Goal: Information Seeking & Learning: Check status

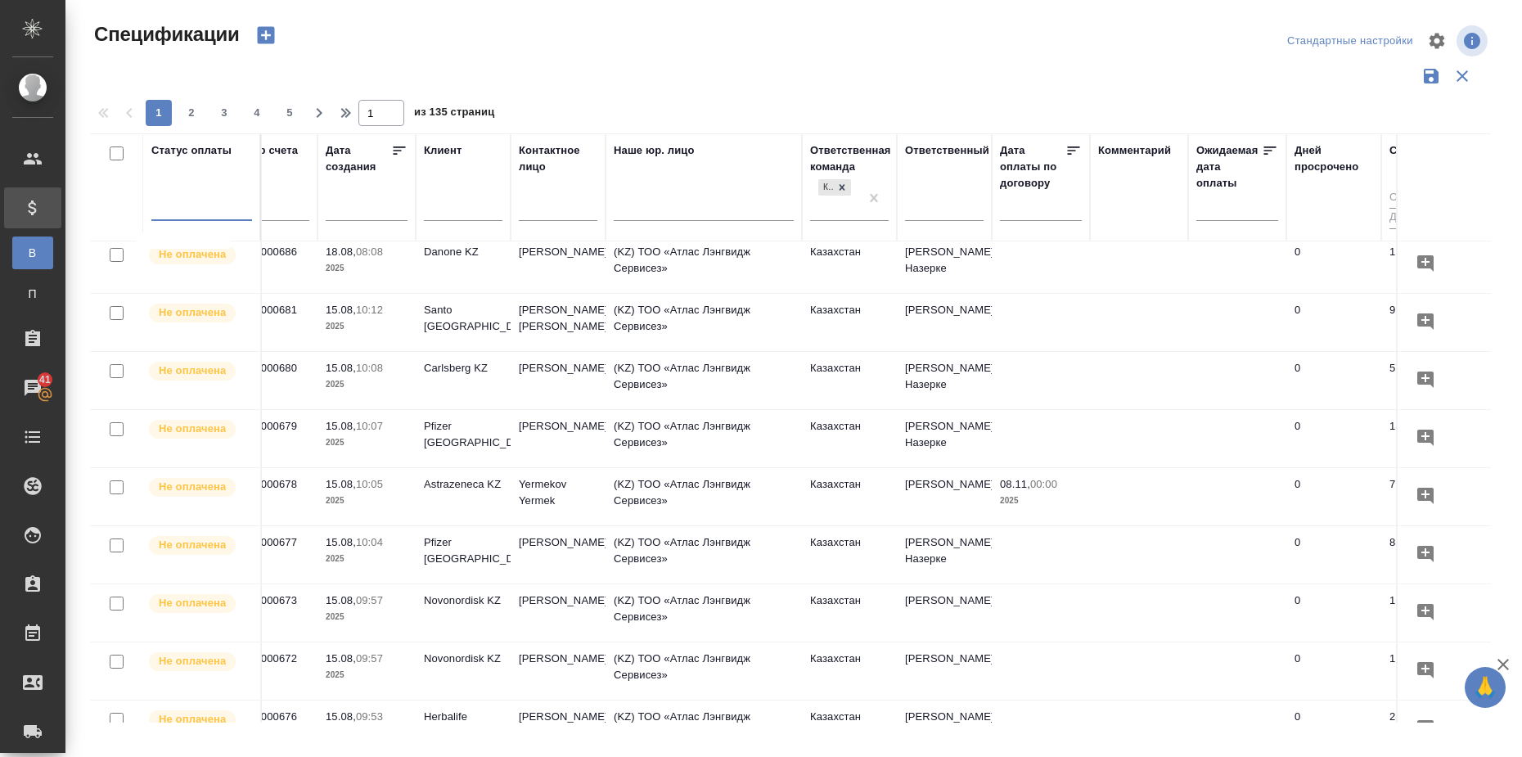
scroll to position [305, 0]
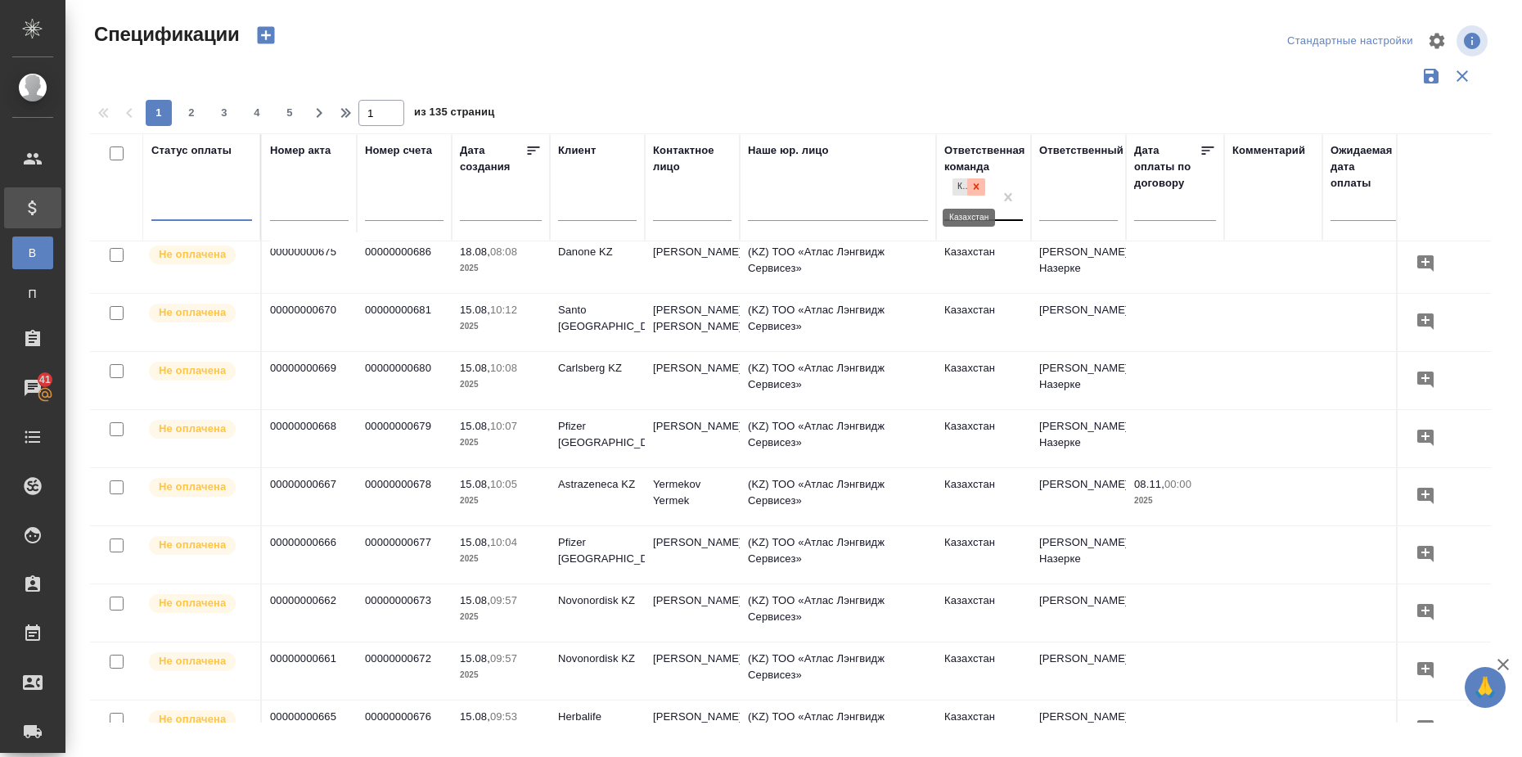
click at [981, 184] on icon at bounding box center [975, 186] width 11 height 11
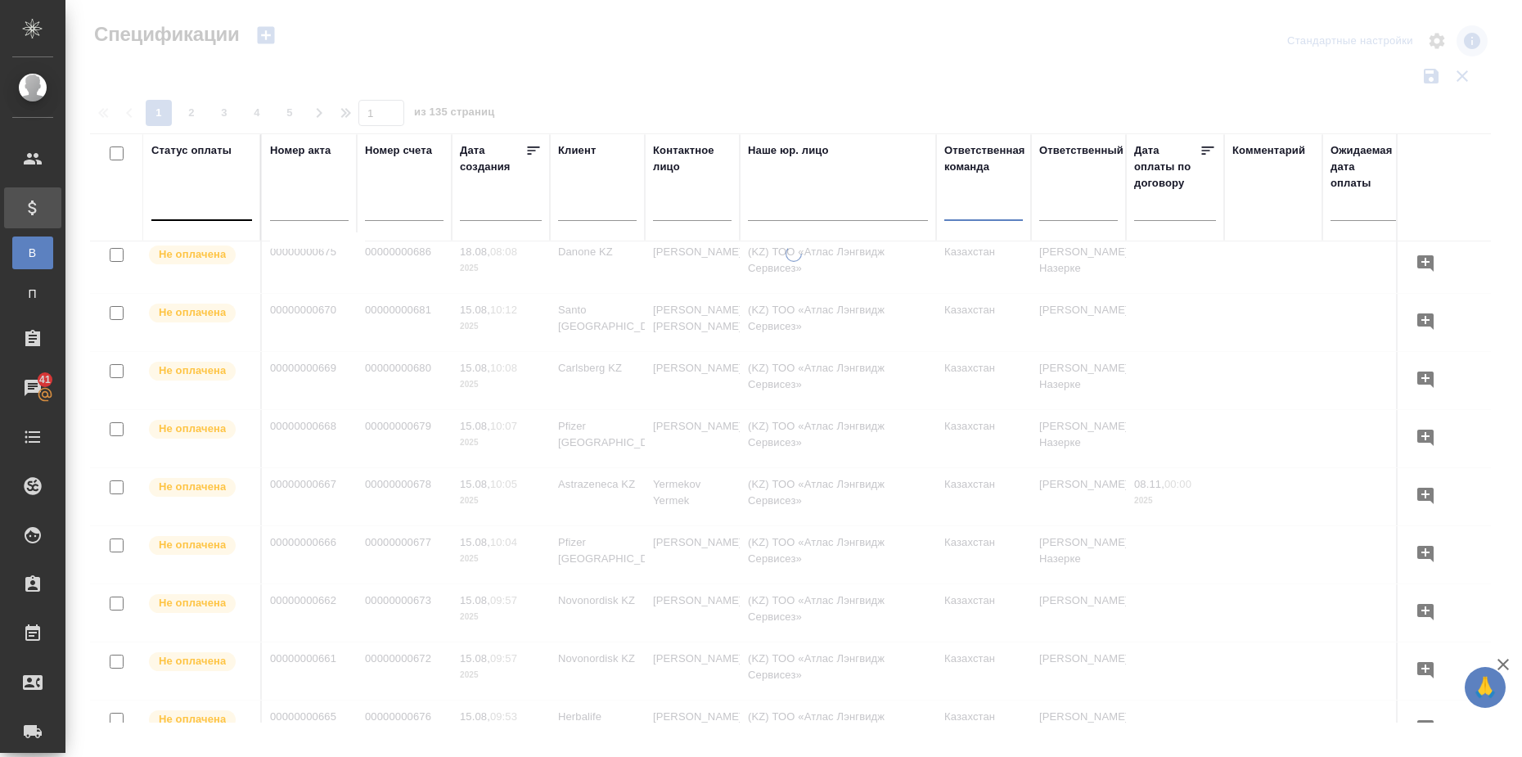
click at [203, 210] on div at bounding box center [201, 204] width 101 height 24
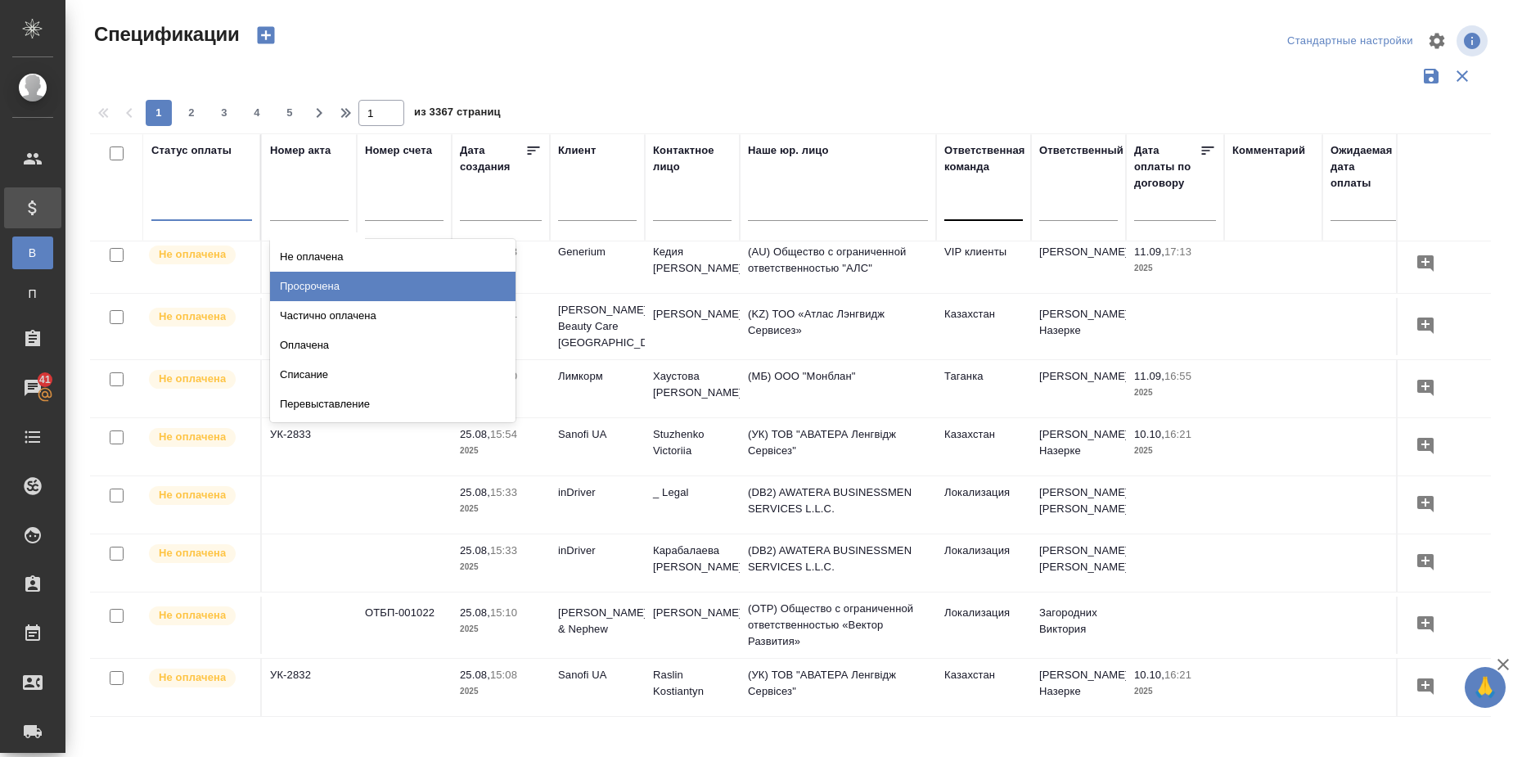
click at [334, 284] on div "Просрочена" at bounding box center [392, 286] width 245 height 29
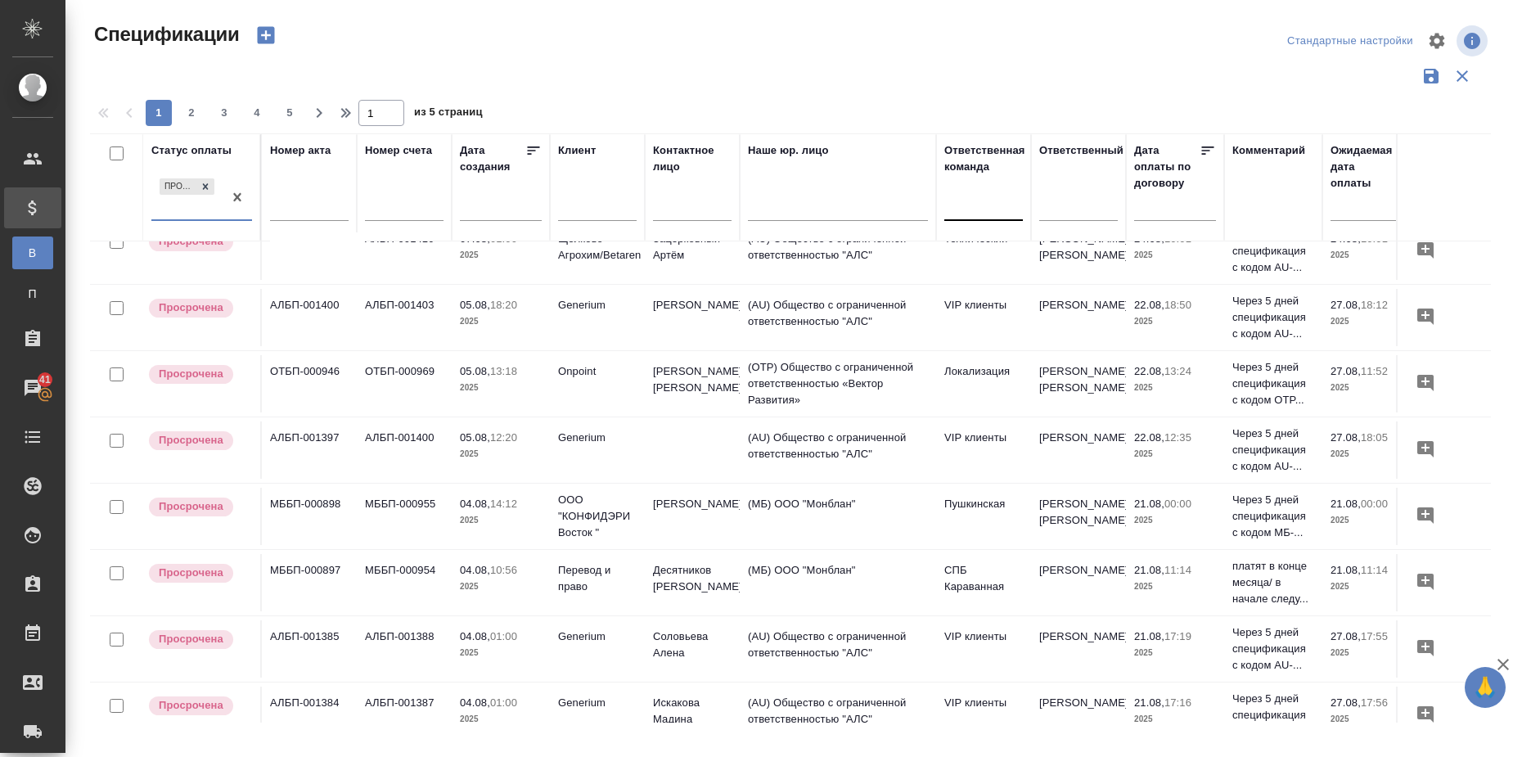
scroll to position [305, 356]
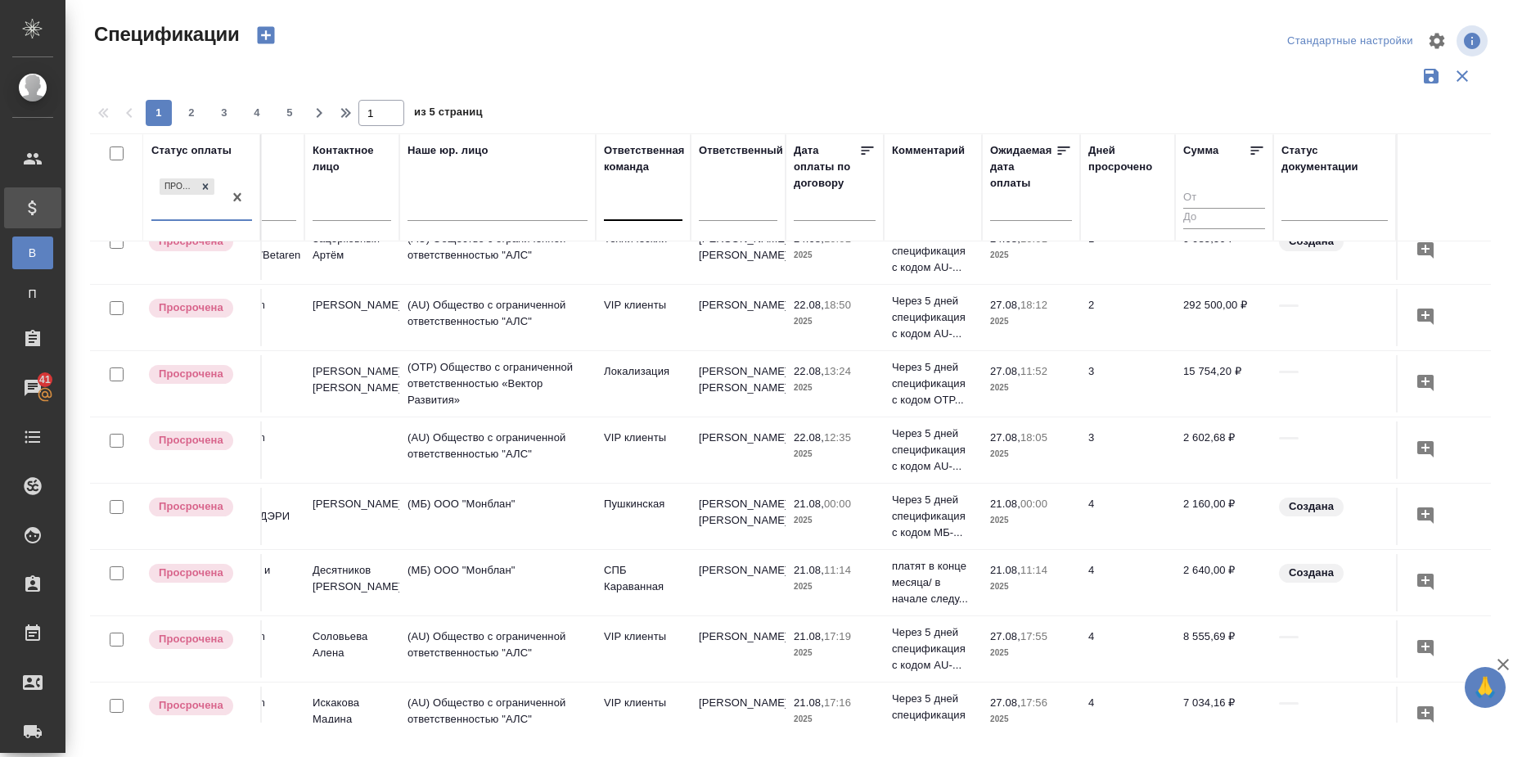
click at [612, 207] on div at bounding box center [643, 204] width 79 height 24
type input "тех"
click at [654, 281] on div "Технический" at bounding box center [726, 286] width 245 height 29
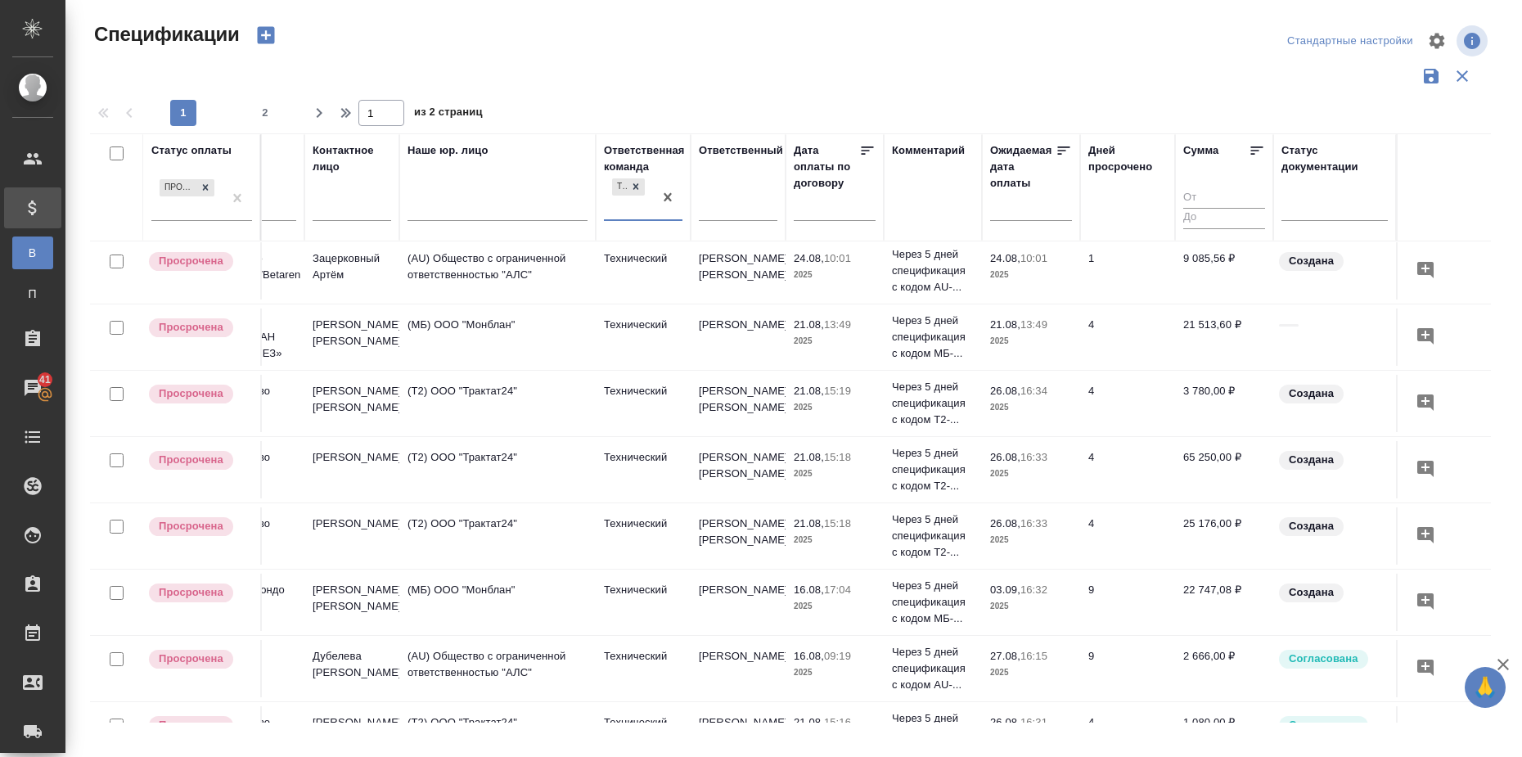
scroll to position [0, 356]
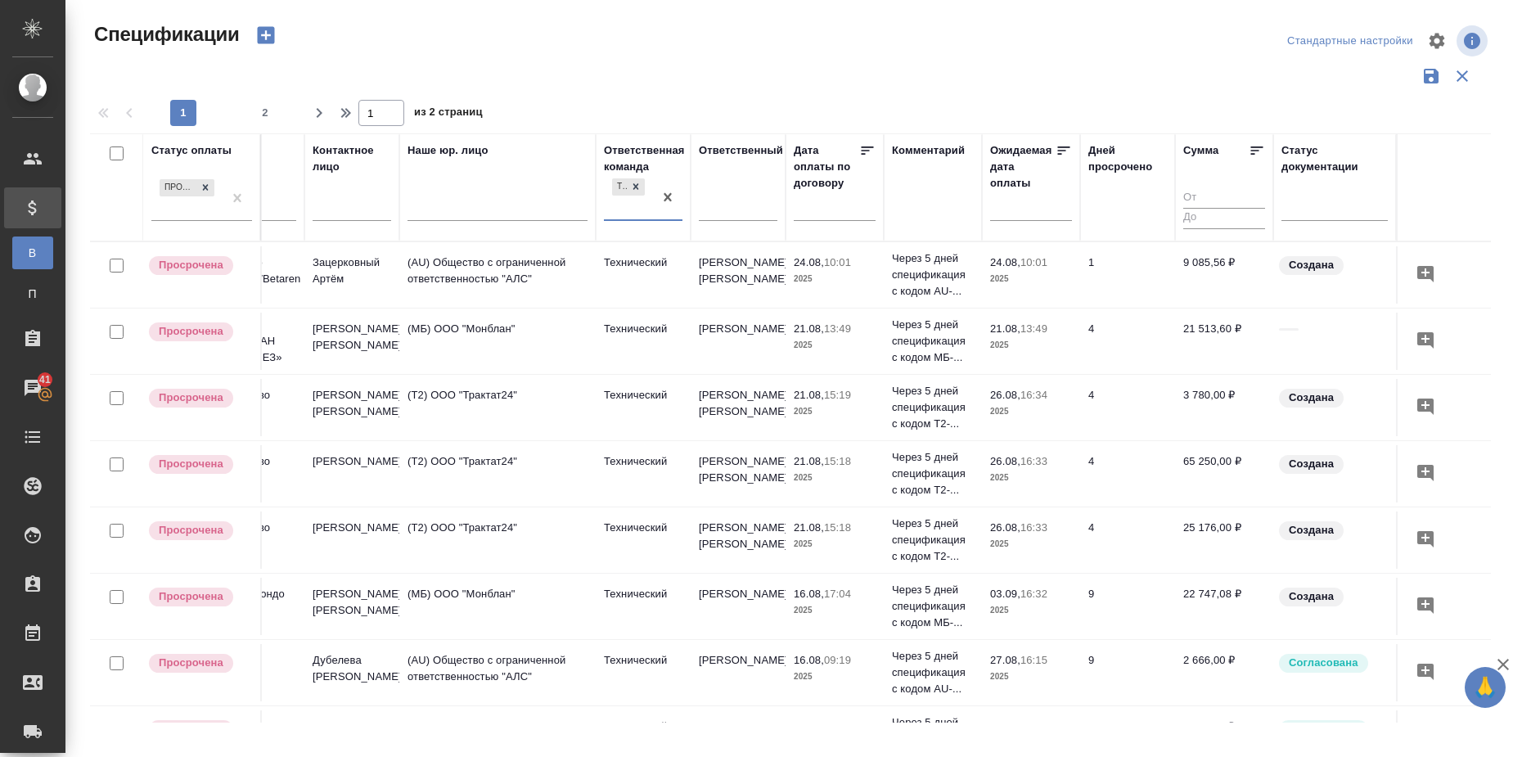
click at [1027, 201] on input "text" at bounding box center [1036, 207] width 72 height 23
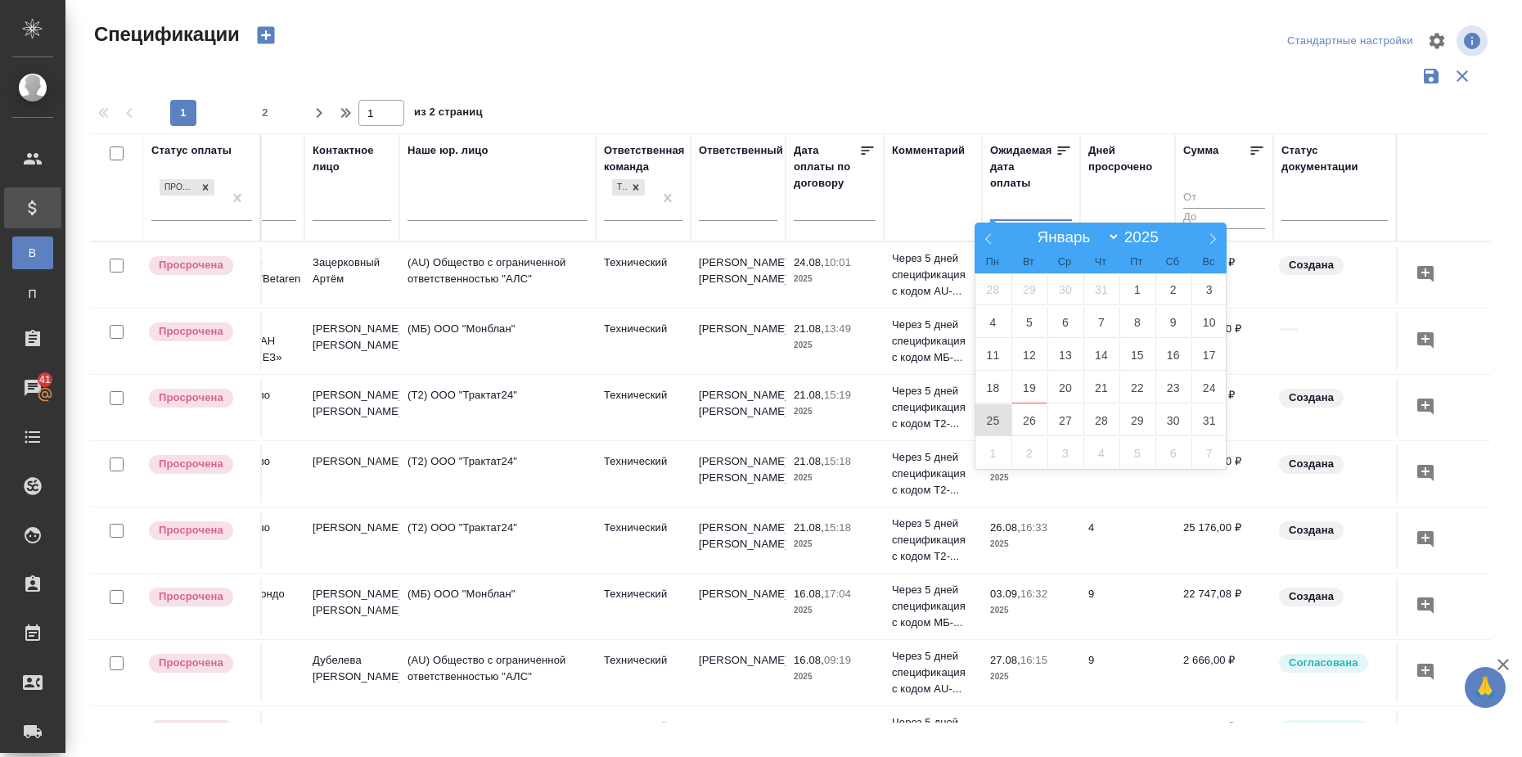
click at [986, 417] on span "25" at bounding box center [993, 420] width 36 height 32
type div "2025-08-24T21:00:00.000Z"
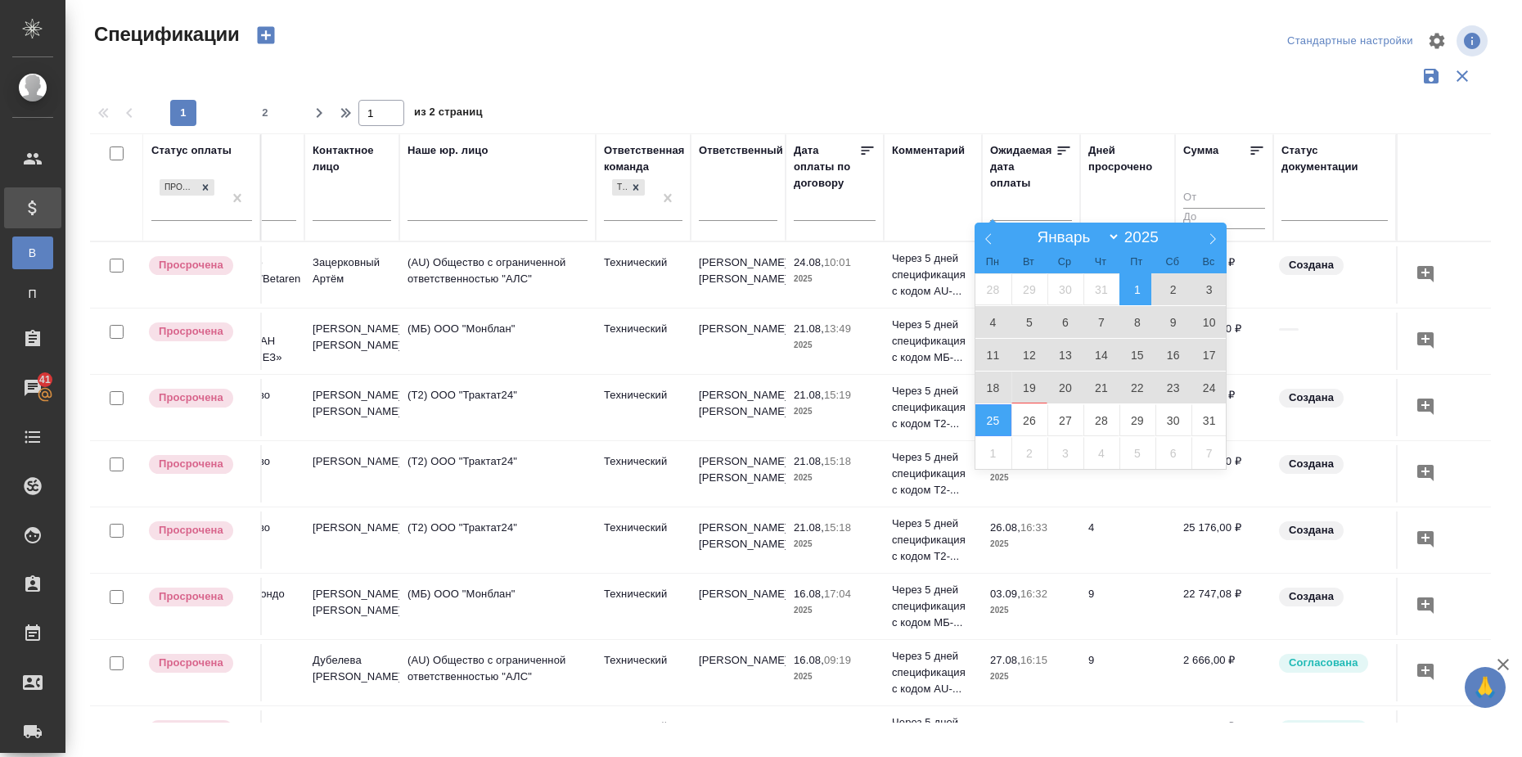
click at [1143, 295] on span "1" at bounding box center [1137, 289] width 36 height 32
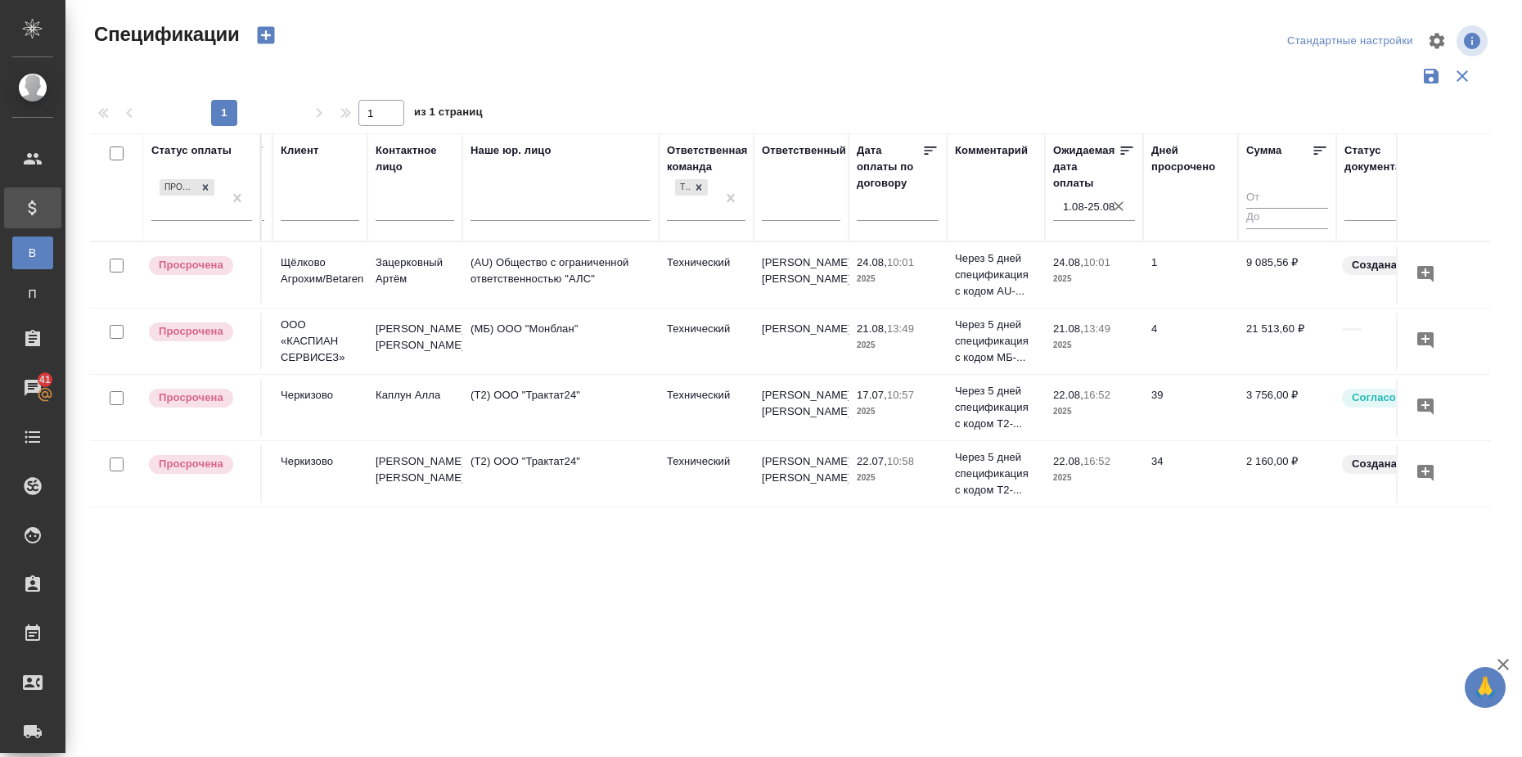
scroll to position [0, 285]
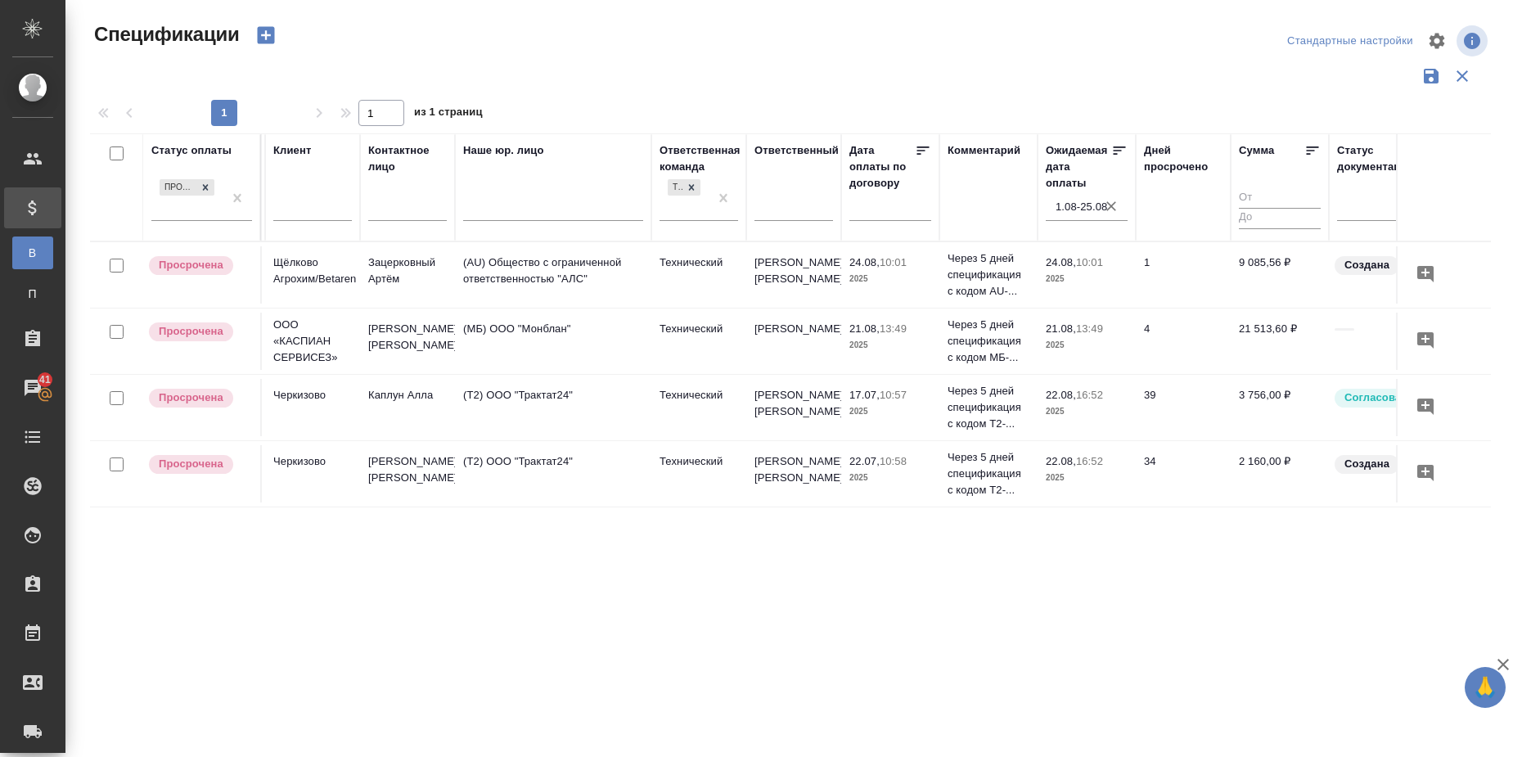
drag, startPoint x: 413, startPoint y: 605, endPoint x: 418, endPoint y: 592, distance: 13.2
click at [413, 605] on div "Статус оплаты Просрочена Номер акта Номер счета Дата создания Клиент Контактное…" at bounding box center [790, 427] width 1401 height 589
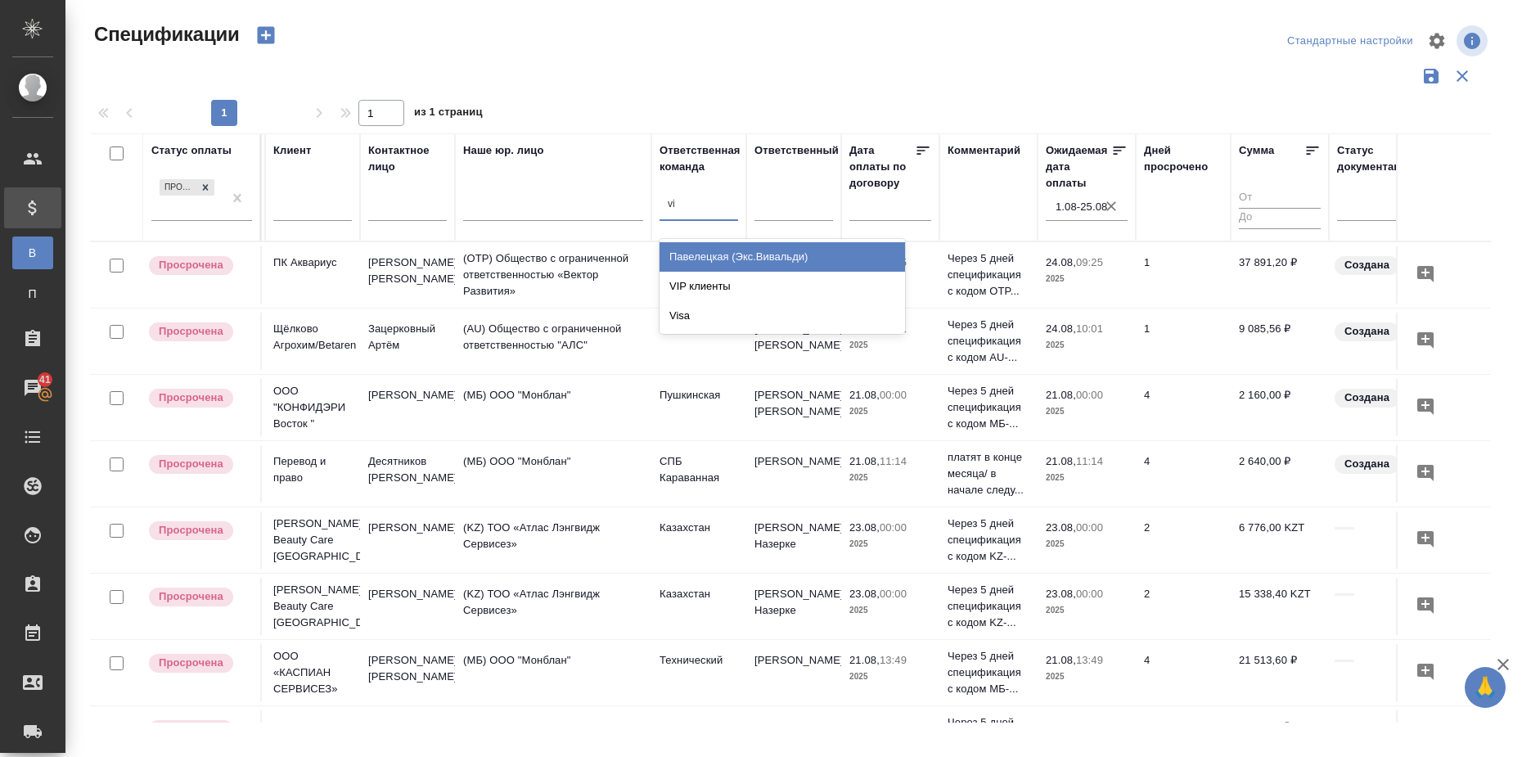
type input "vip"
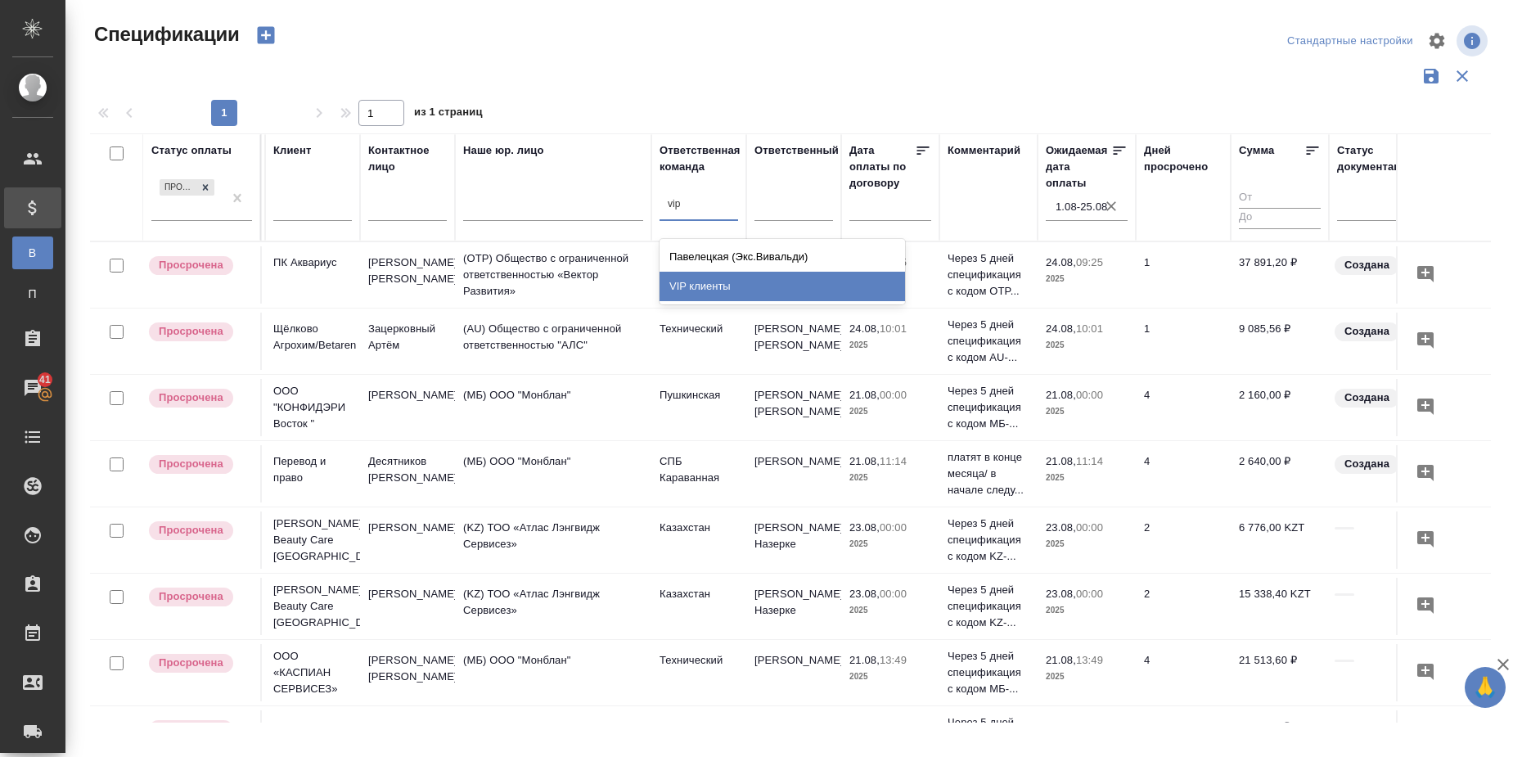
click at [723, 282] on div "VIP клиенты" at bounding box center [782, 286] width 245 height 29
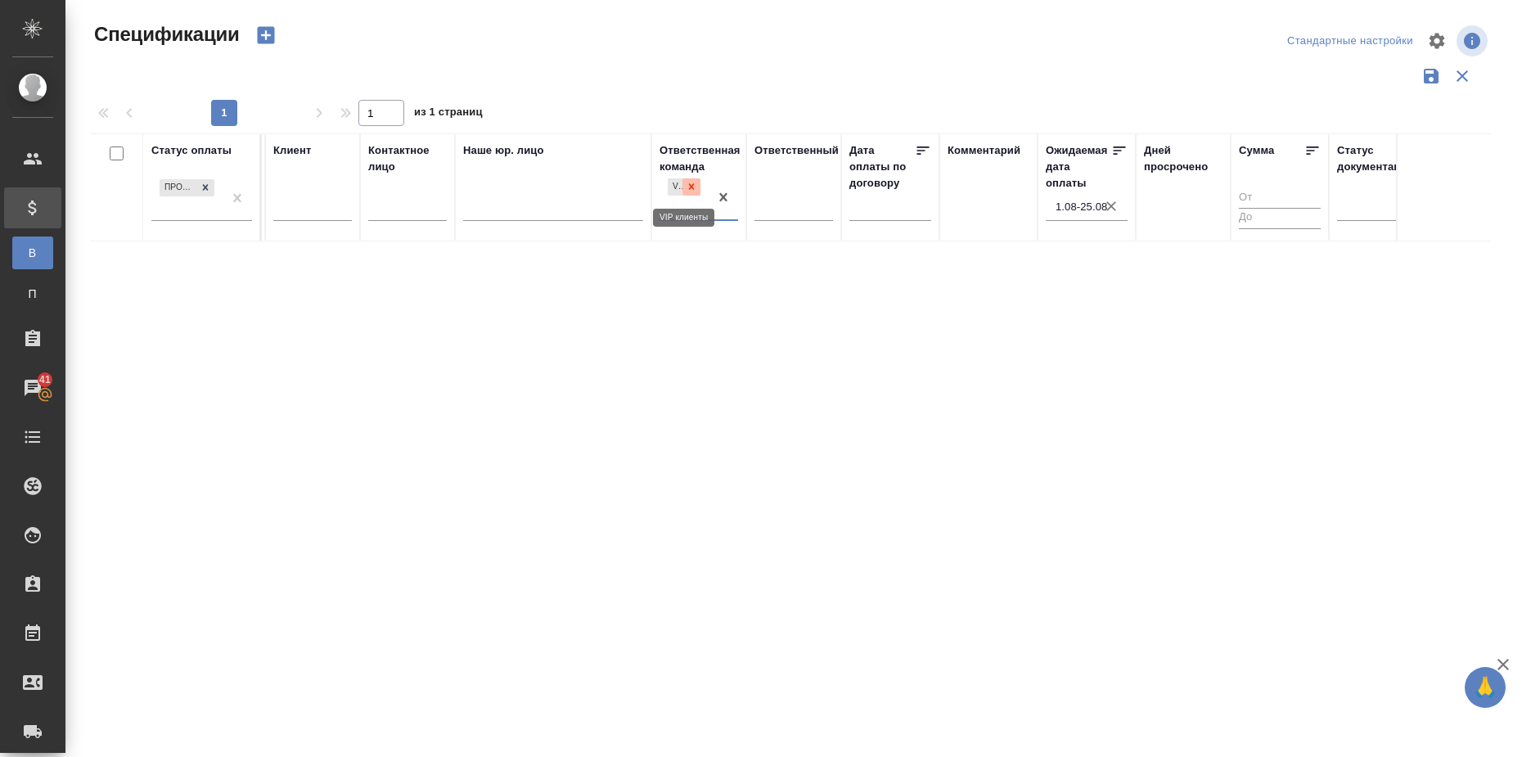
click at [690, 187] on icon at bounding box center [691, 186] width 11 height 11
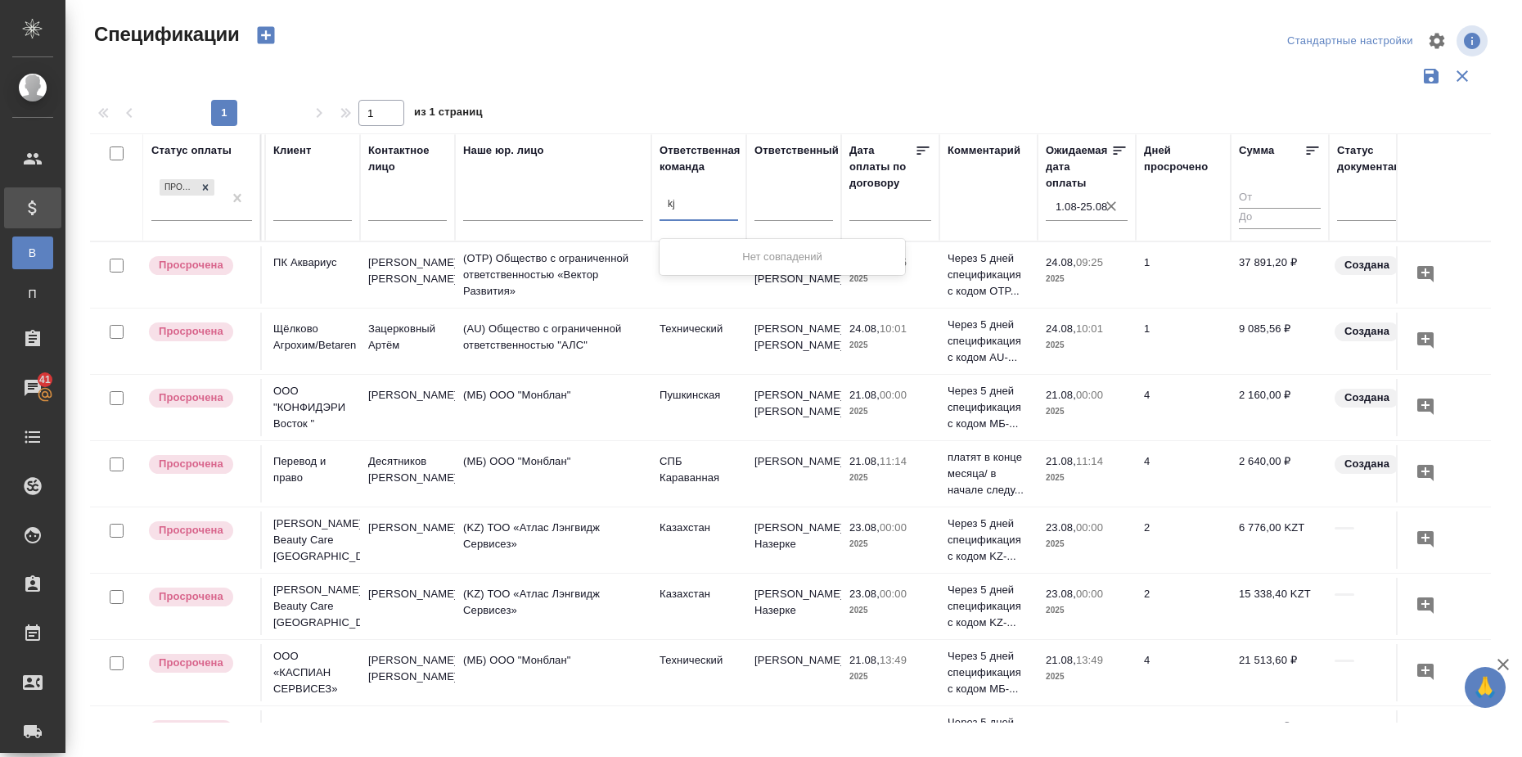
type input "k"
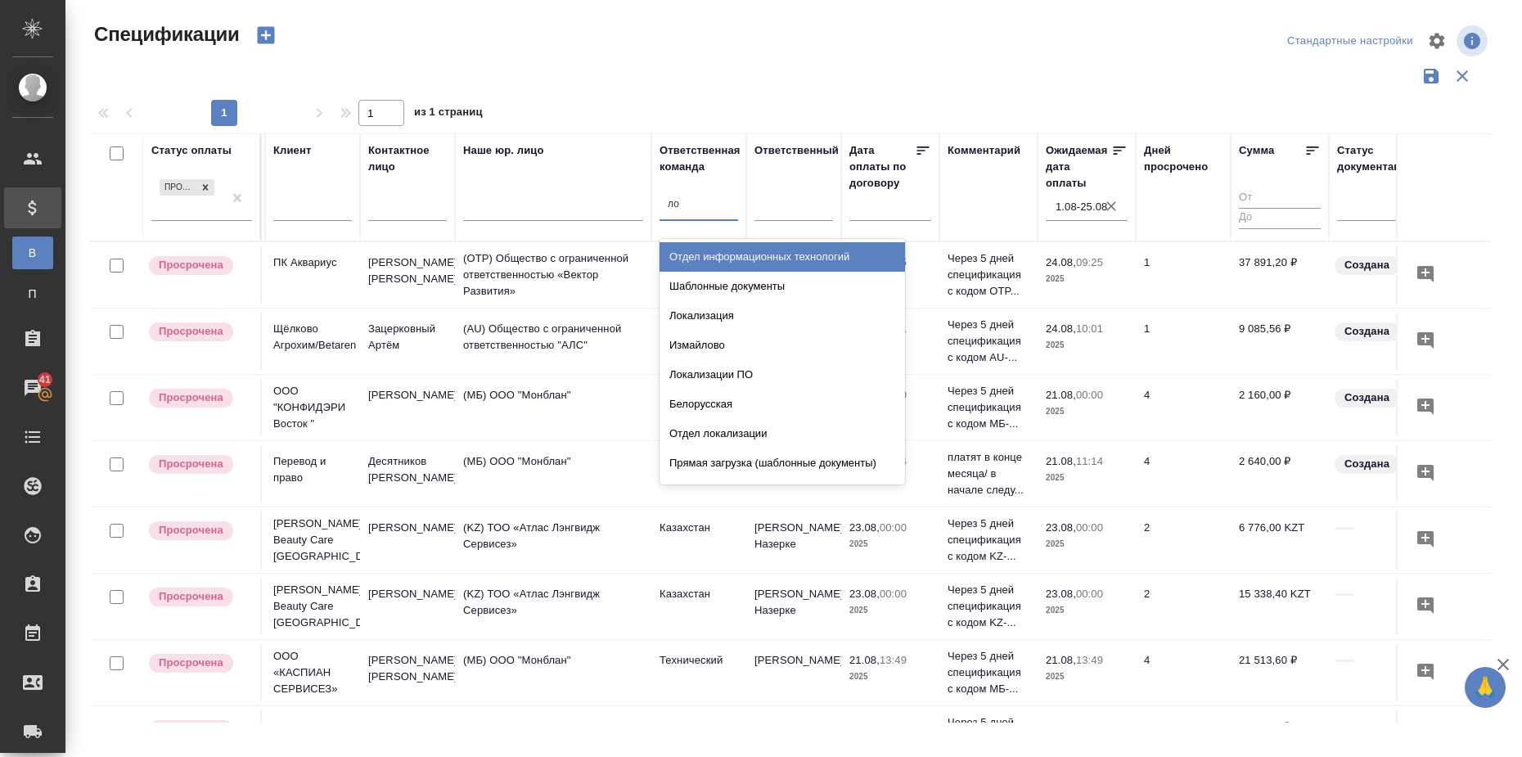
type input "л"
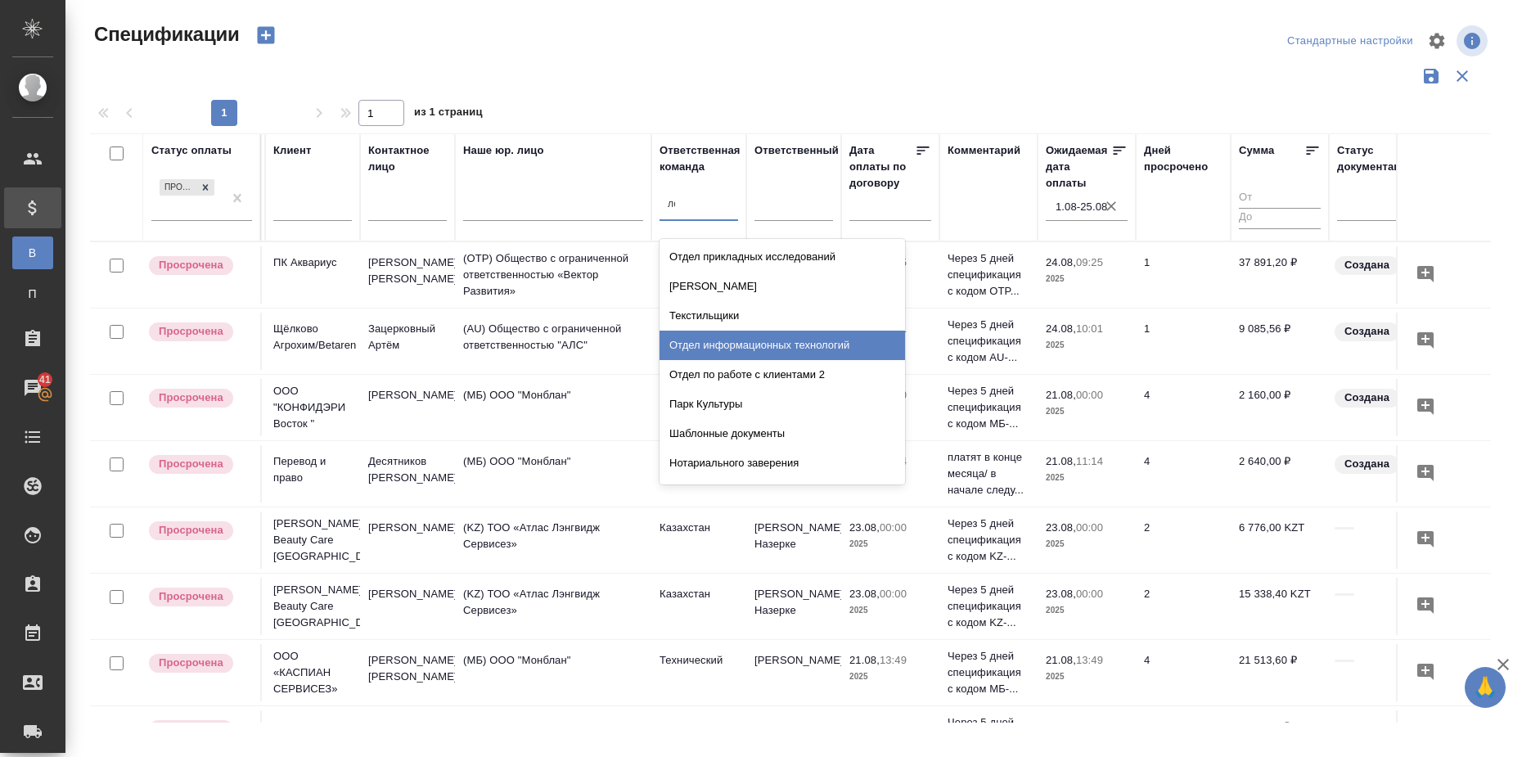
type input "лока"
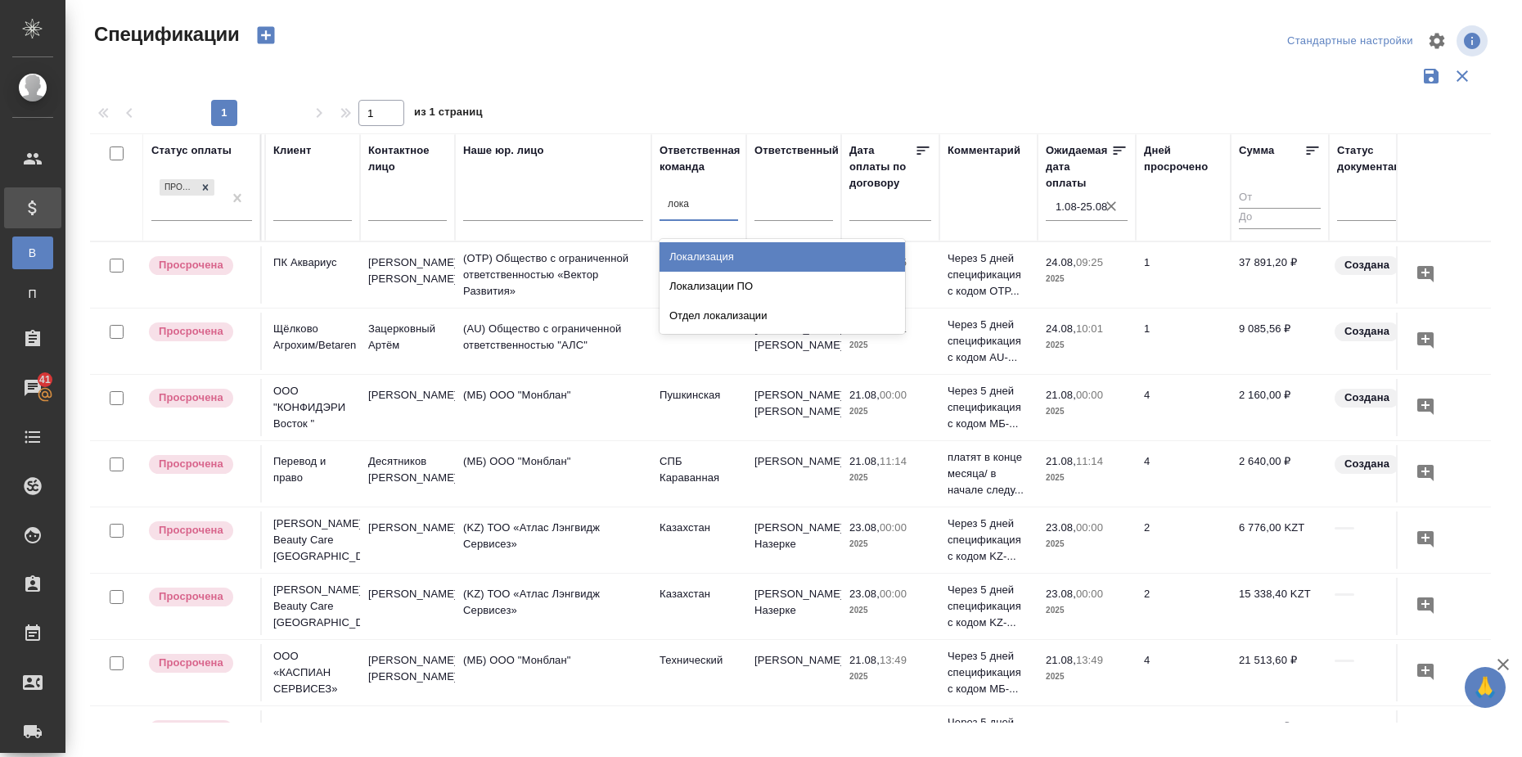
click at [700, 259] on div "Локализация" at bounding box center [782, 256] width 245 height 29
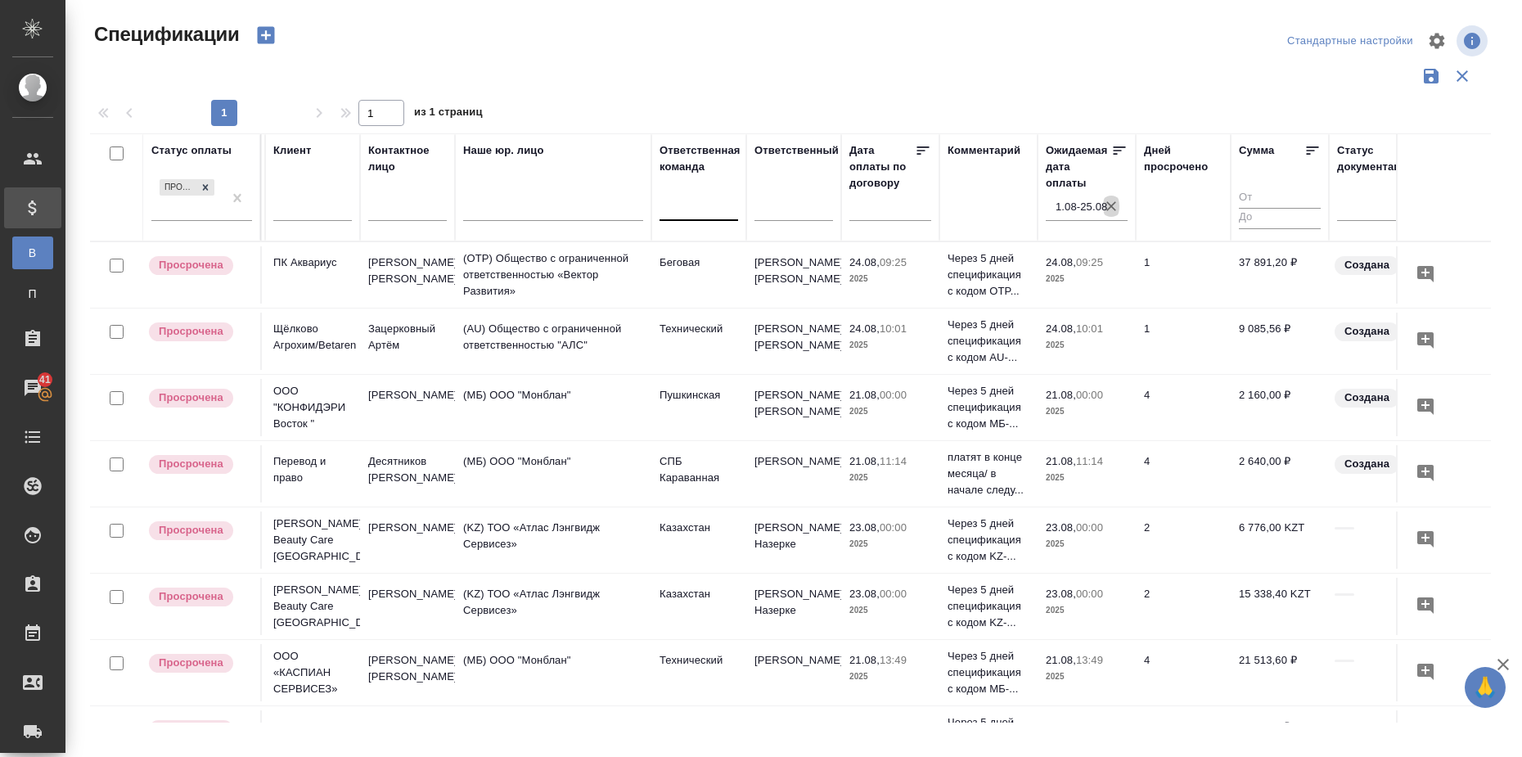
click at [1110, 205] on icon "button" at bounding box center [1111, 206] width 16 height 16
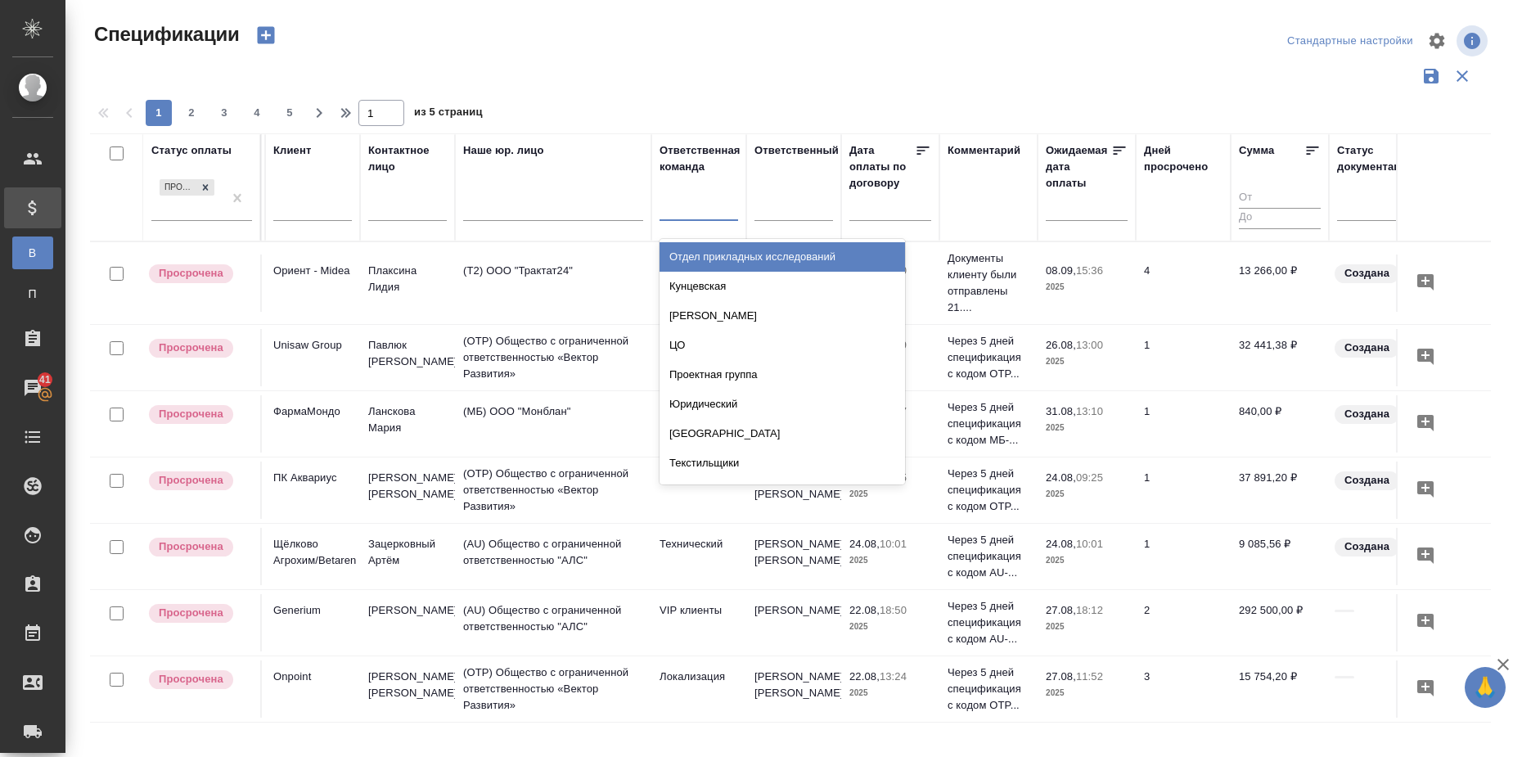
click at [677, 200] on div at bounding box center [699, 204] width 79 height 24
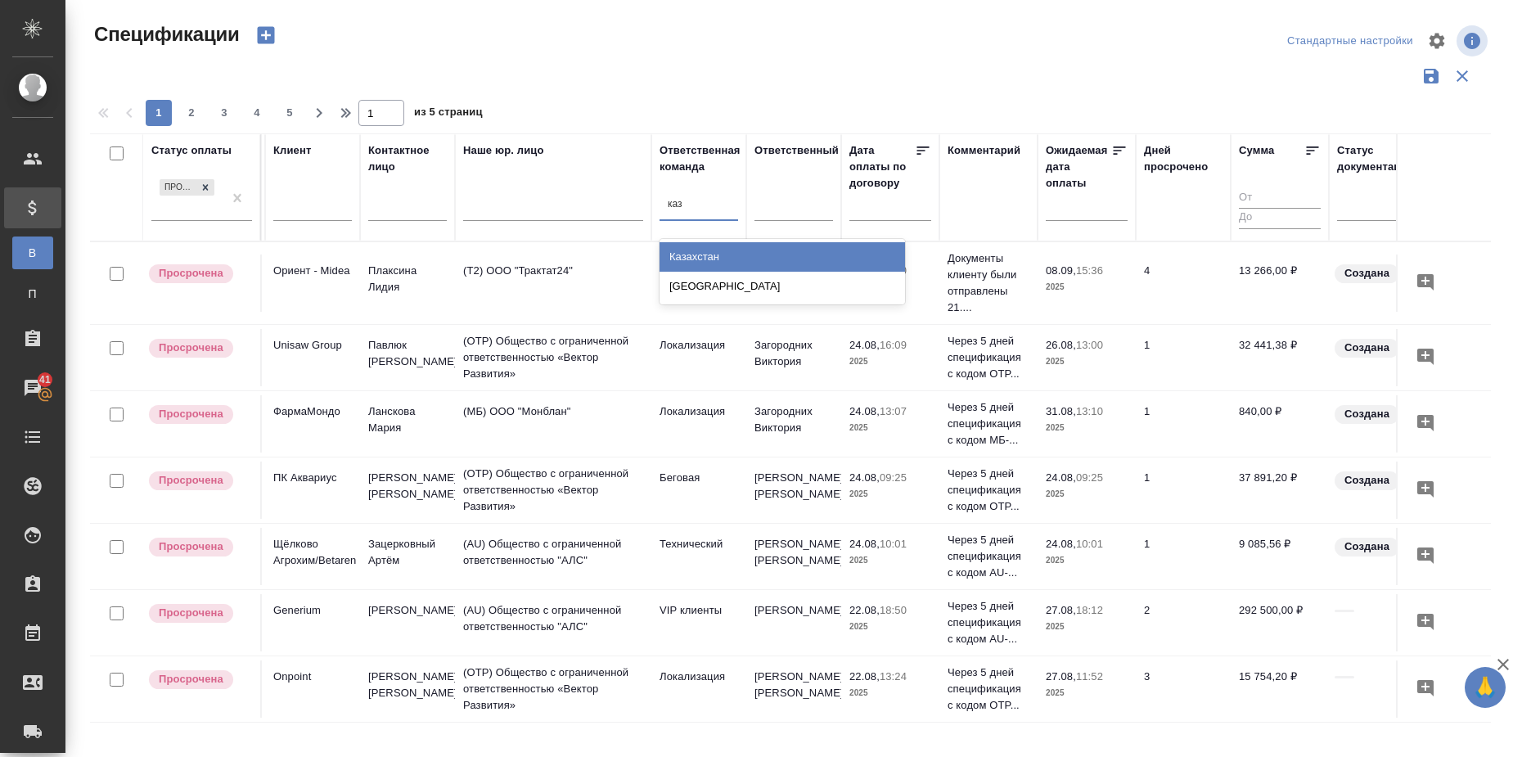
type input "каза"
click at [704, 256] on div "Казахстан" at bounding box center [782, 256] width 245 height 29
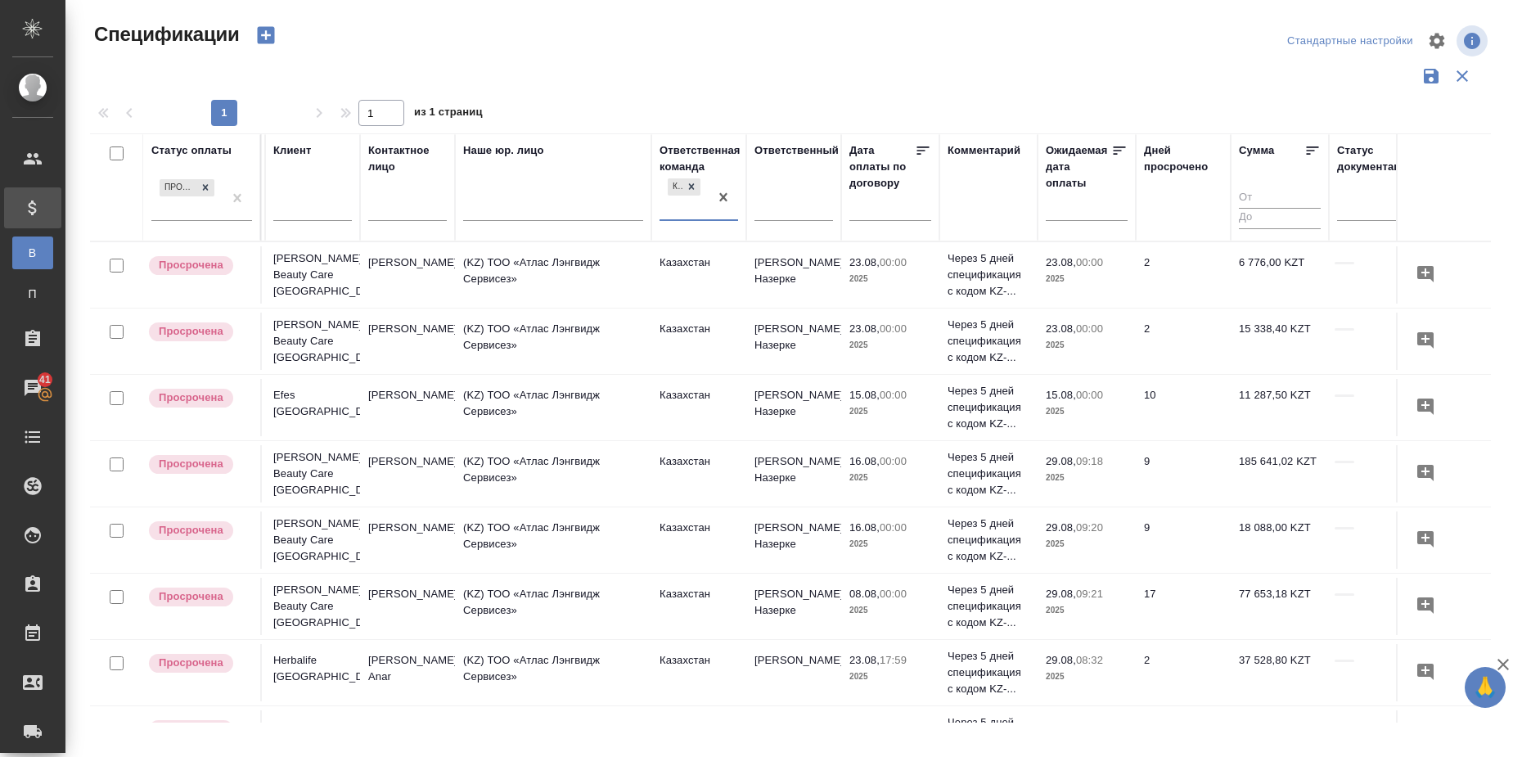
click at [1072, 213] on input "text" at bounding box center [1092, 207] width 72 height 23
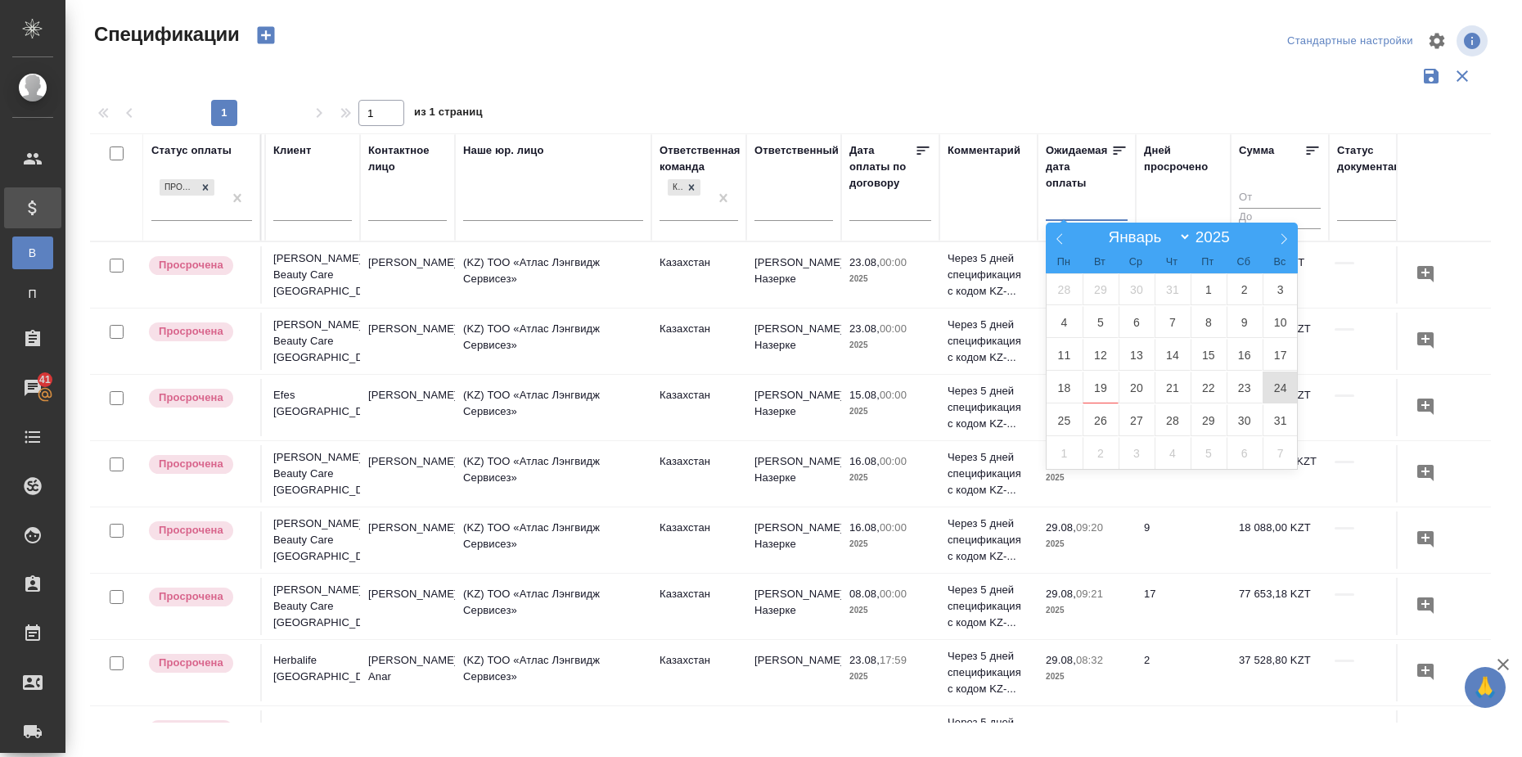
click at [1283, 382] on span "24" at bounding box center [1281, 387] width 36 height 32
type div "2025-08-23T21:00:00.000Z"
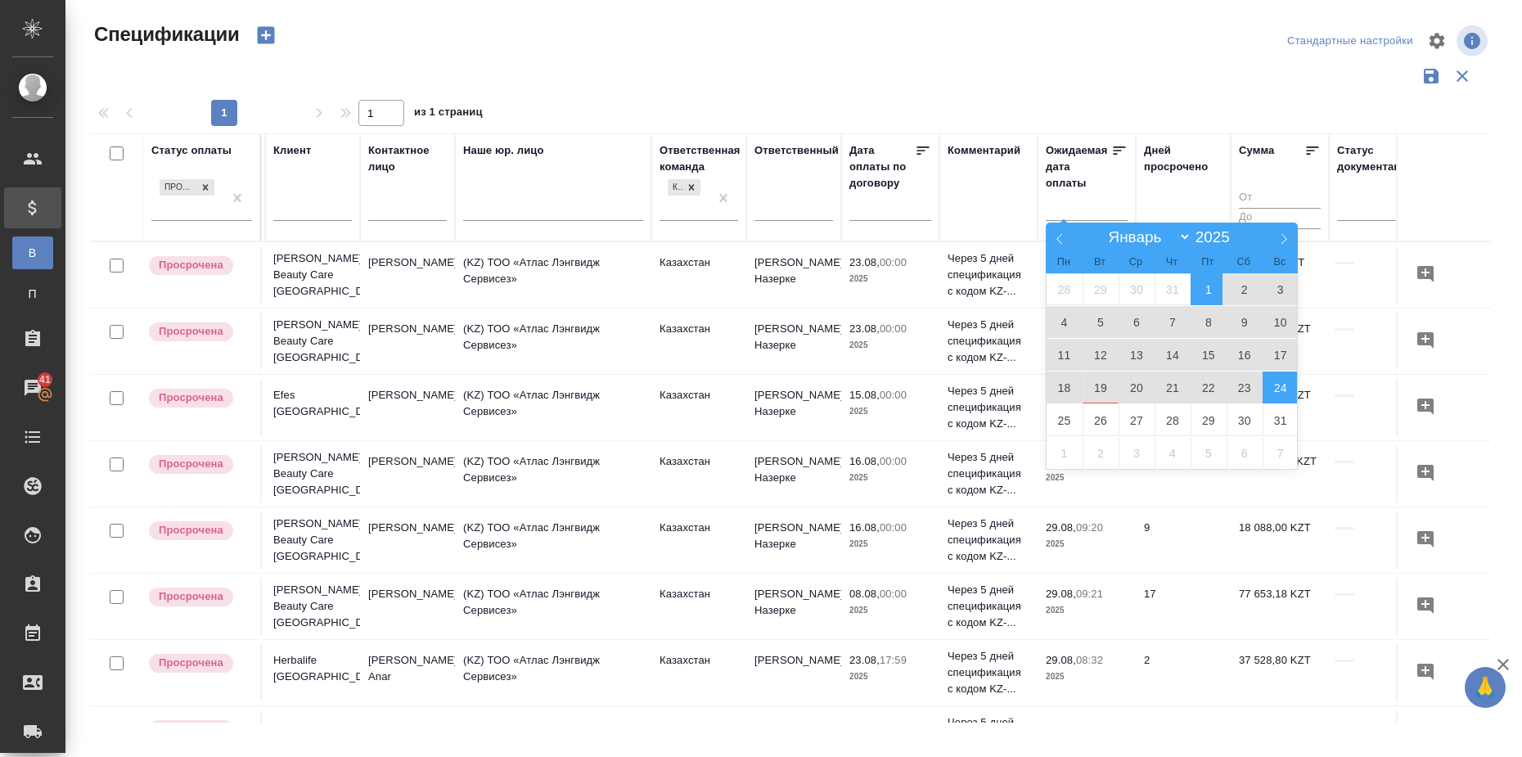
click at [1212, 290] on span "1" at bounding box center [1209, 289] width 36 height 32
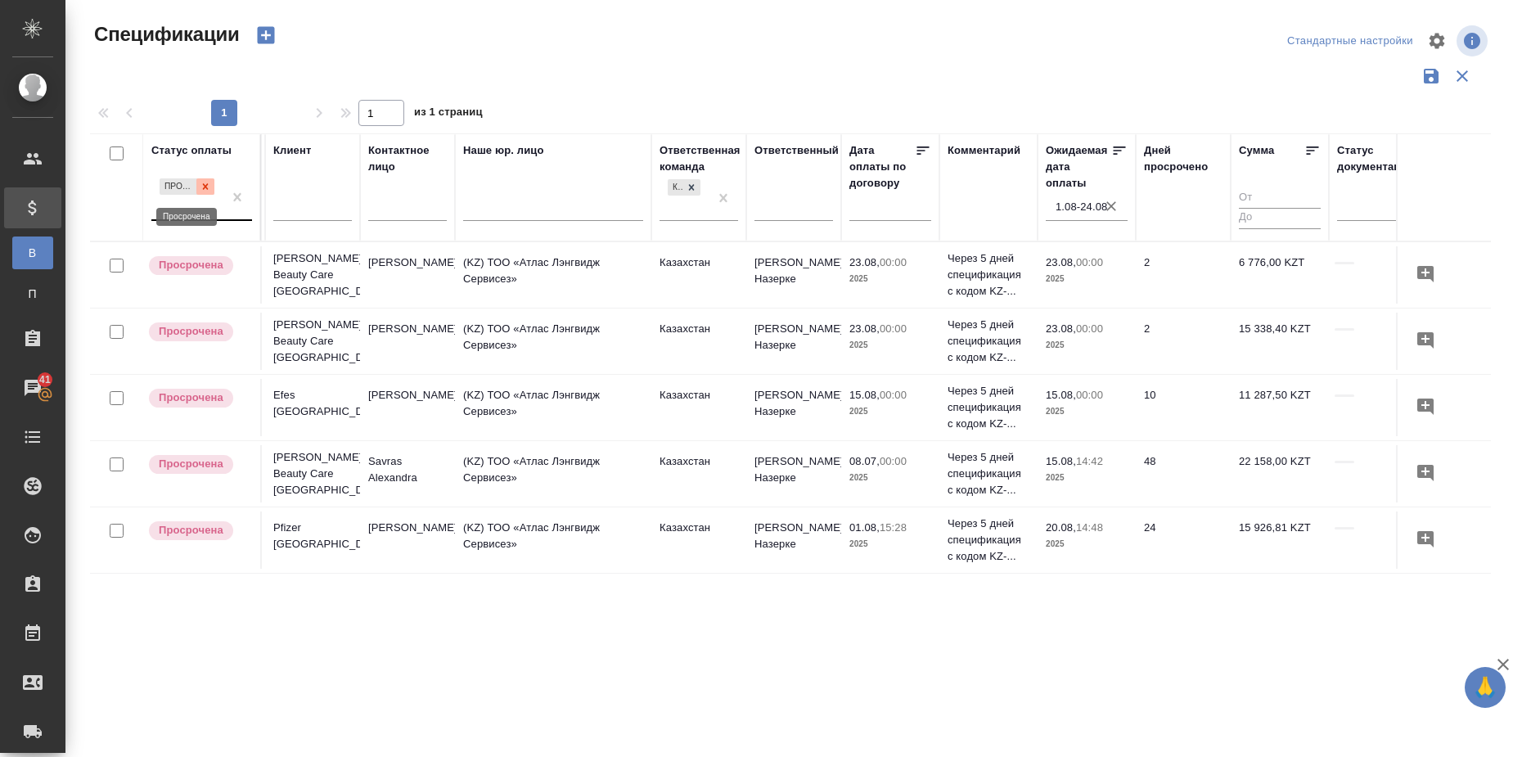
click at [204, 191] on icon at bounding box center [205, 186] width 11 height 11
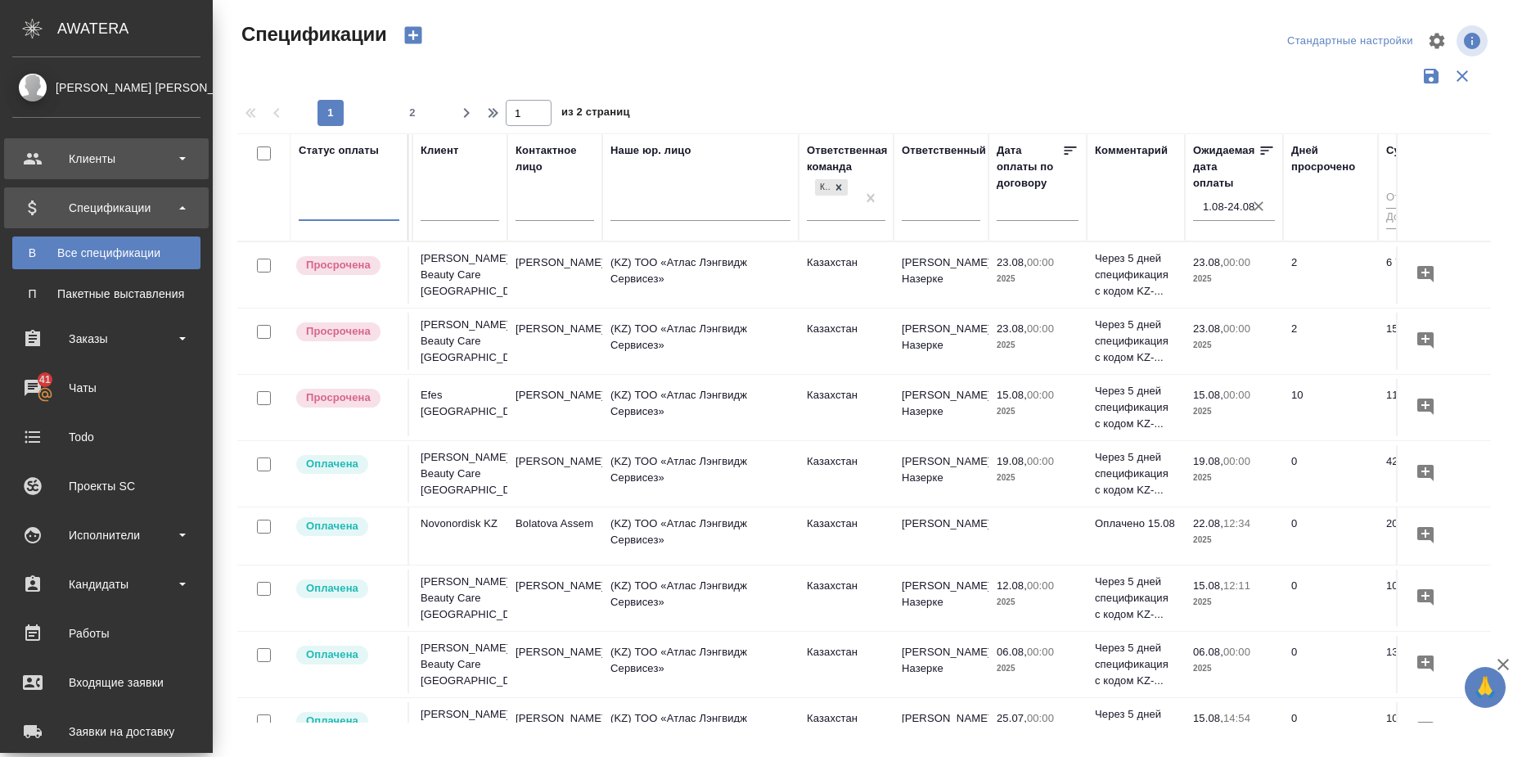
click at [76, 159] on div "Клиенты" at bounding box center [106, 158] width 188 height 25
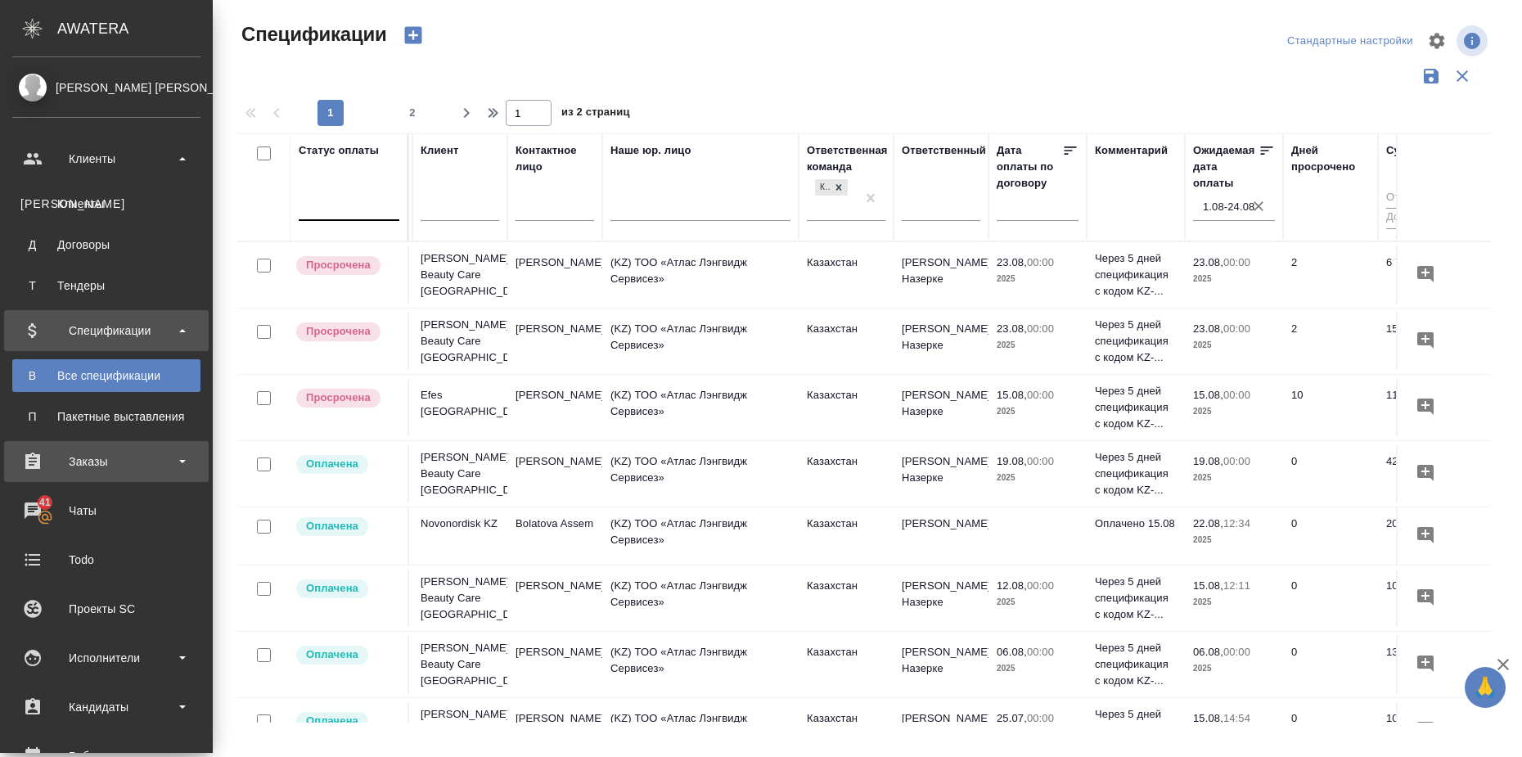
click at [142, 457] on div "Заказы" at bounding box center [106, 461] width 188 height 25
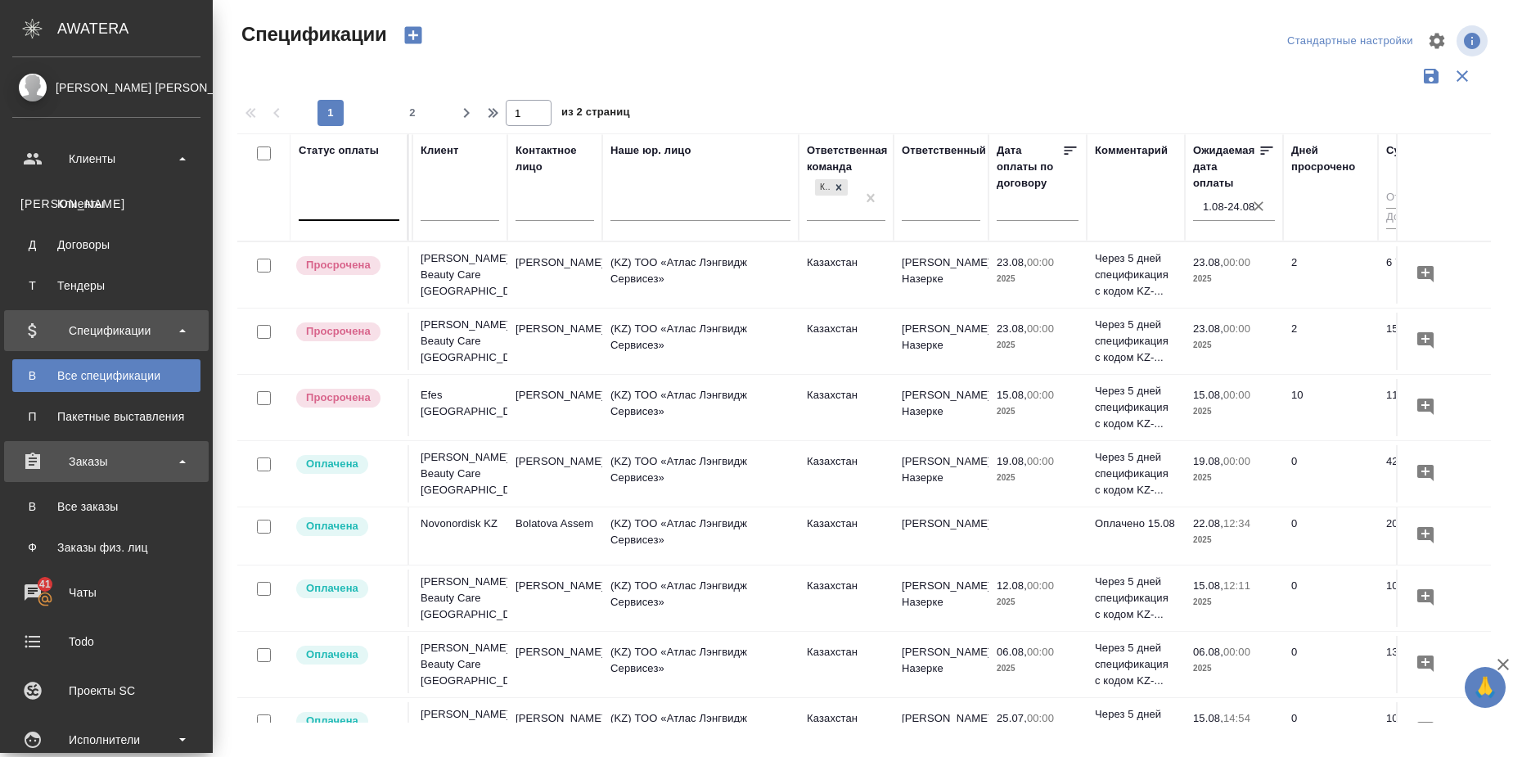
click at [85, 457] on div "Заказы" at bounding box center [106, 461] width 188 height 25
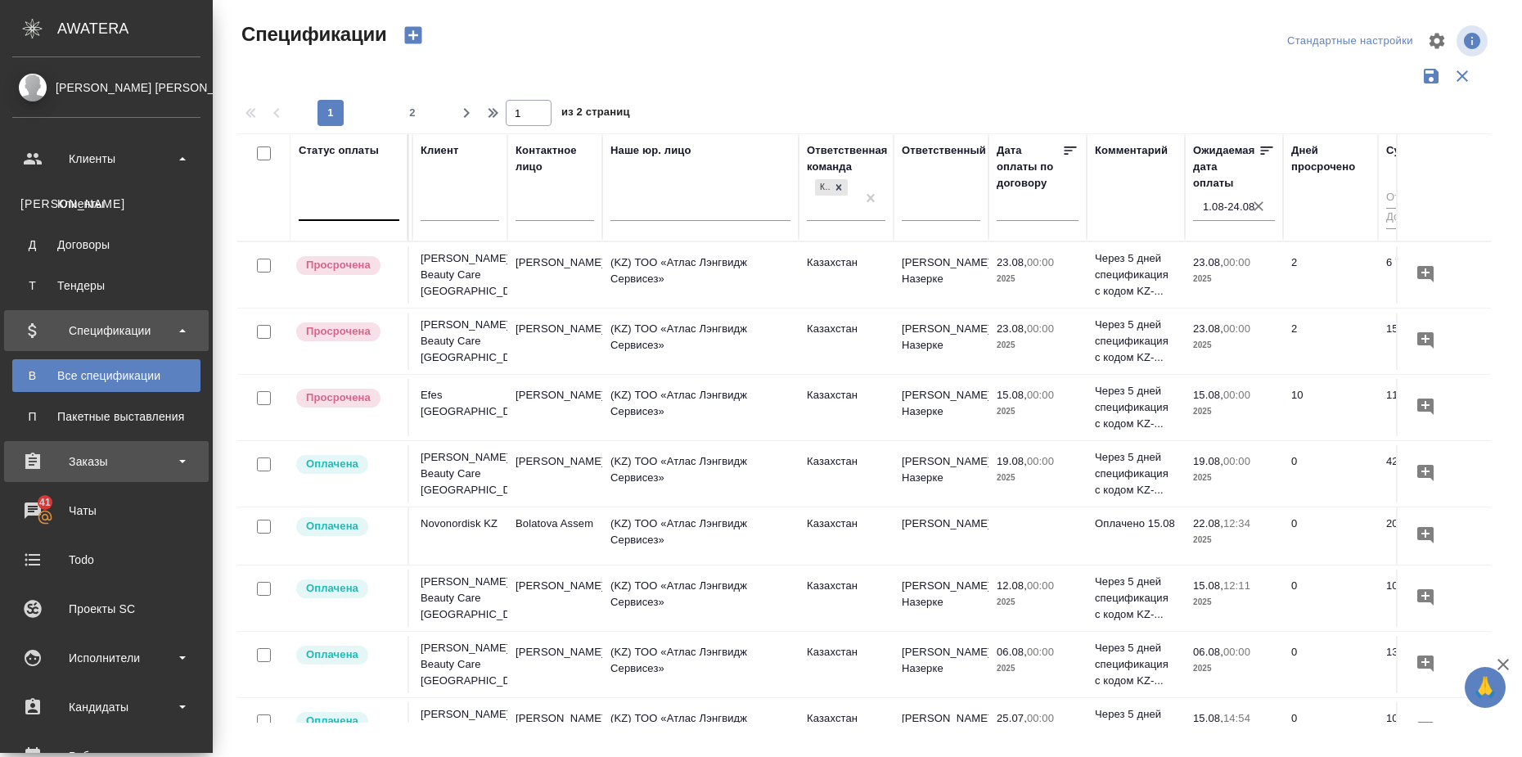
click at [85, 457] on div "Заказы" at bounding box center [106, 461] width 188 height 25
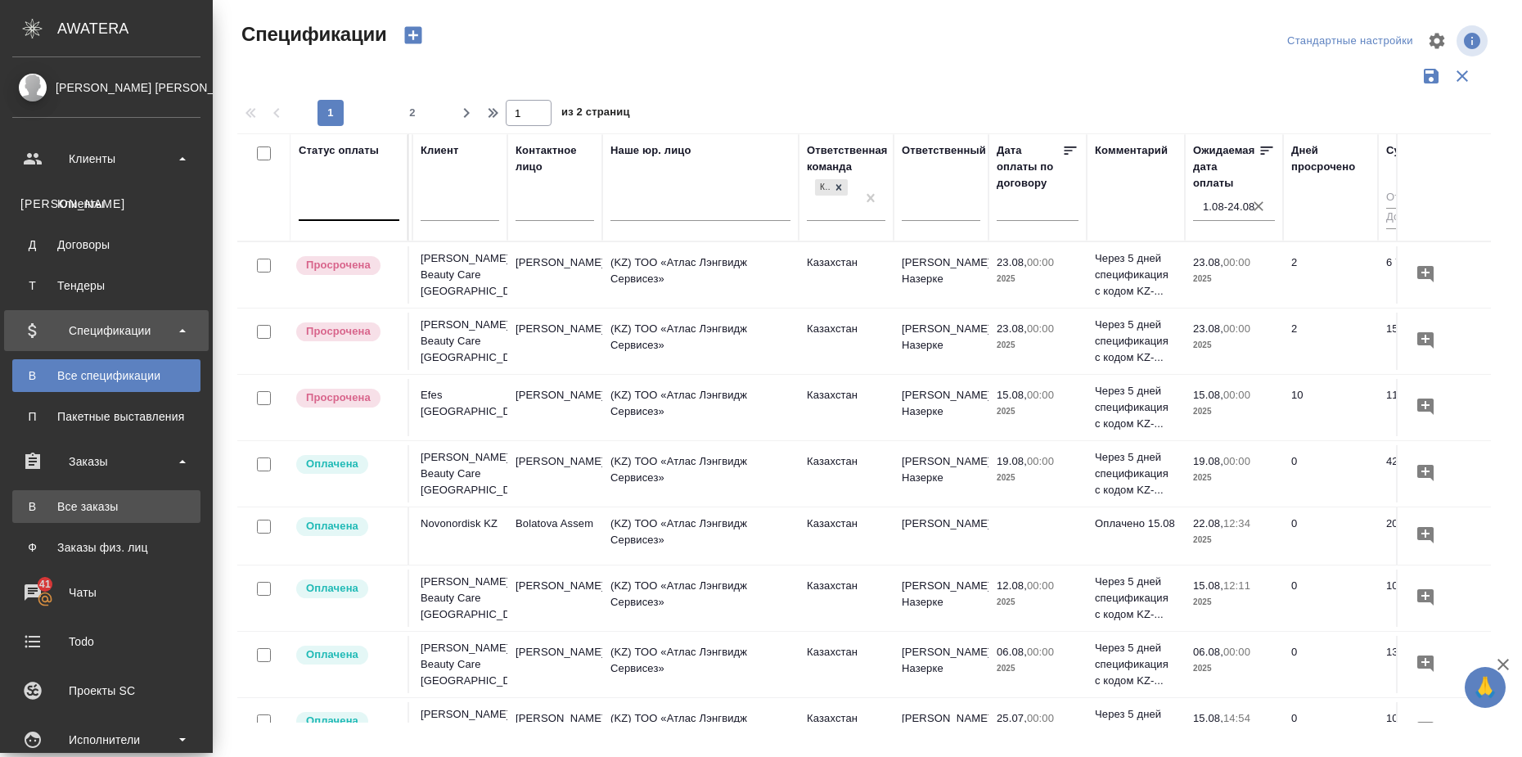
click at [98, 500] on div "Все заказы" at bounding box center [106, 506] width 172 height 16
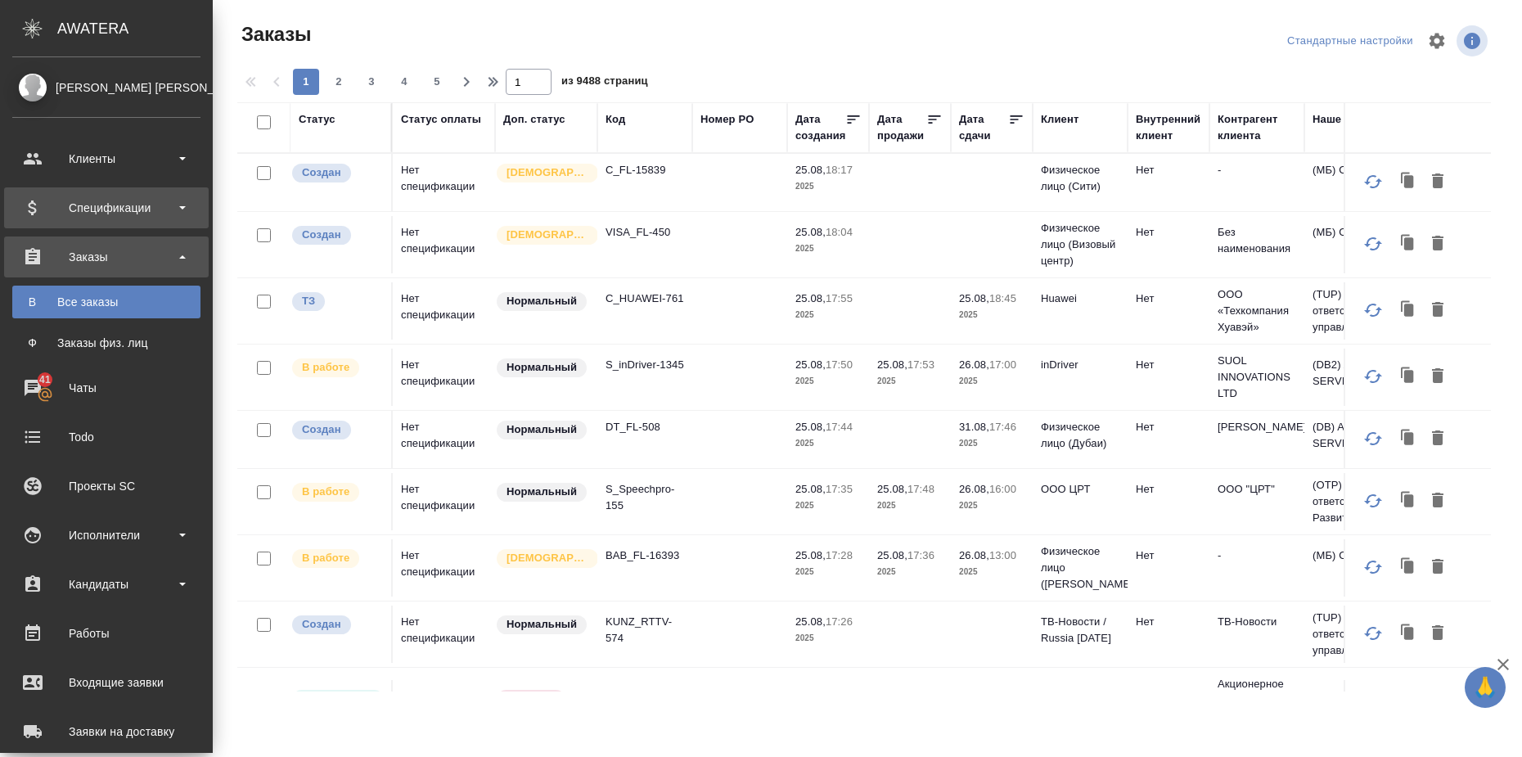
click at [140, 205] on div "Спецификации" at bounding box center [106, 208] width 188 height 25
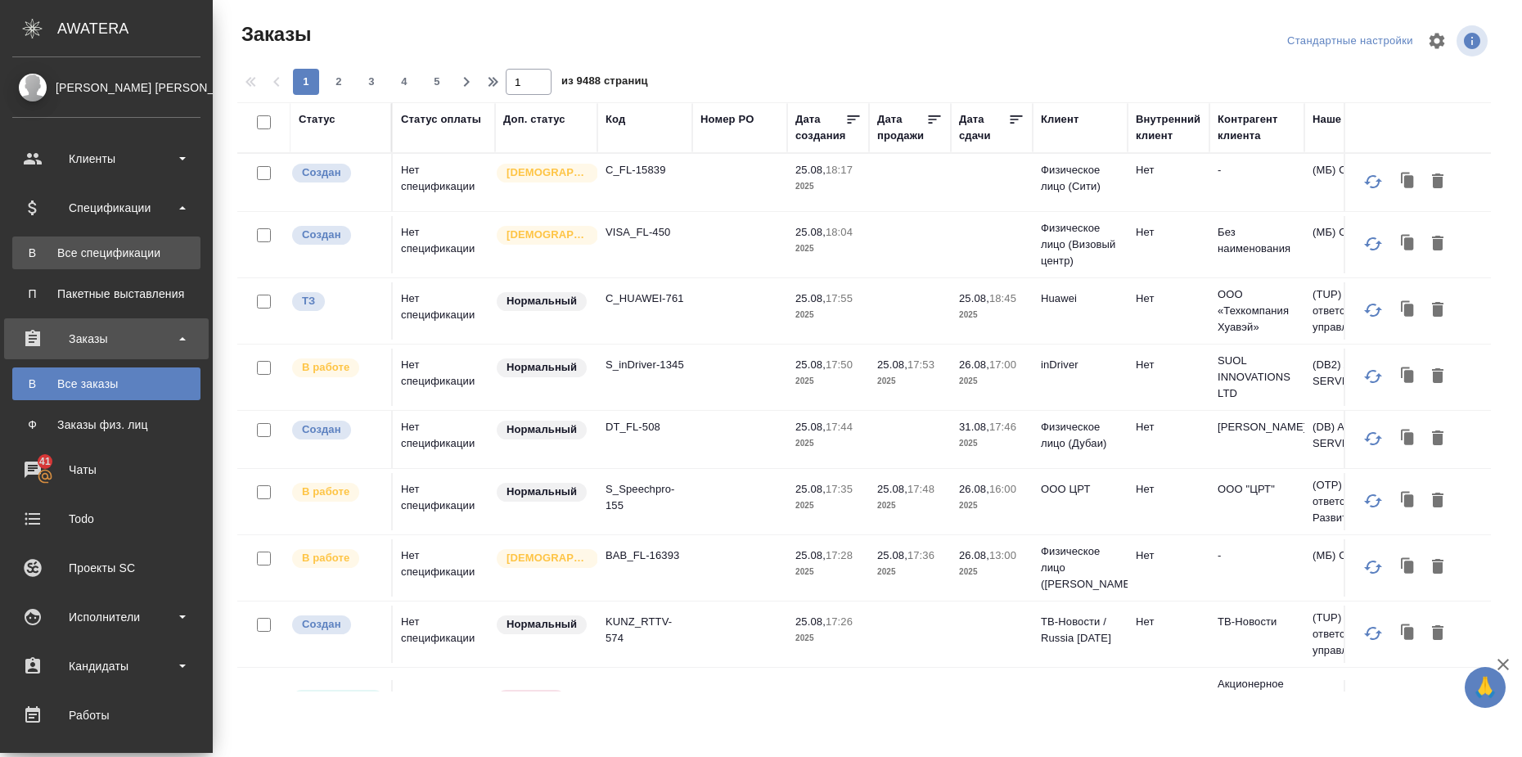
click at [126, 248] on div "Все спецификации" at bounding box center [106, 253] width 172 height 16
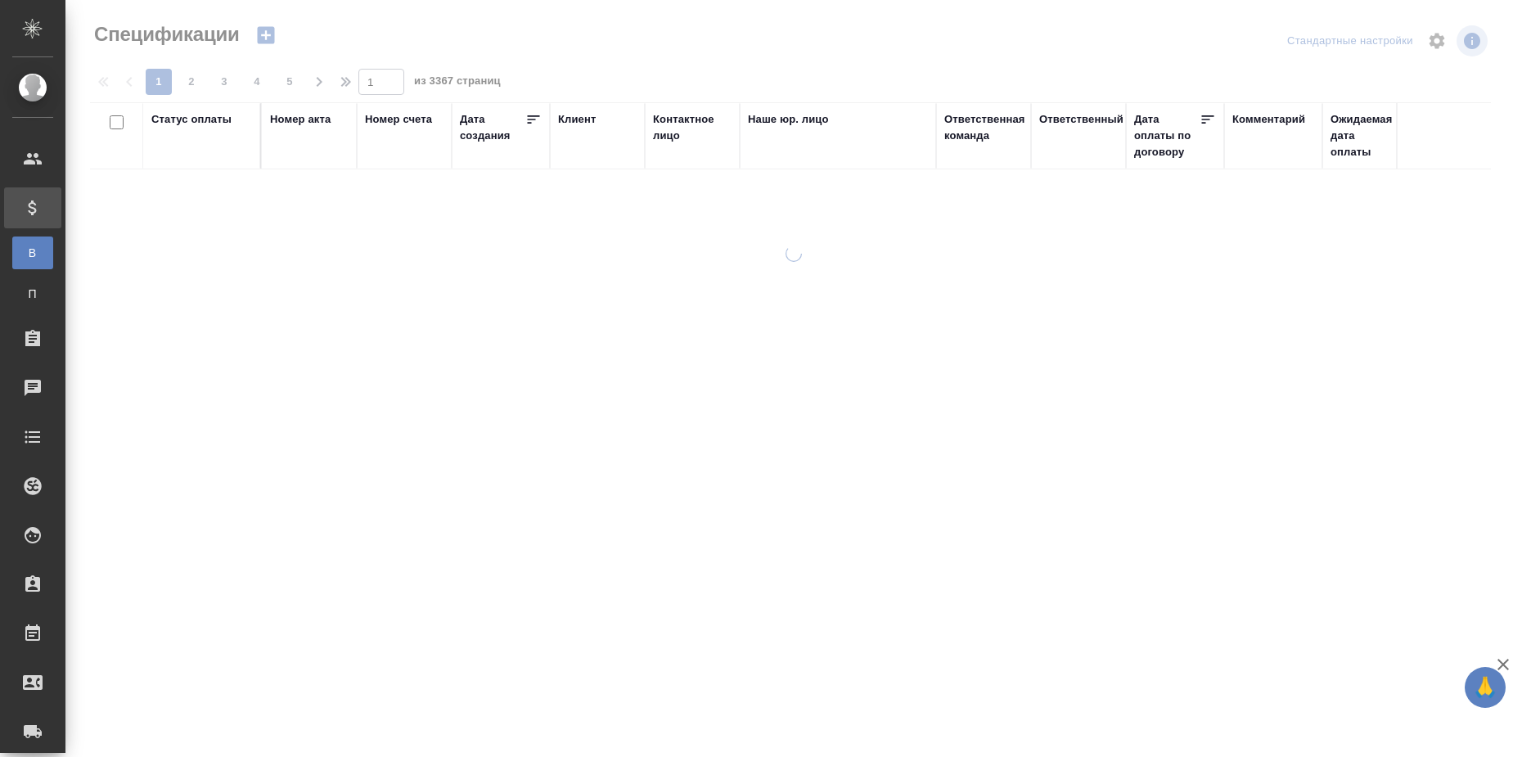
click at [205, 116] on div "Статус оплаты" at bounding box center [191, 119] width 80 height 16
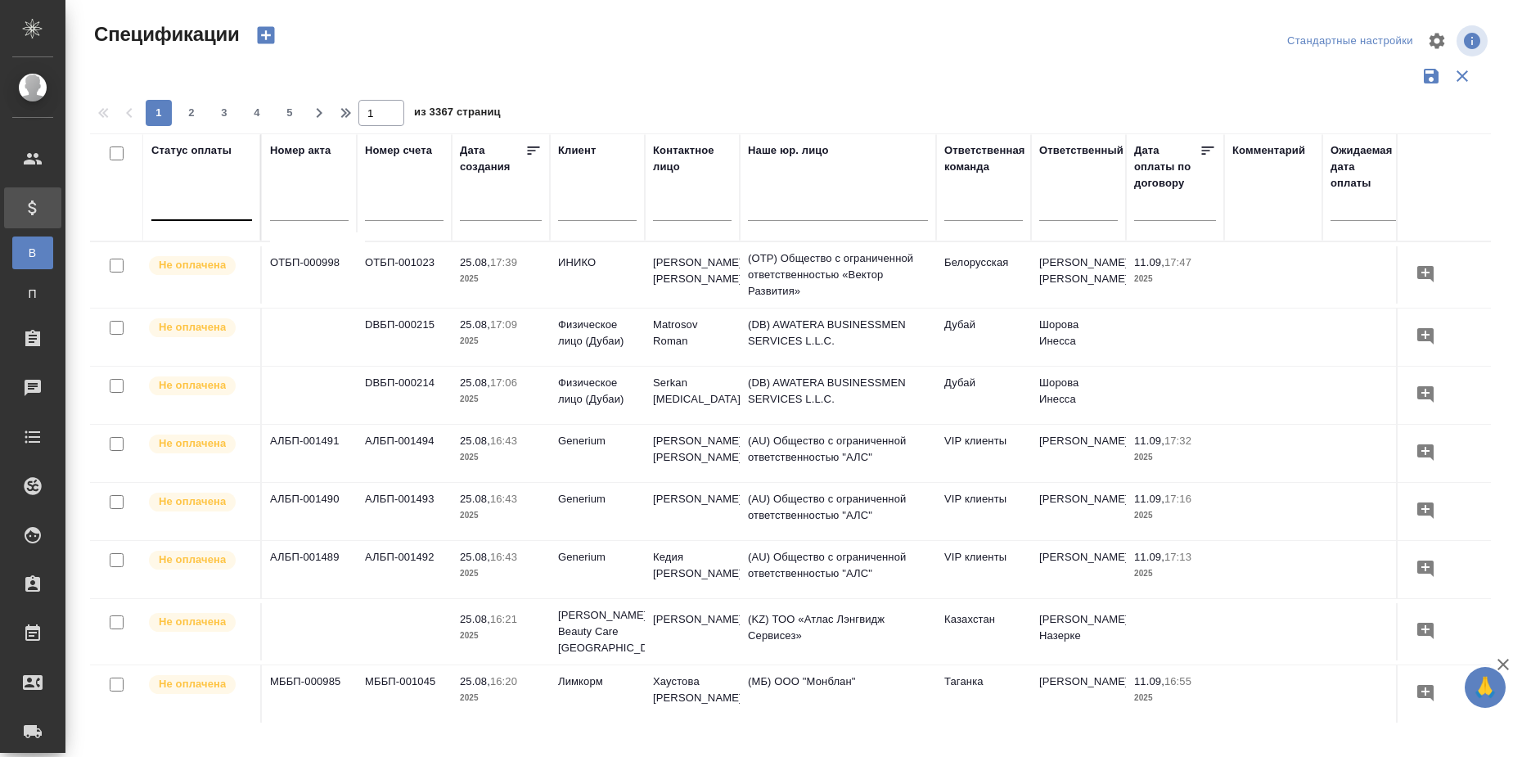
click at [189, 206] on div at bounding box center [201, 204] width 101 height 24
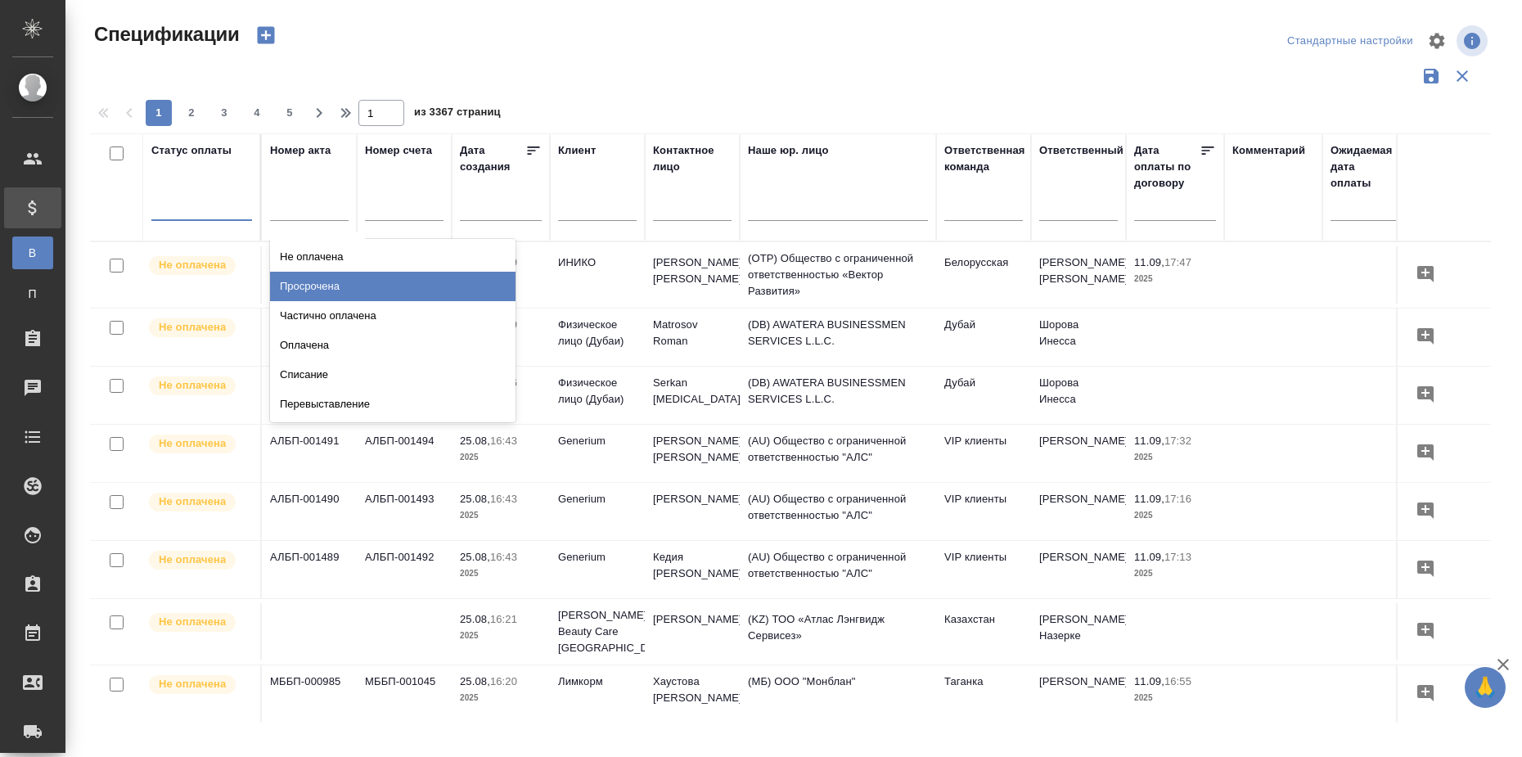
click at [304, 285] on div "Просрочена" at bounding box center [392, 286] width 245 height 29
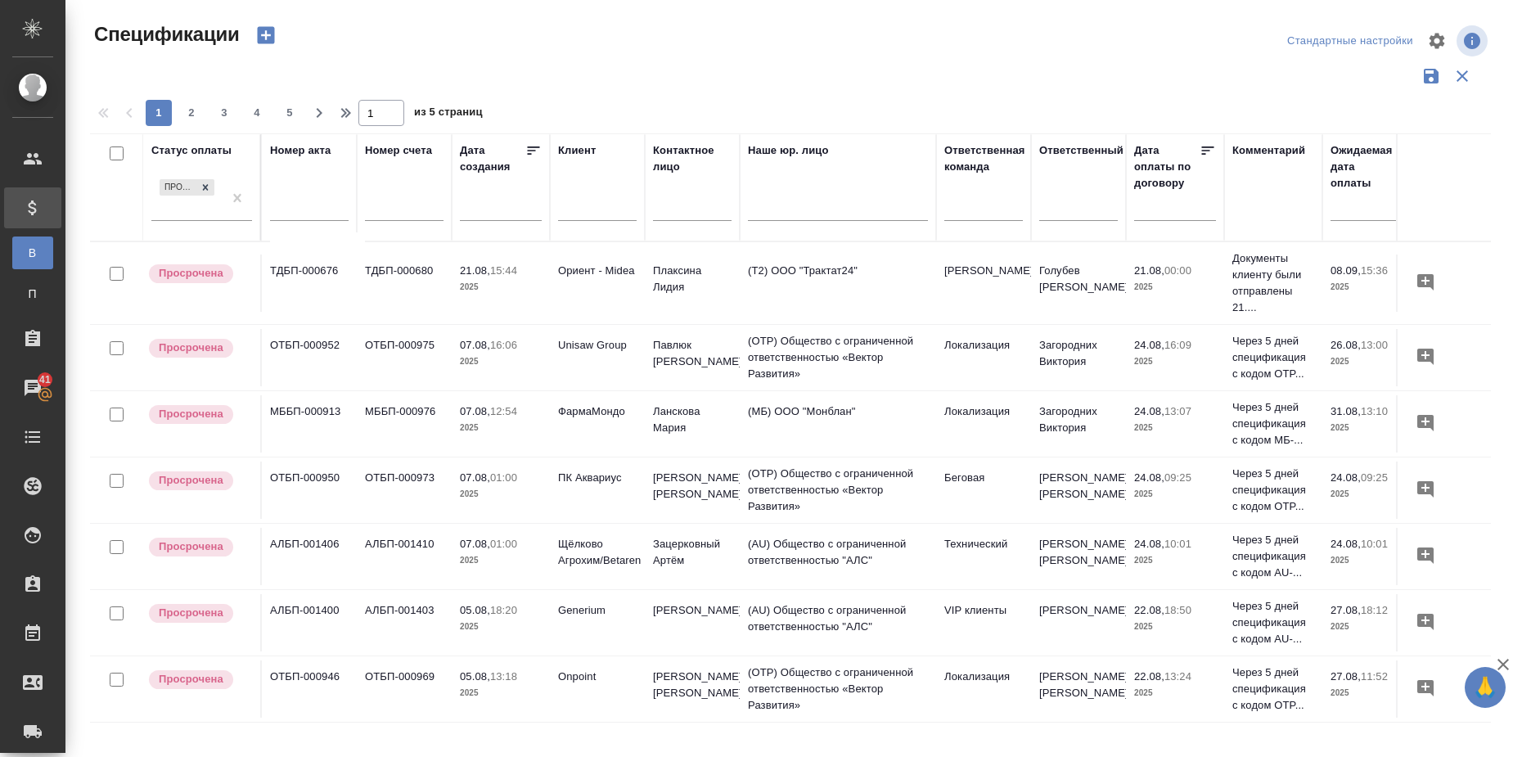
drag, startPoint x: 1110, startPoint y: 709, endPoint x: 1163, endPoint y: 711, distance: 52.4
click at [1250, 705] on tr "Просрочена ОТБП-000946 ОТБП-000969 05.08, 13:18 2025 Onpoint Куштапова Елизавет…" at bounding box center [960, 688] width 1741 height 66
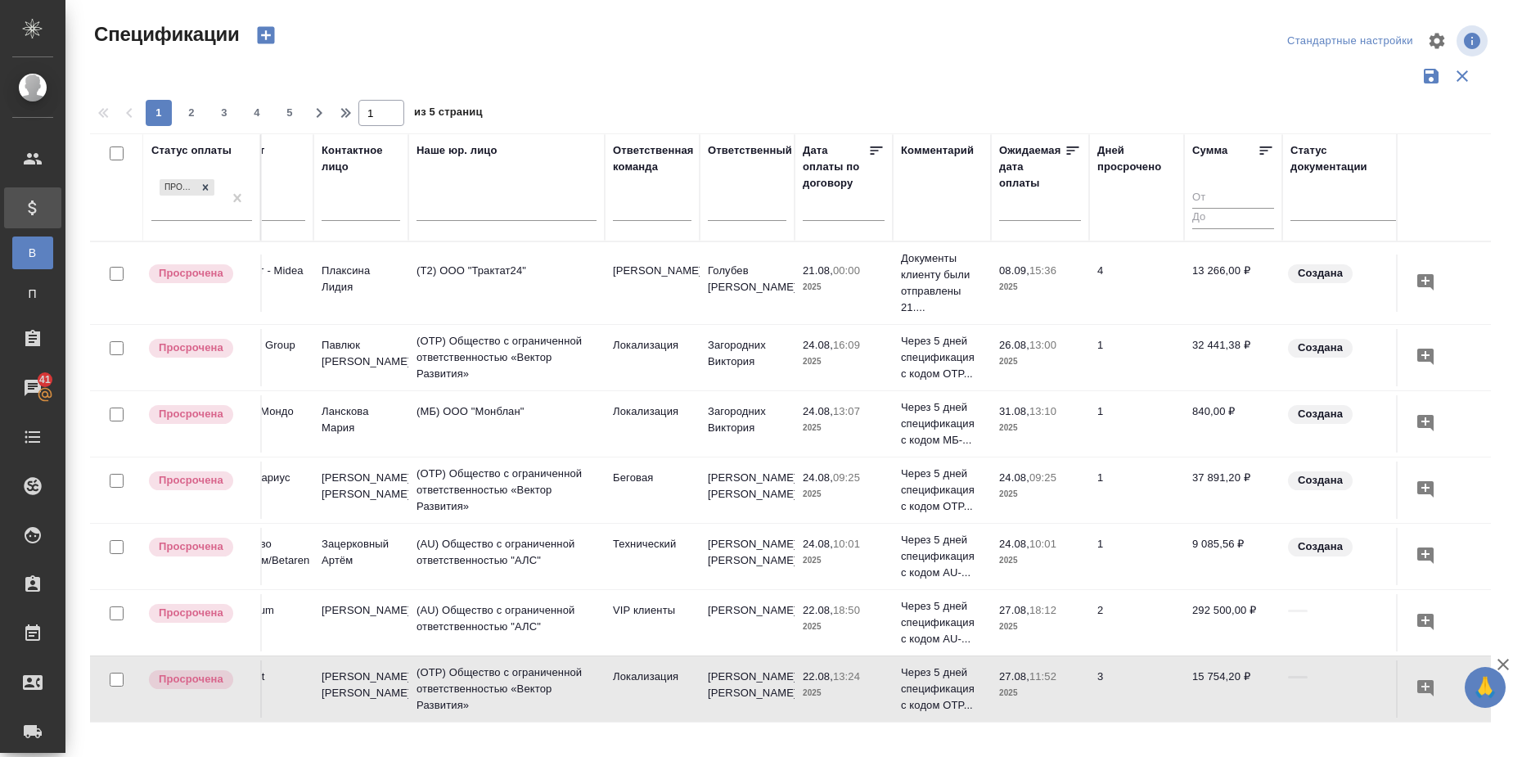
scroll to position [0, 356]
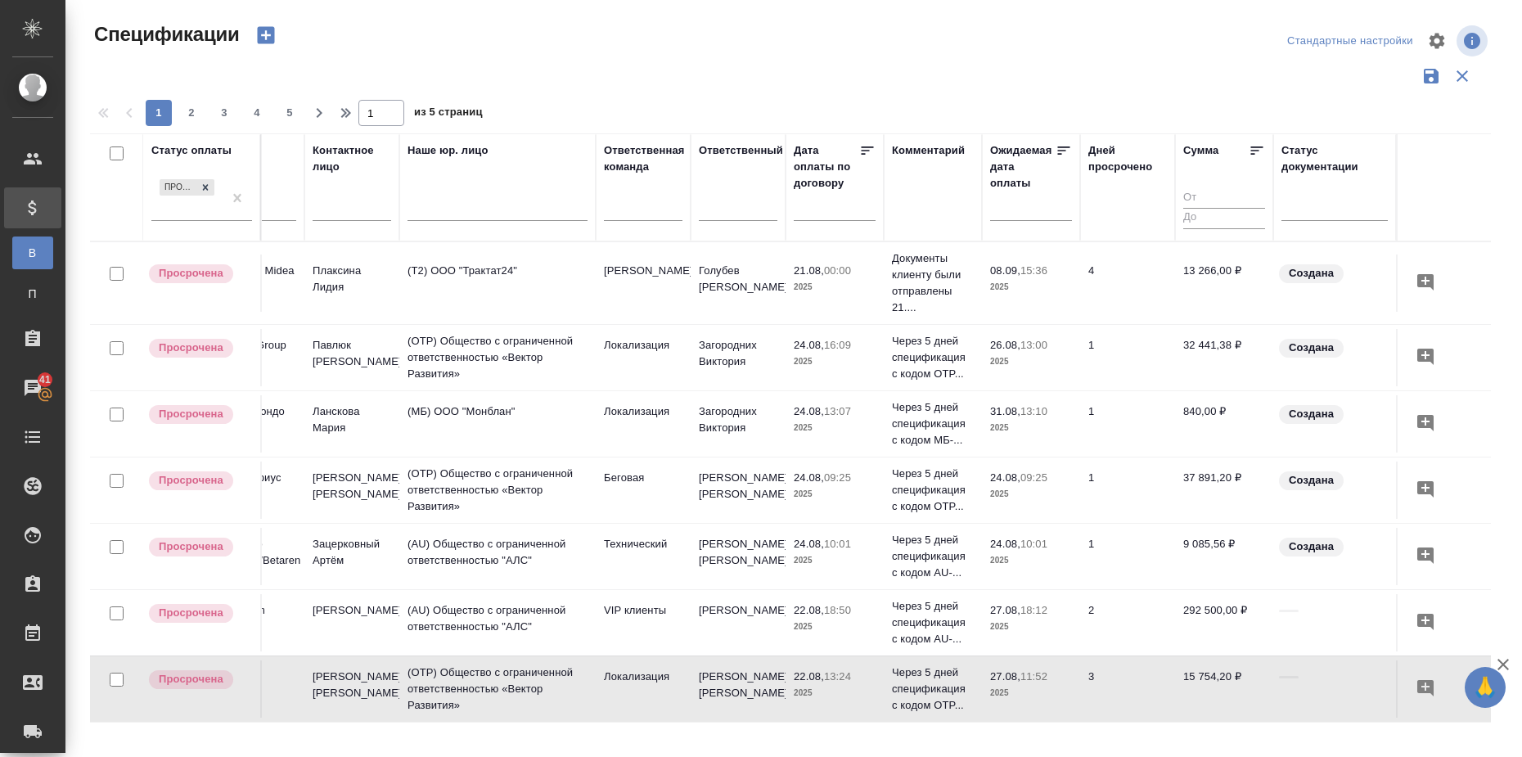
click at [1249, 145] on icon at bounding box center [1257, 150] width 16 height 16
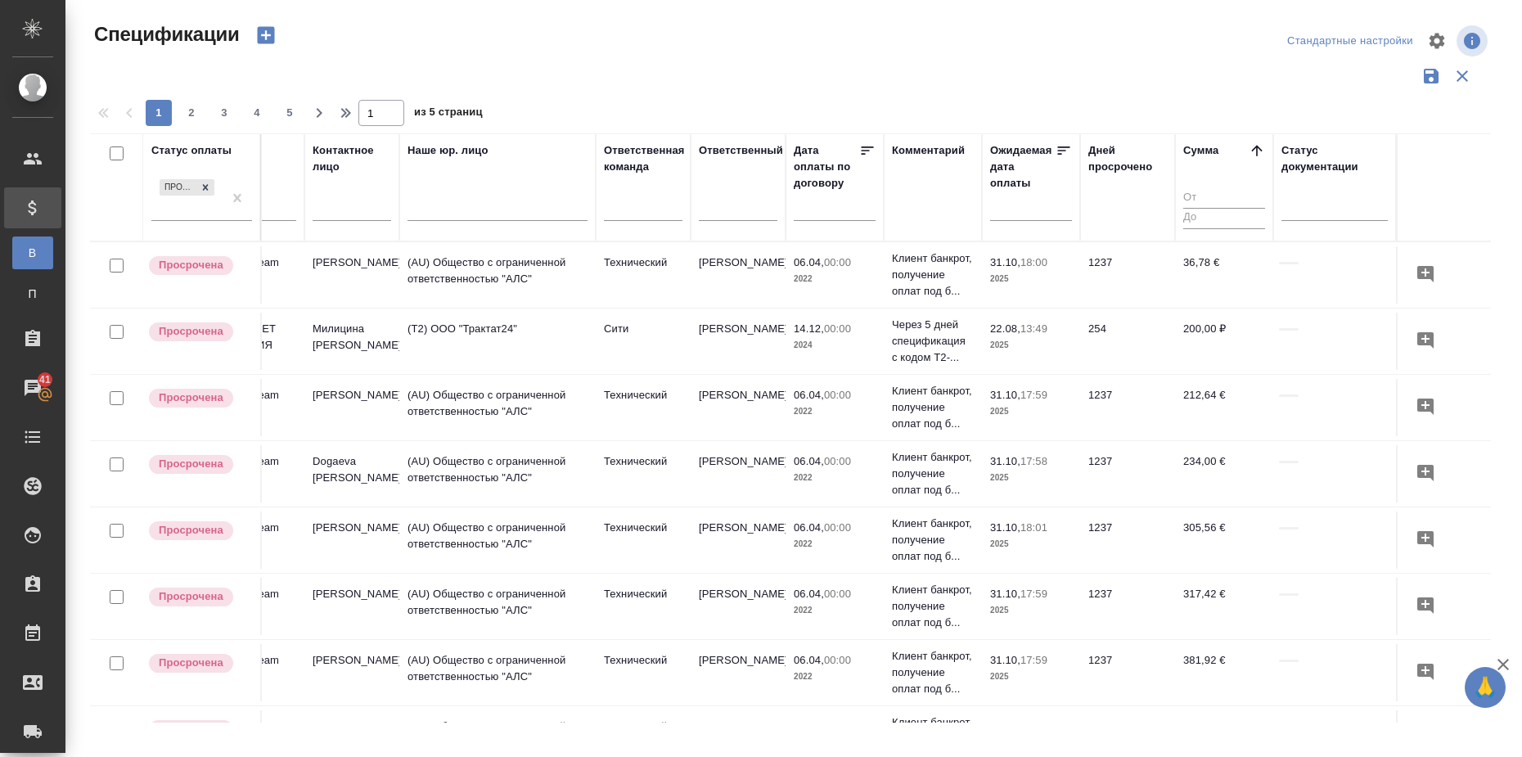
click at [1249, 145] on icon at bounding box center [1257, 150] width 16 height 16
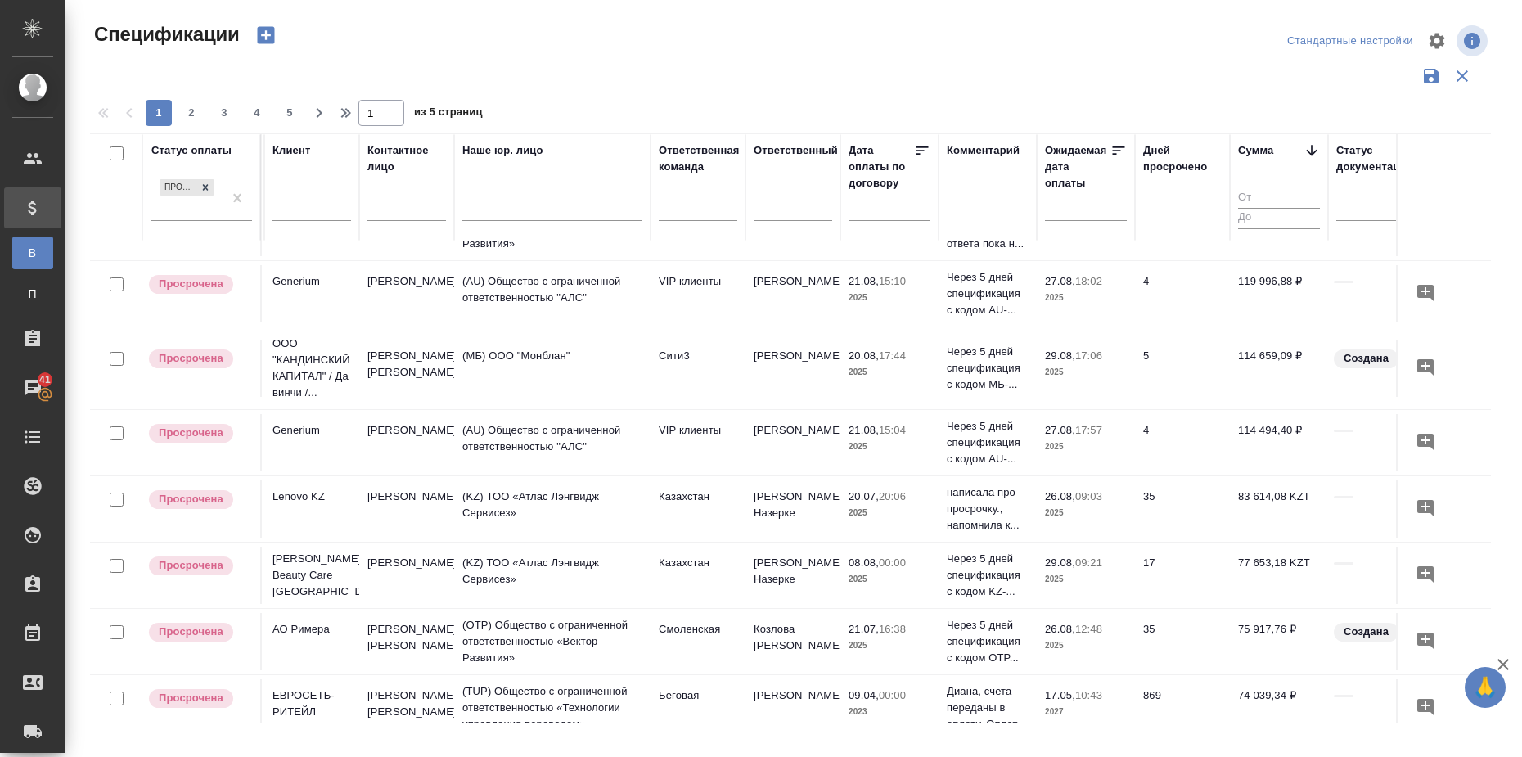
scroll to position [716, 286]
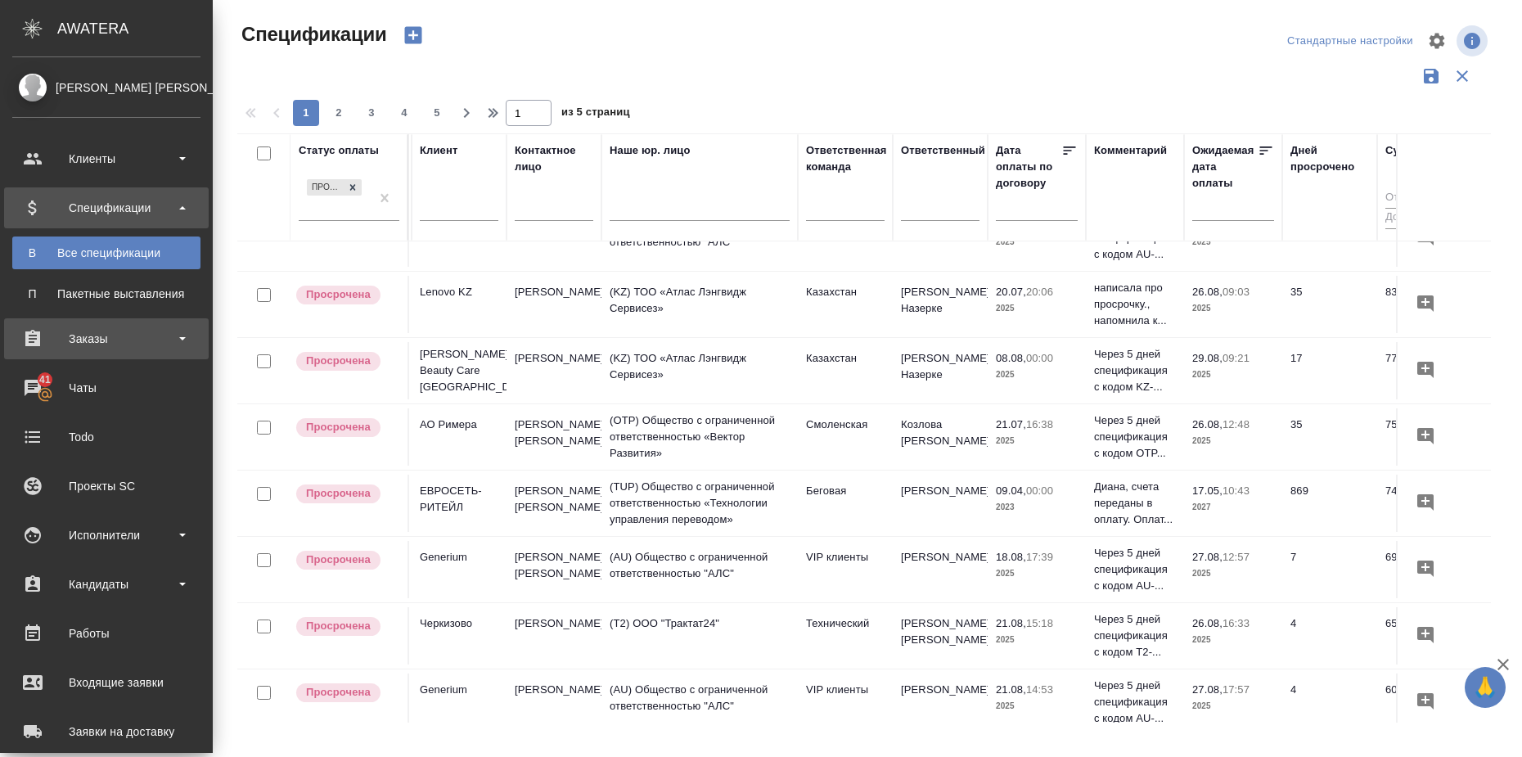
click at [80, 343] on div "Заказы" at bounding box center [106, 338] width 188 height 25
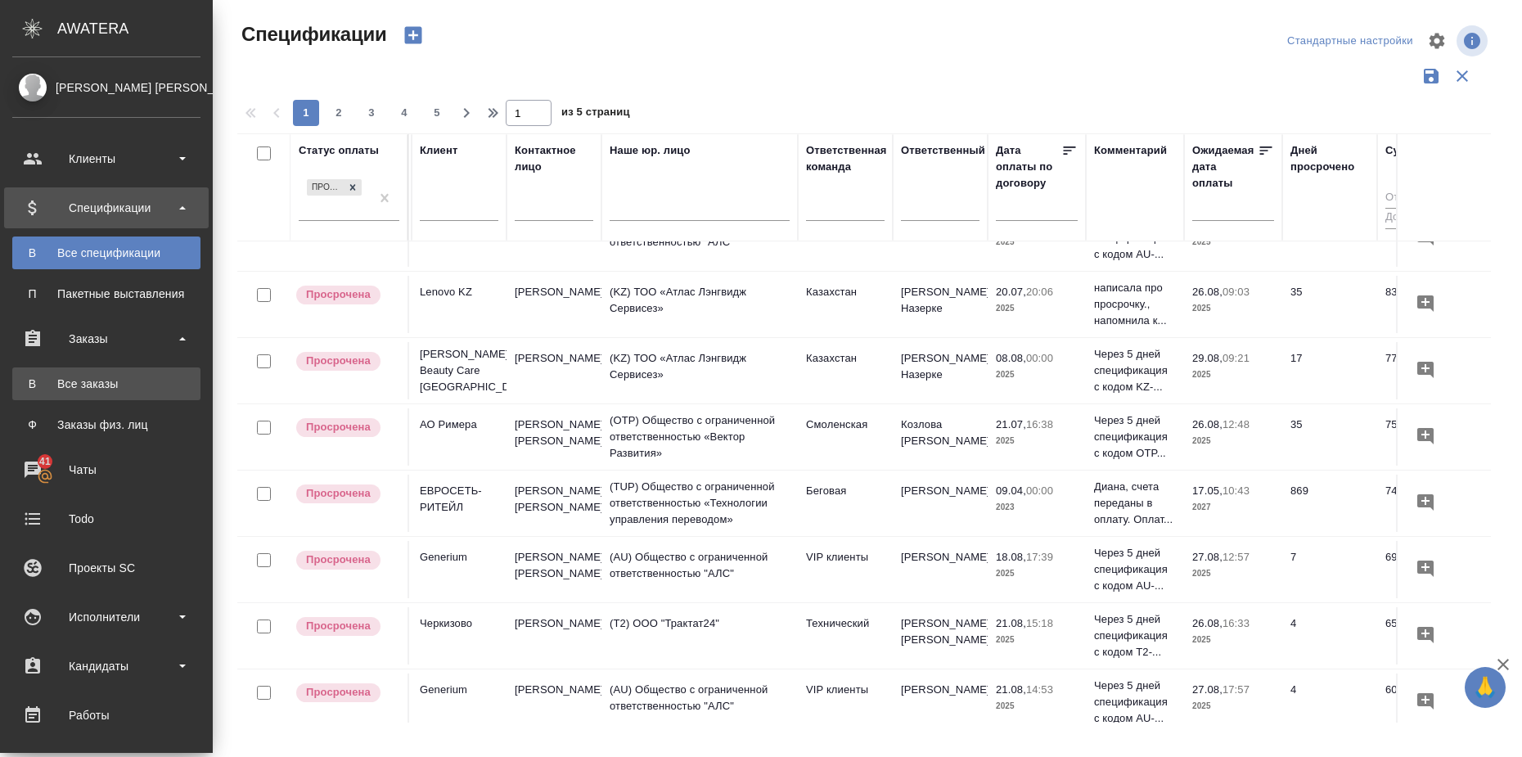
click at [98, 381] on div "Все заказы" at bounding box center [106, 384] width 172 height 16
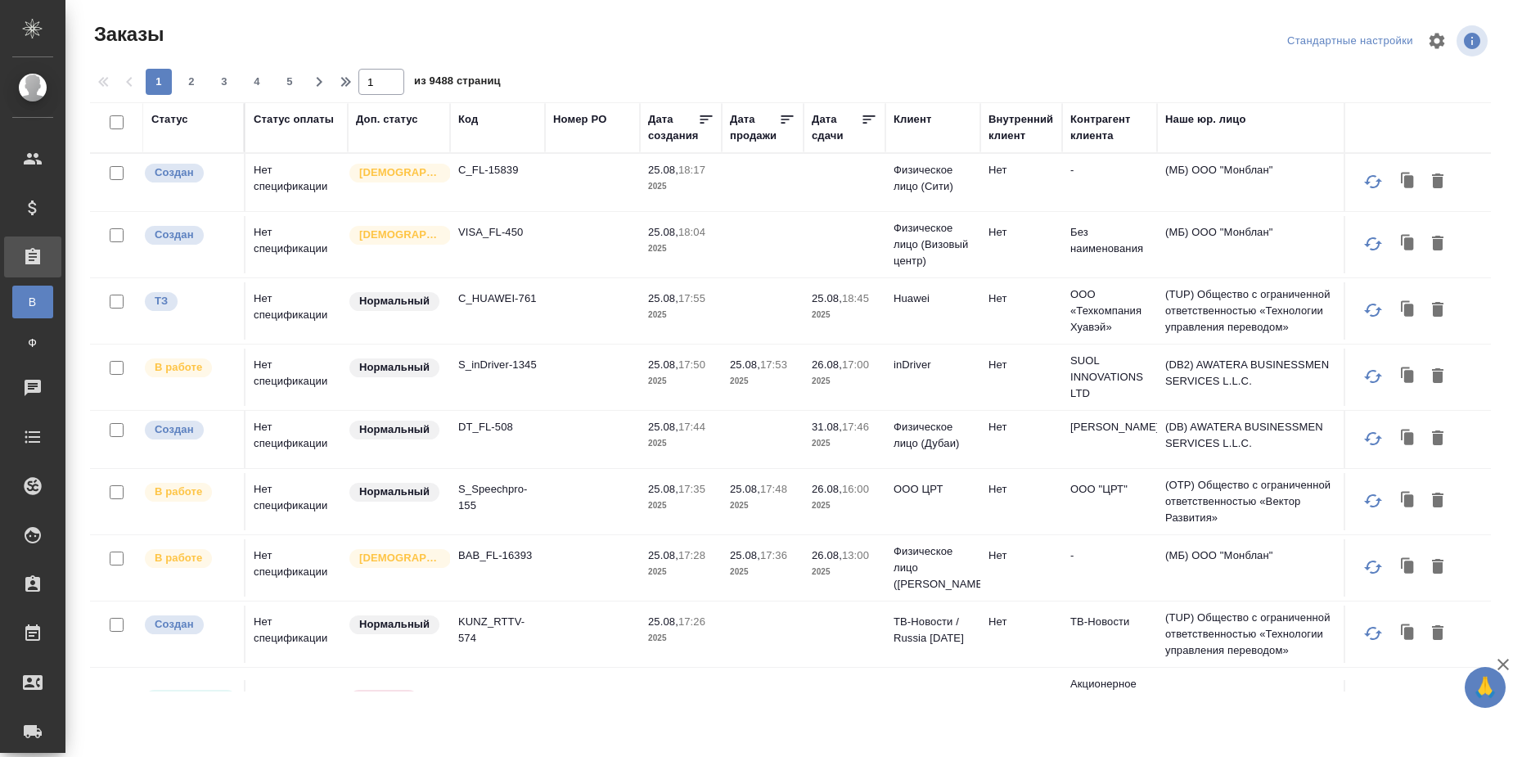
click at [173, 122] on div "Статус" at bounding box center [169, 119] width 37 height 16
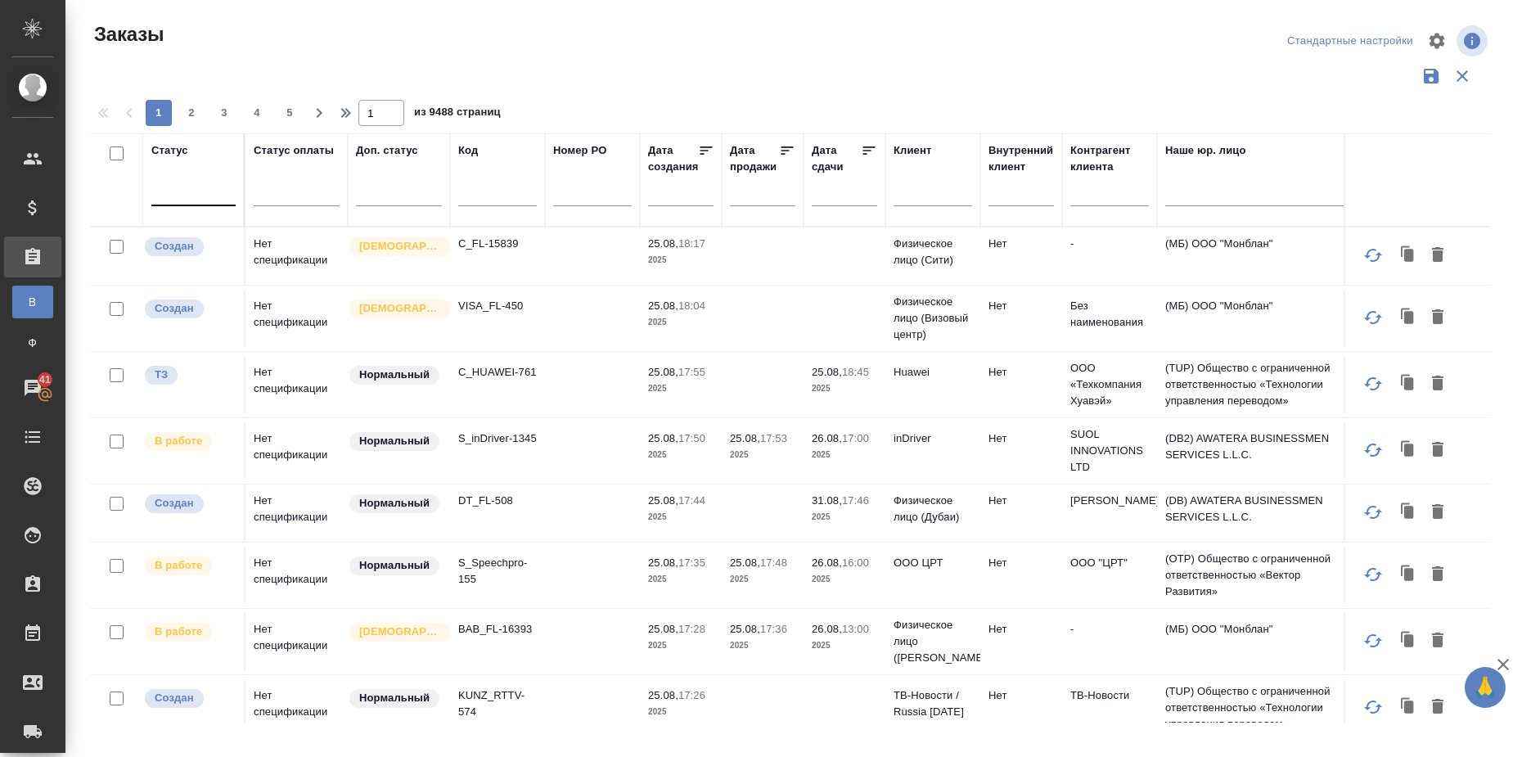
click at [184, 201] on div at bounding box center [193, 190] width 84 height 24
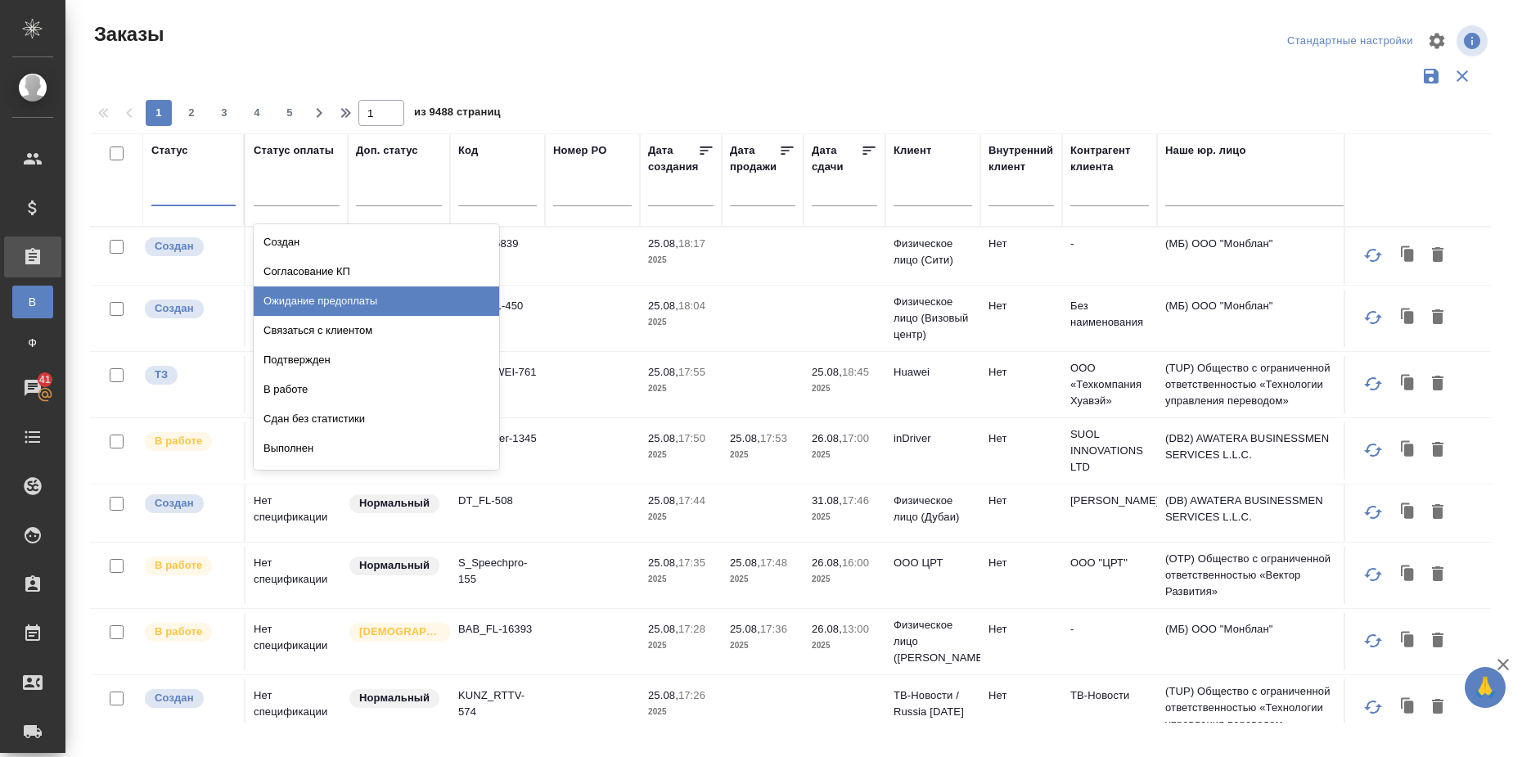
scroll to position [115, 0]
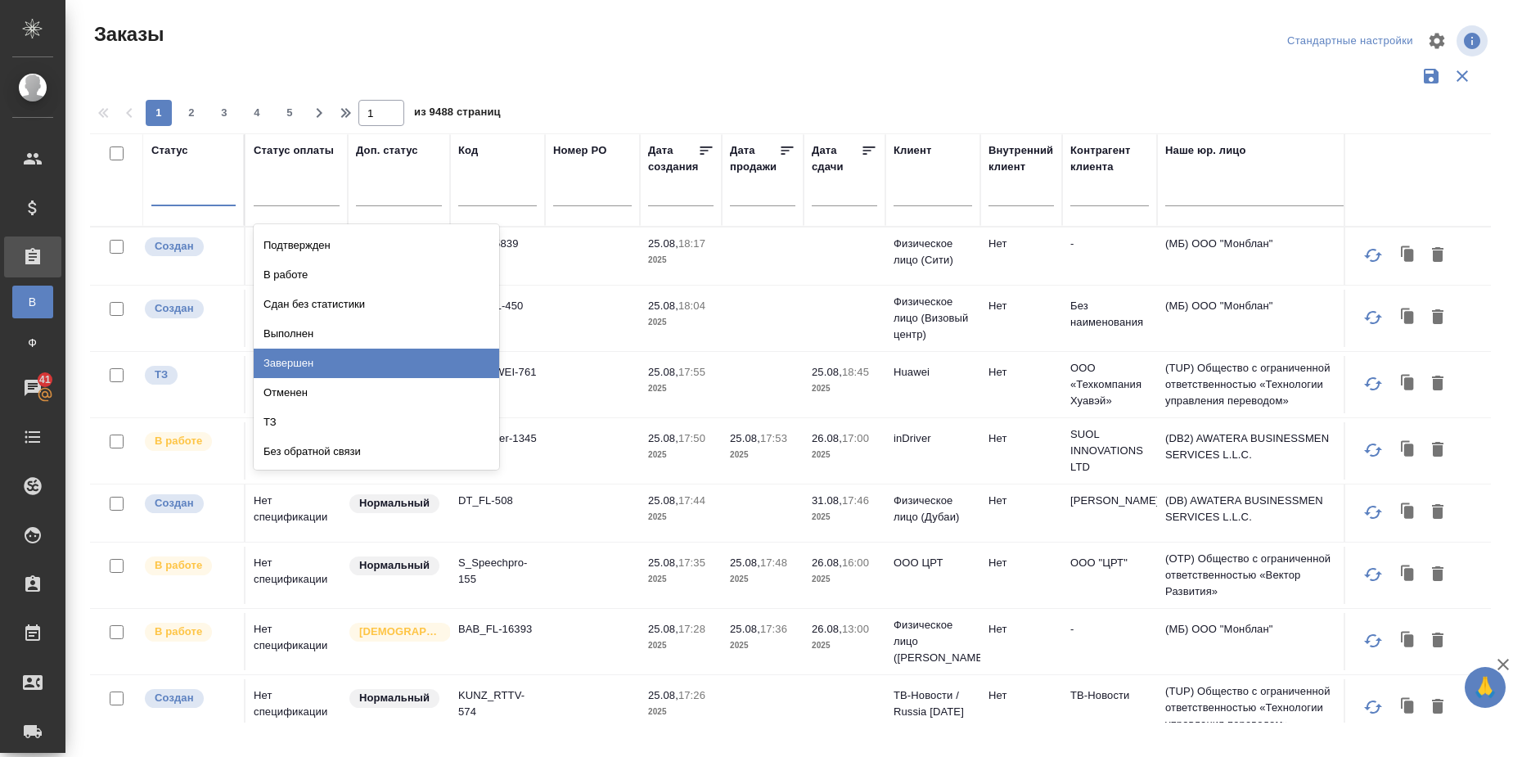
click at [344, 362] on div "Завершен" at bounding box center [376, 363] width 245 height 29
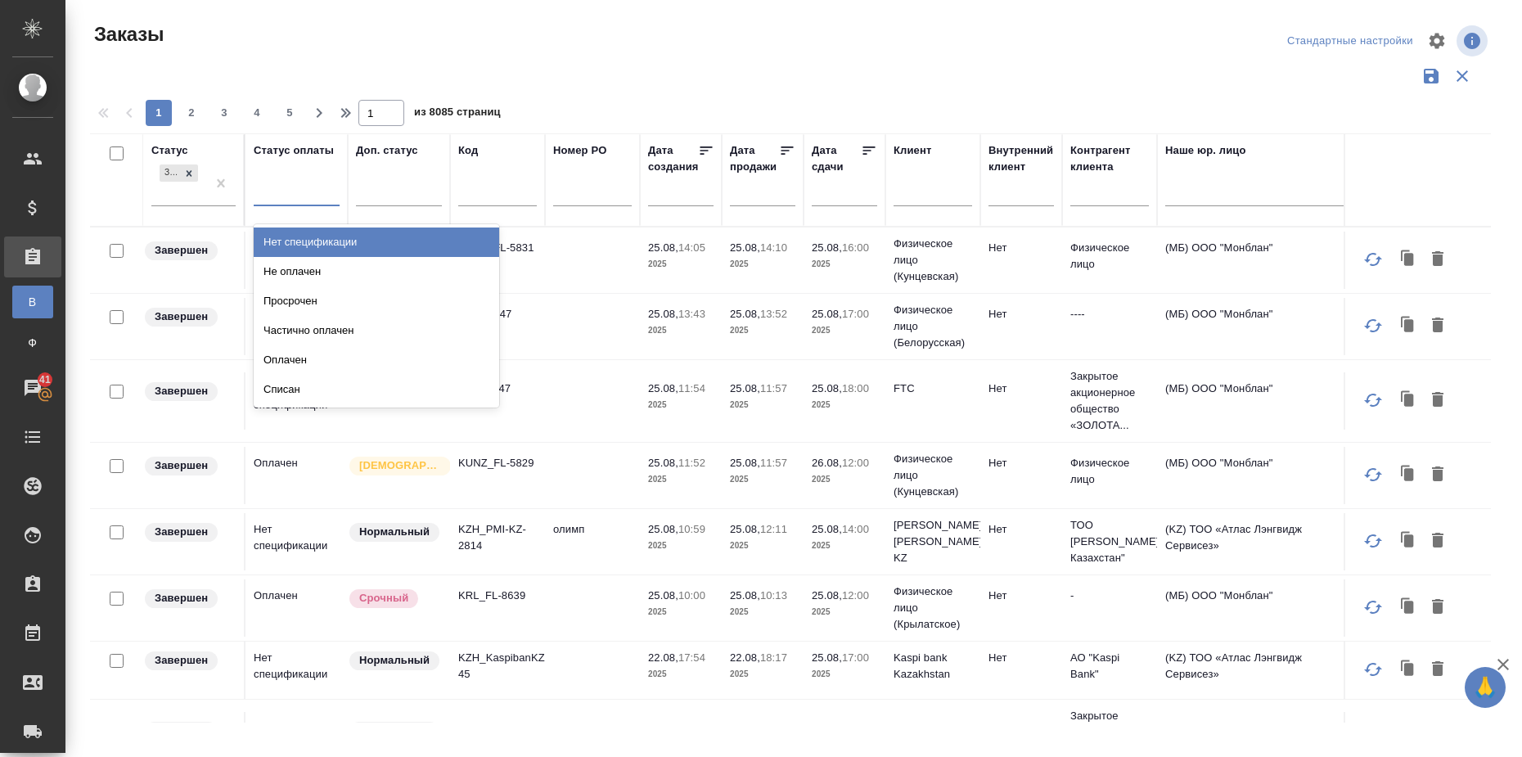
click at [288, 197] on div at bounding box center [297, 190] width 86 height 24
click at [299, 245] on div "Нет спецификации" at bounding box center [376, 241] width 245 height 29
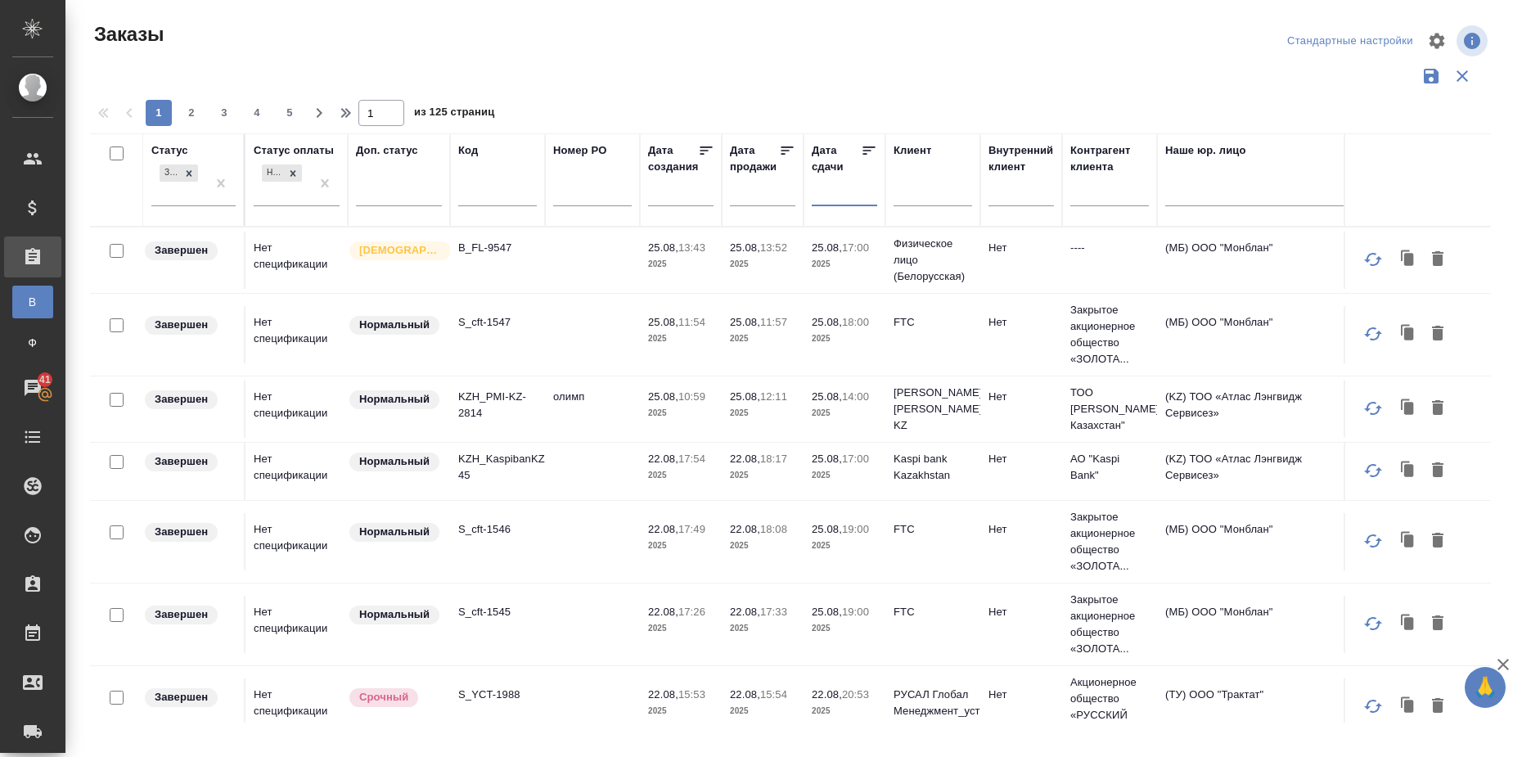
click at [829, 200] on input "text" at bounding box center [850, 193] width 56 height 23
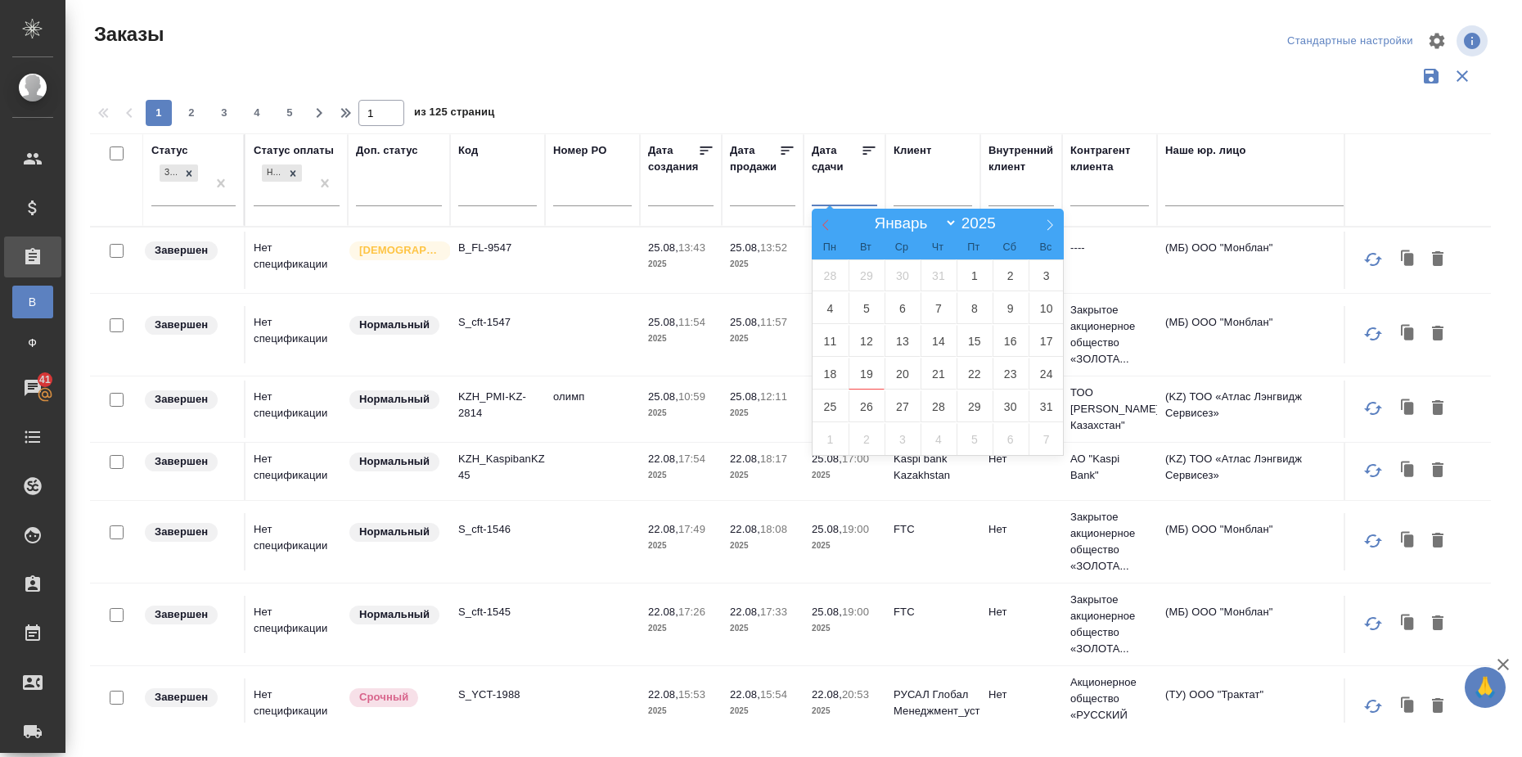
click at [825, 225] on icon at bounding box center [825, 224] width 11 height 11
select select "6"
click at [944, 407] on span "31" at bounding box center [939, 406] width 36 height 32
type div "[DATE]T21:00:00.000Z"
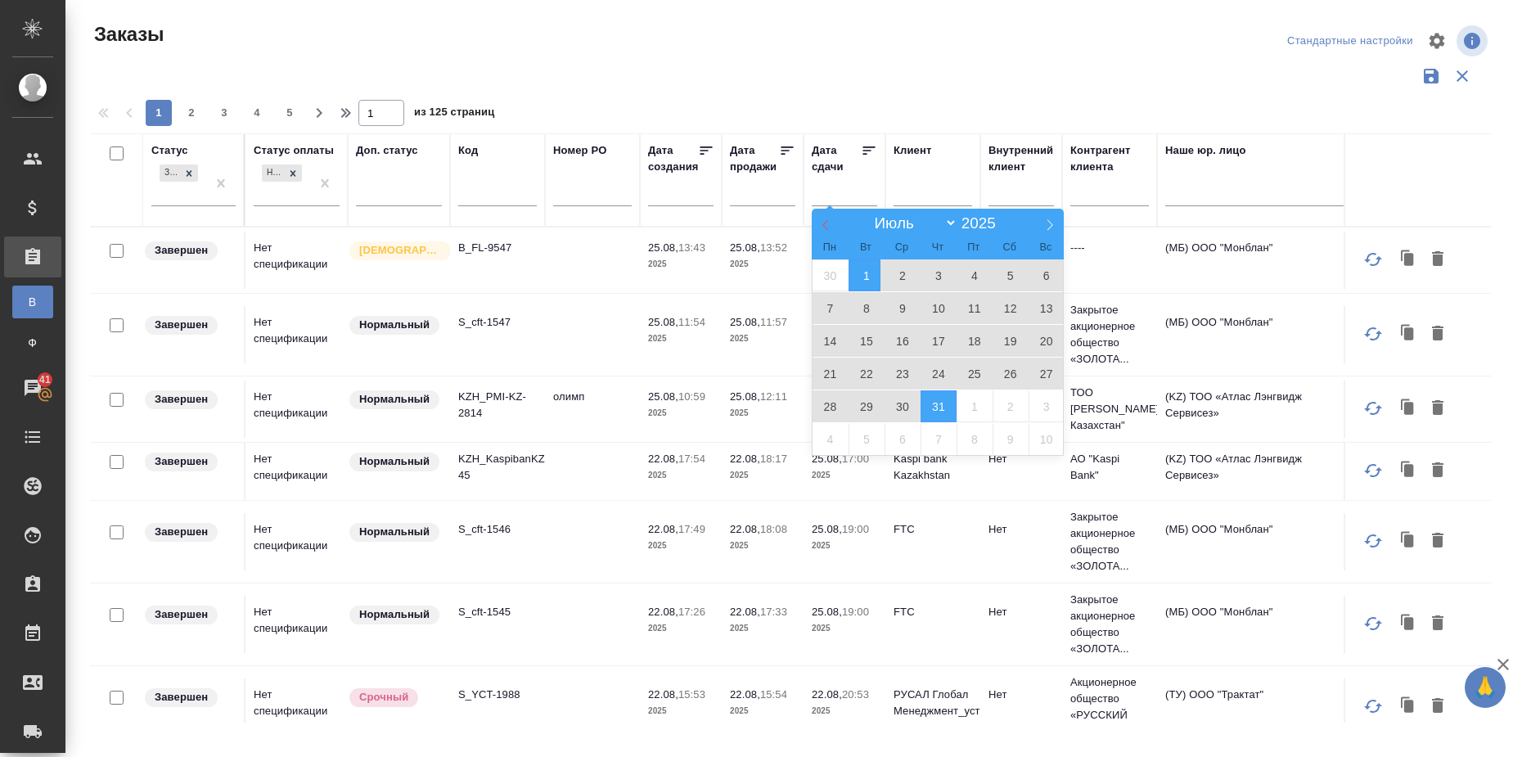
click at [819, 218] on span at bounding box center [826, 223] width 28 height 28
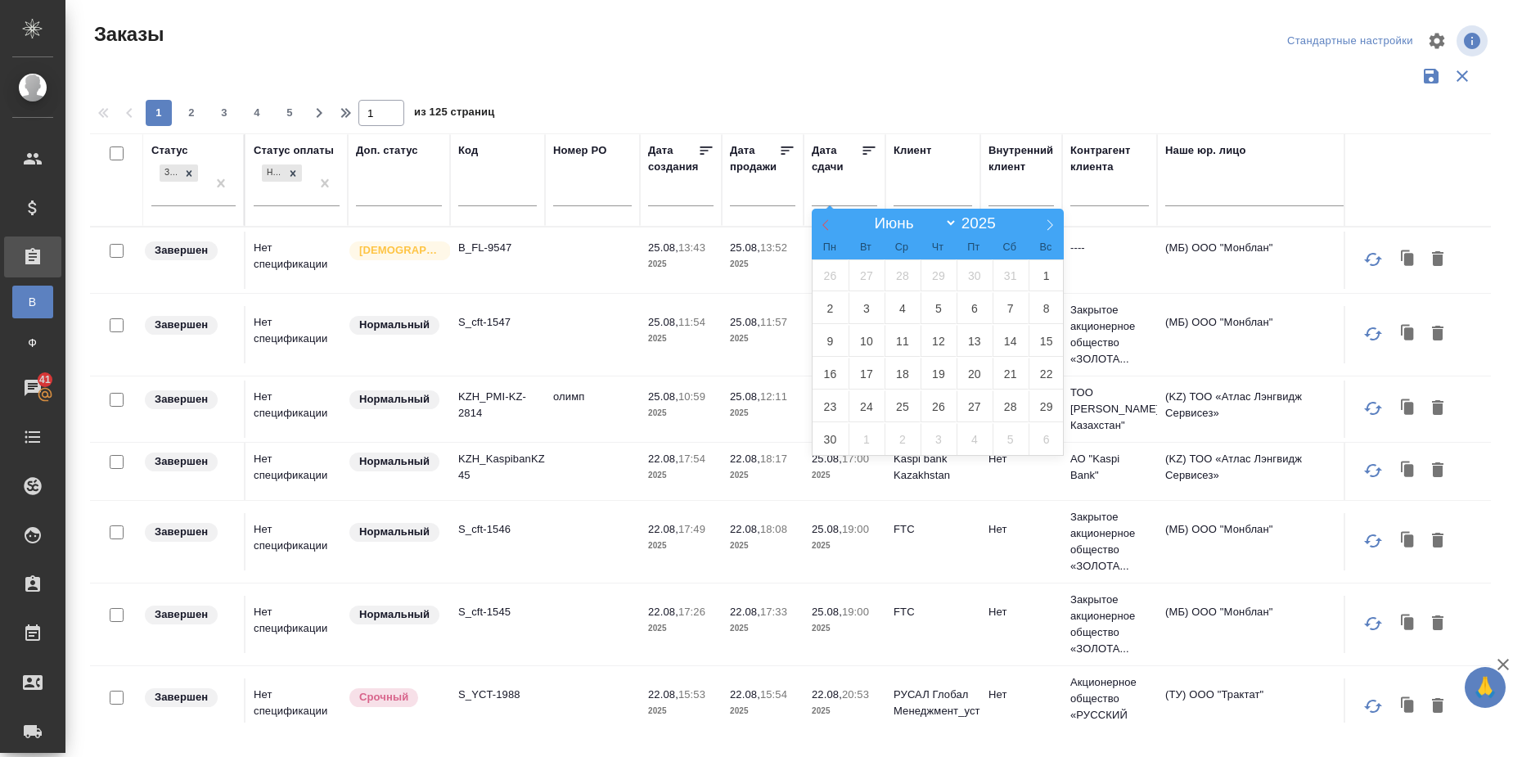
click at [819, 218] on span at bounding box center [826, 223] width 28 height 28
select select "3"
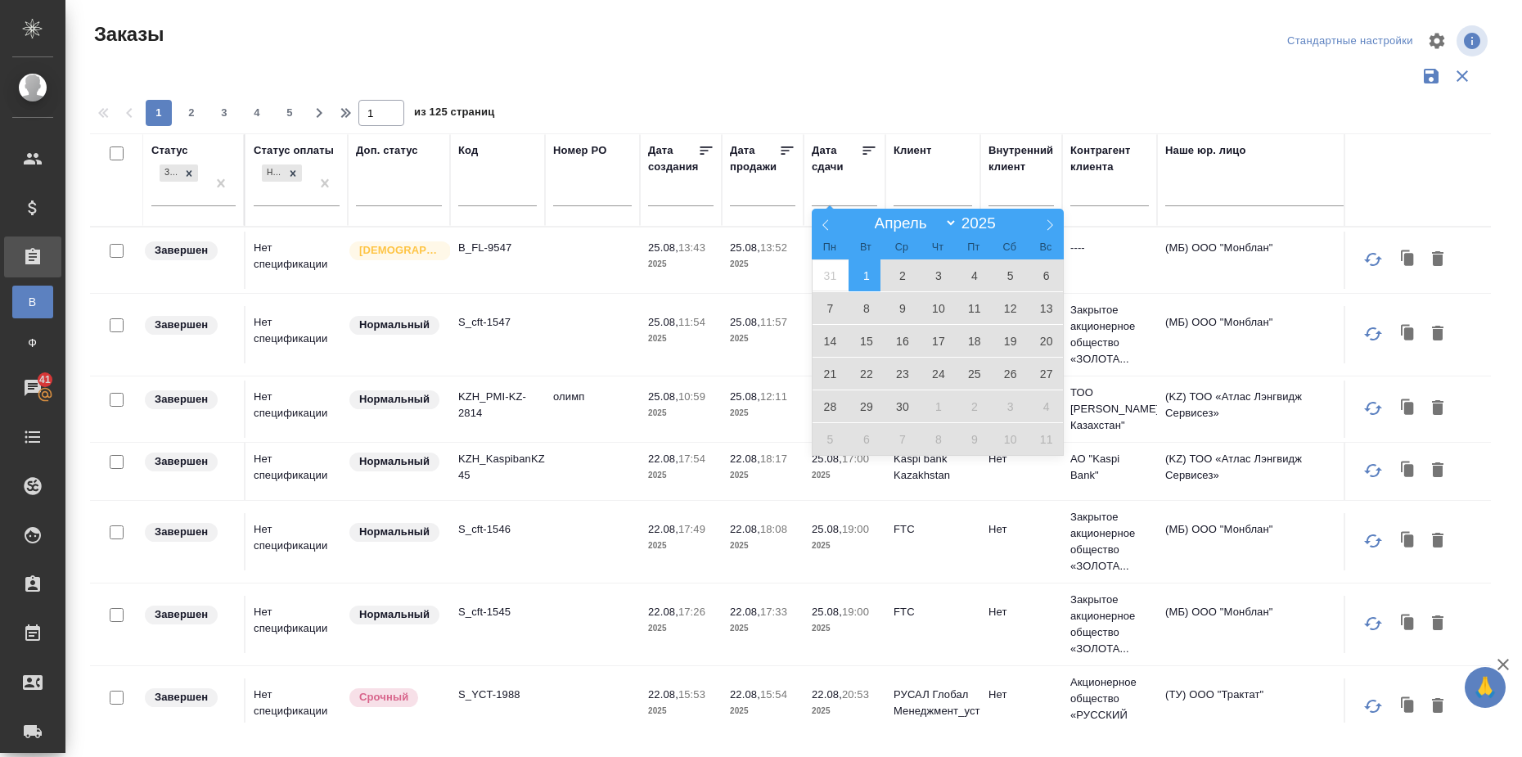
click at [870, 281] on span "1" at bounding box center [867, 275] width 36 height 32
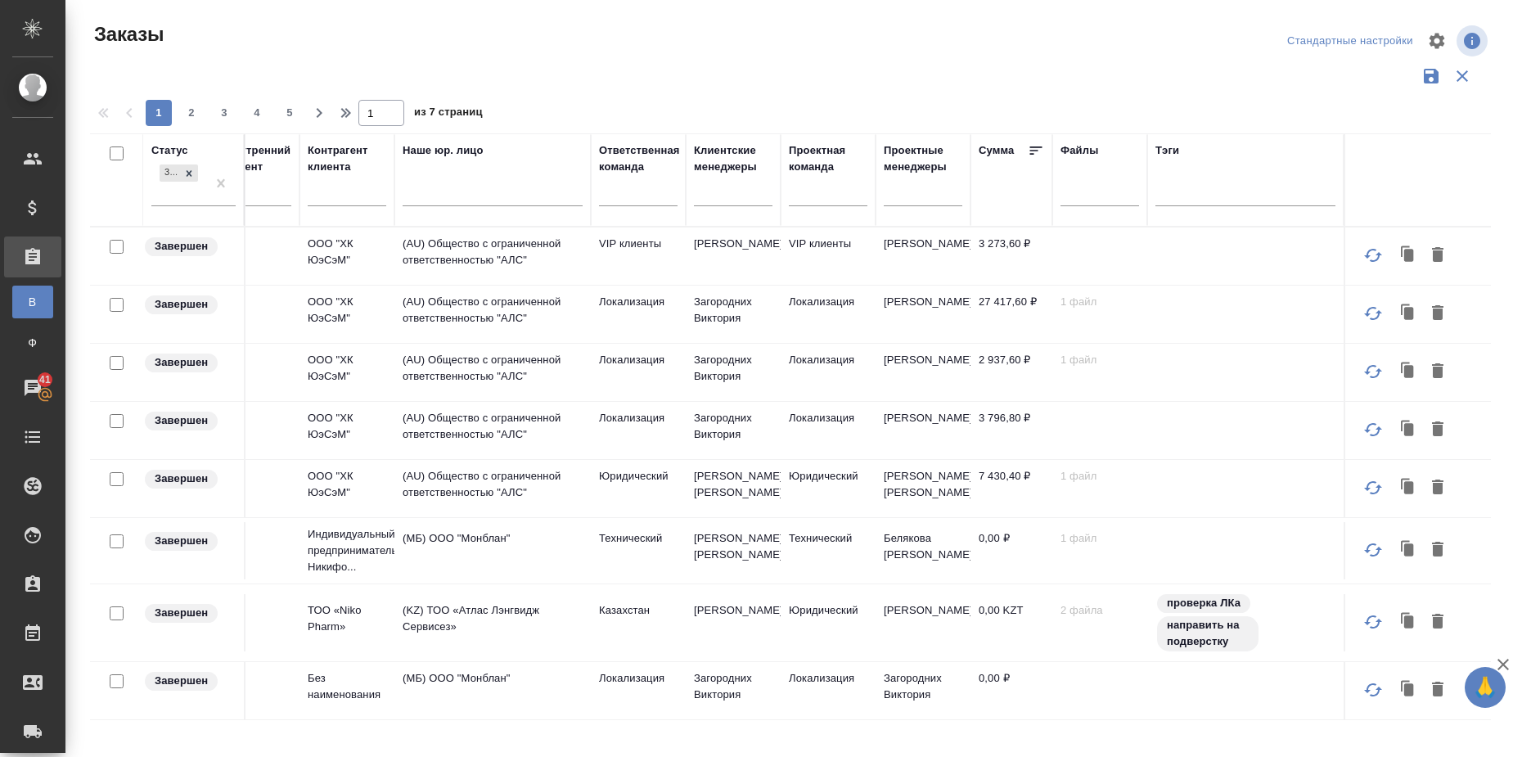
scroll to position [0, 778]
click at [615, 197] on div at bounding box center [638, 190] width 79 height 24
type input "тех"
click at [624, 266] on div "Технический" at bounding box center [721, 271] width 245 height 29
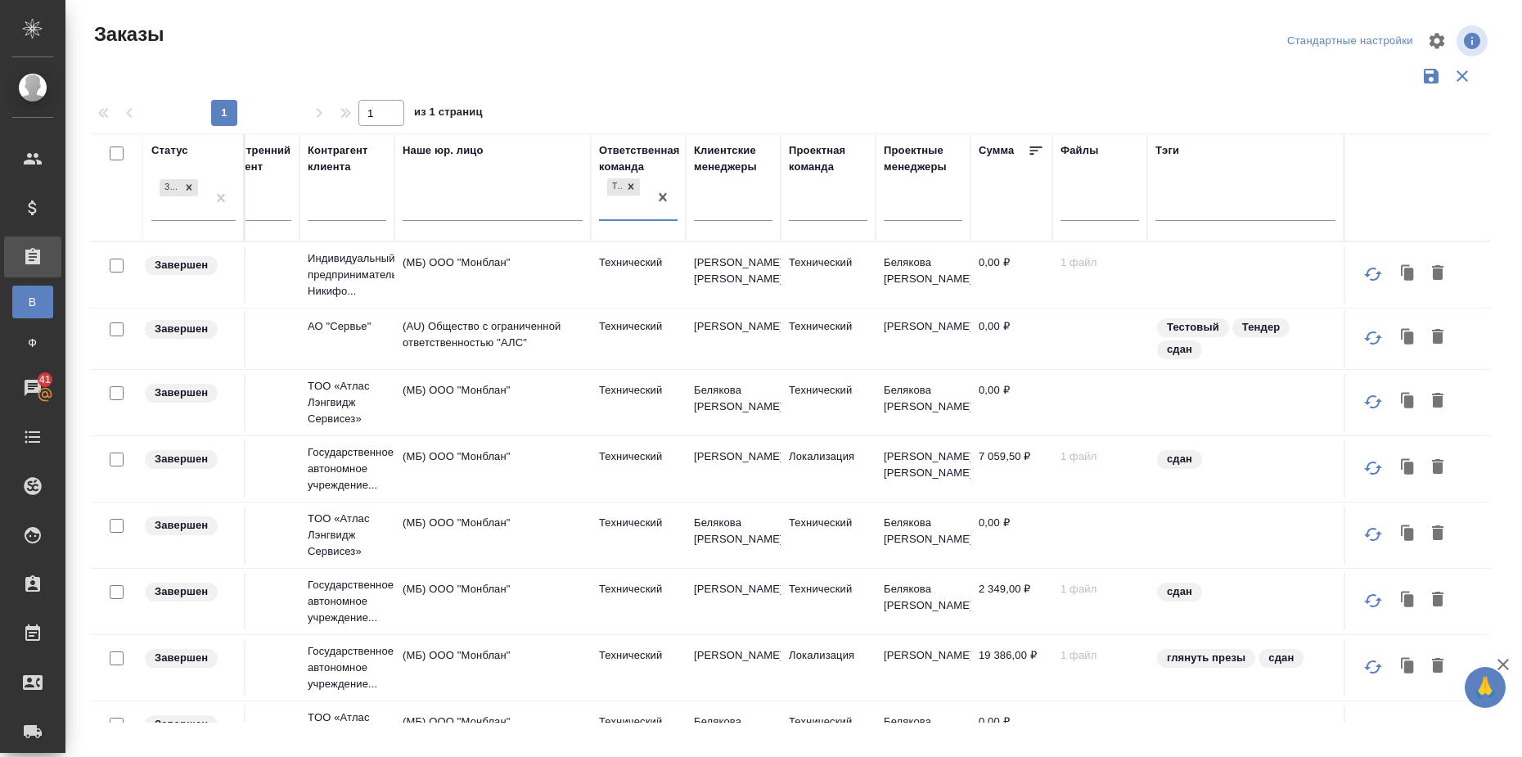
click at [1028, 144] on icon at bounding box center [1036, 150] width 16 height 16
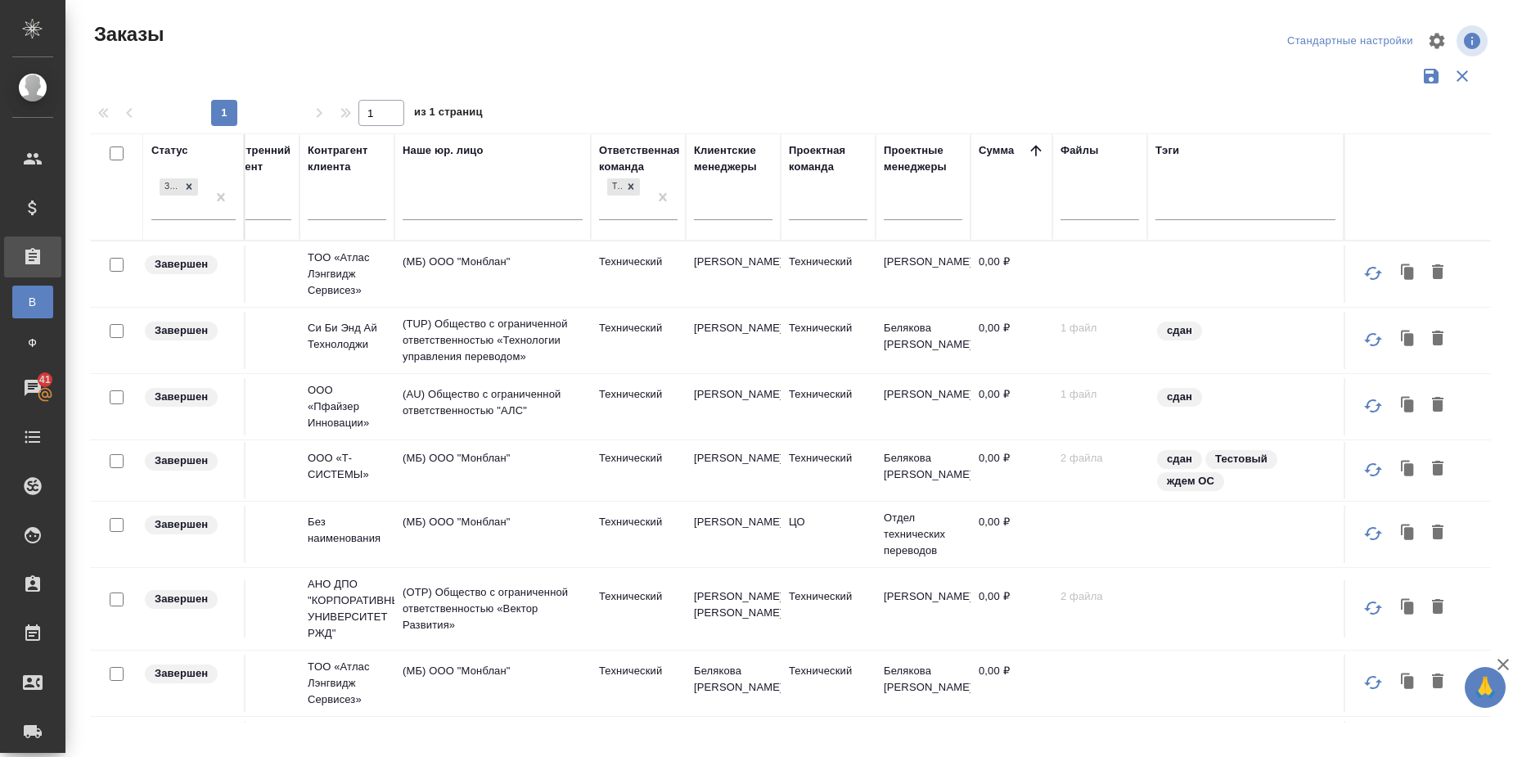
click at [1030, 148] on icon at bounding box center [1035, 150] width 11 height 11
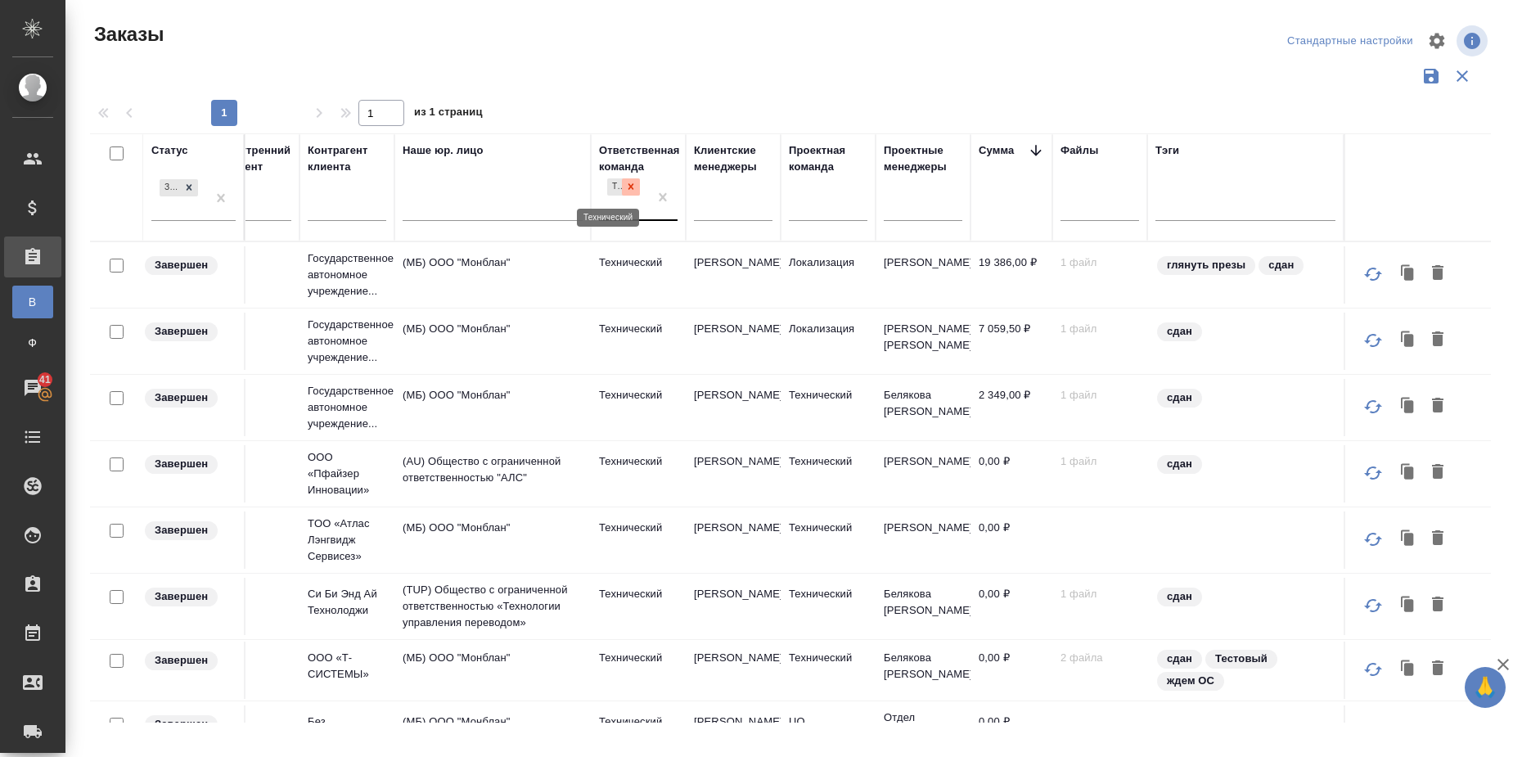
click at [625, 187] on icon at bounding box center [630, 186] width 11 height 11
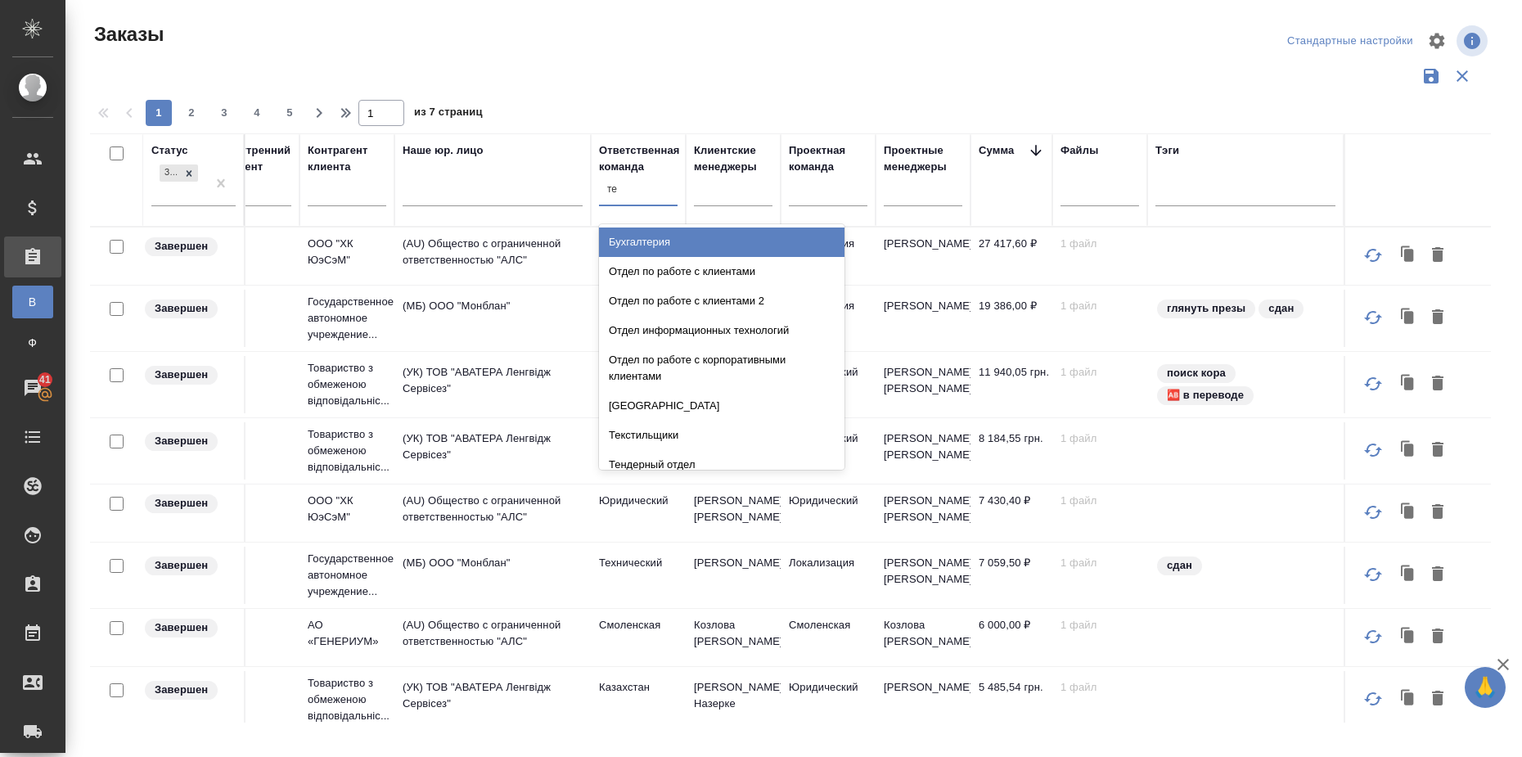
type input "тех"
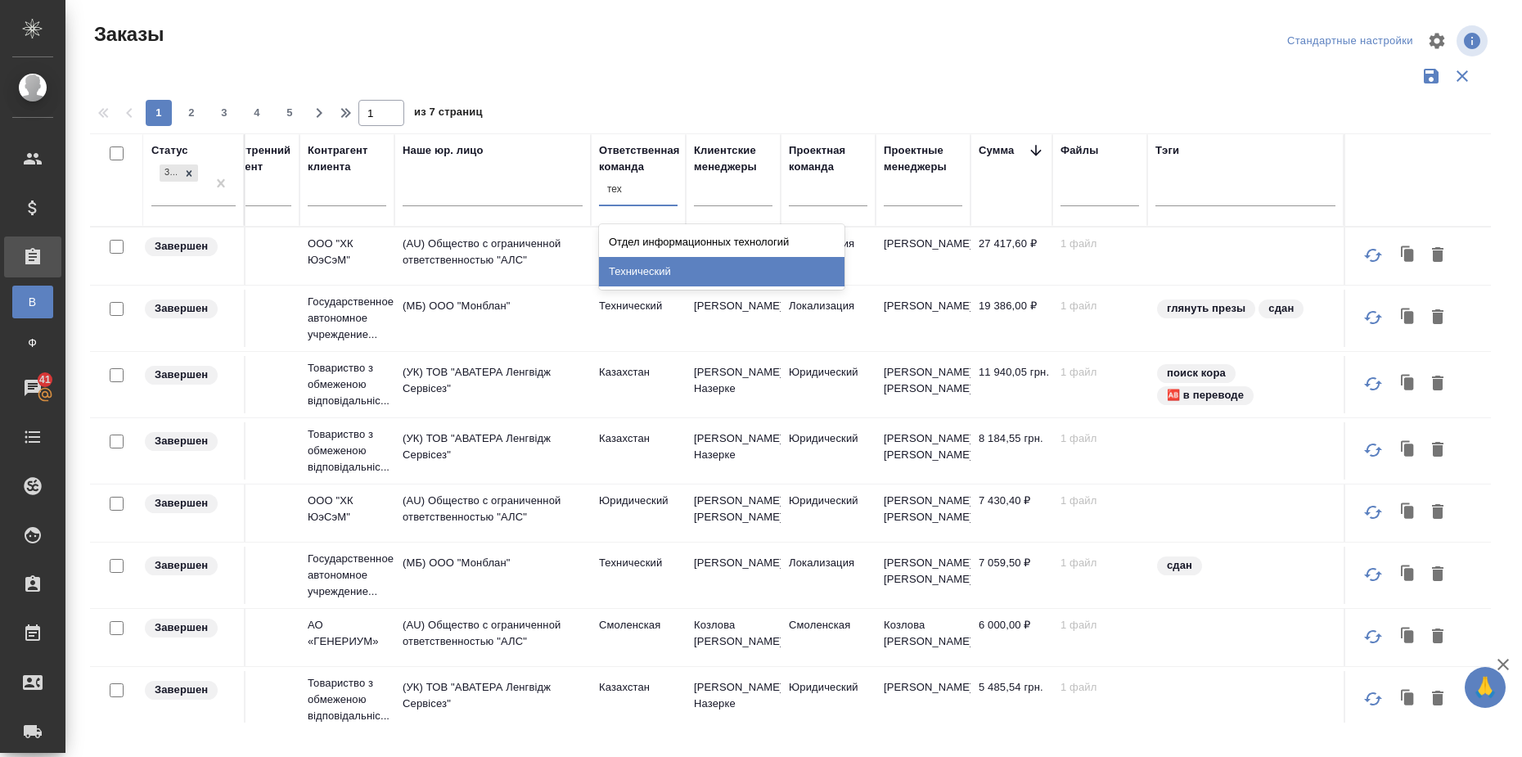
click at [666, 276] on div "Технический" at bounding box center [721, 271] width 245 height 29
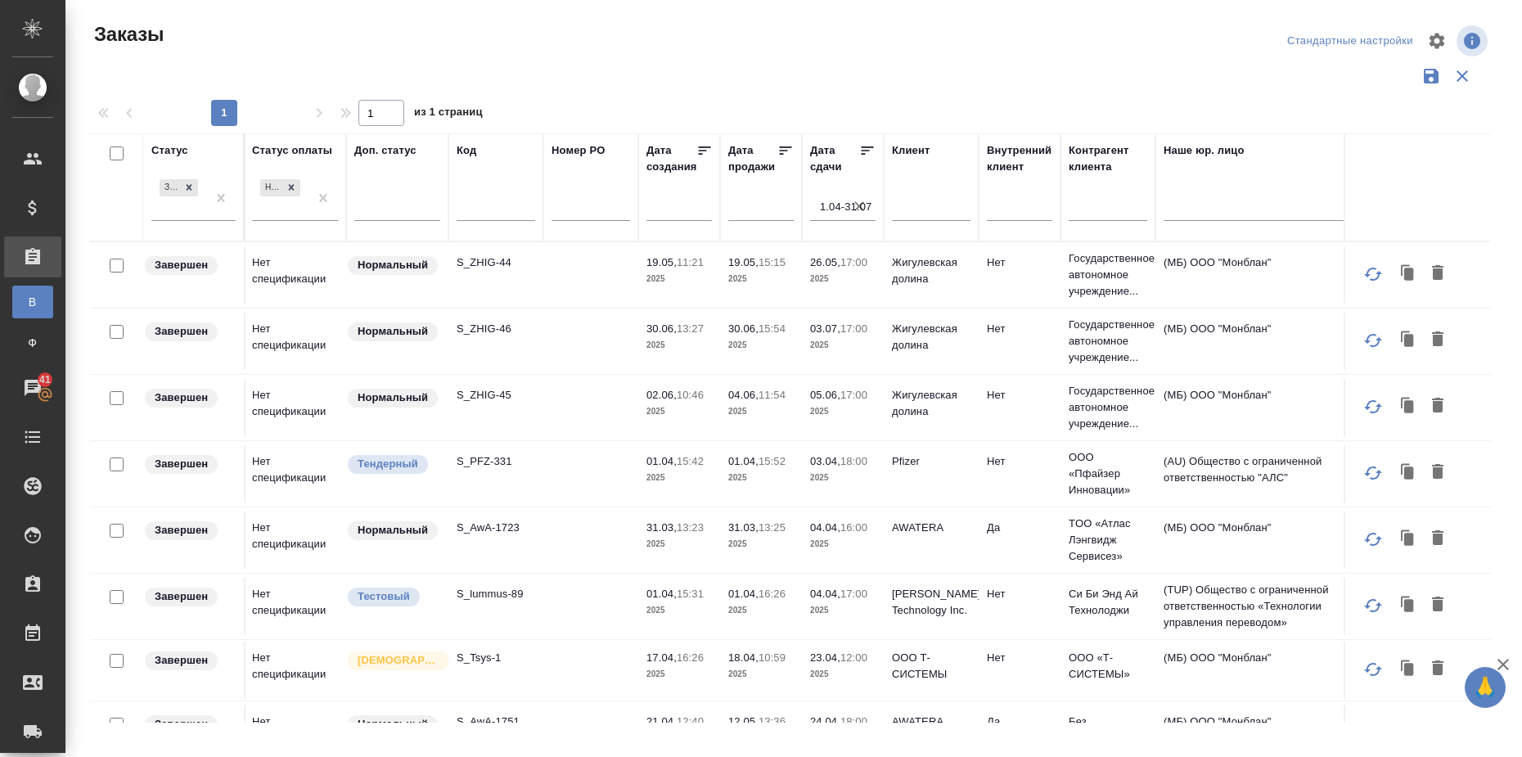
scroll to position [0, 0]
click at [833, 188] on div "Дата сдачи 1.04-31.07" at bounding box center [844, 187] width 65 height 90
click at [844, 208] on input "1.04-31.07" at bounding box center [850, 206] width 56 height 23
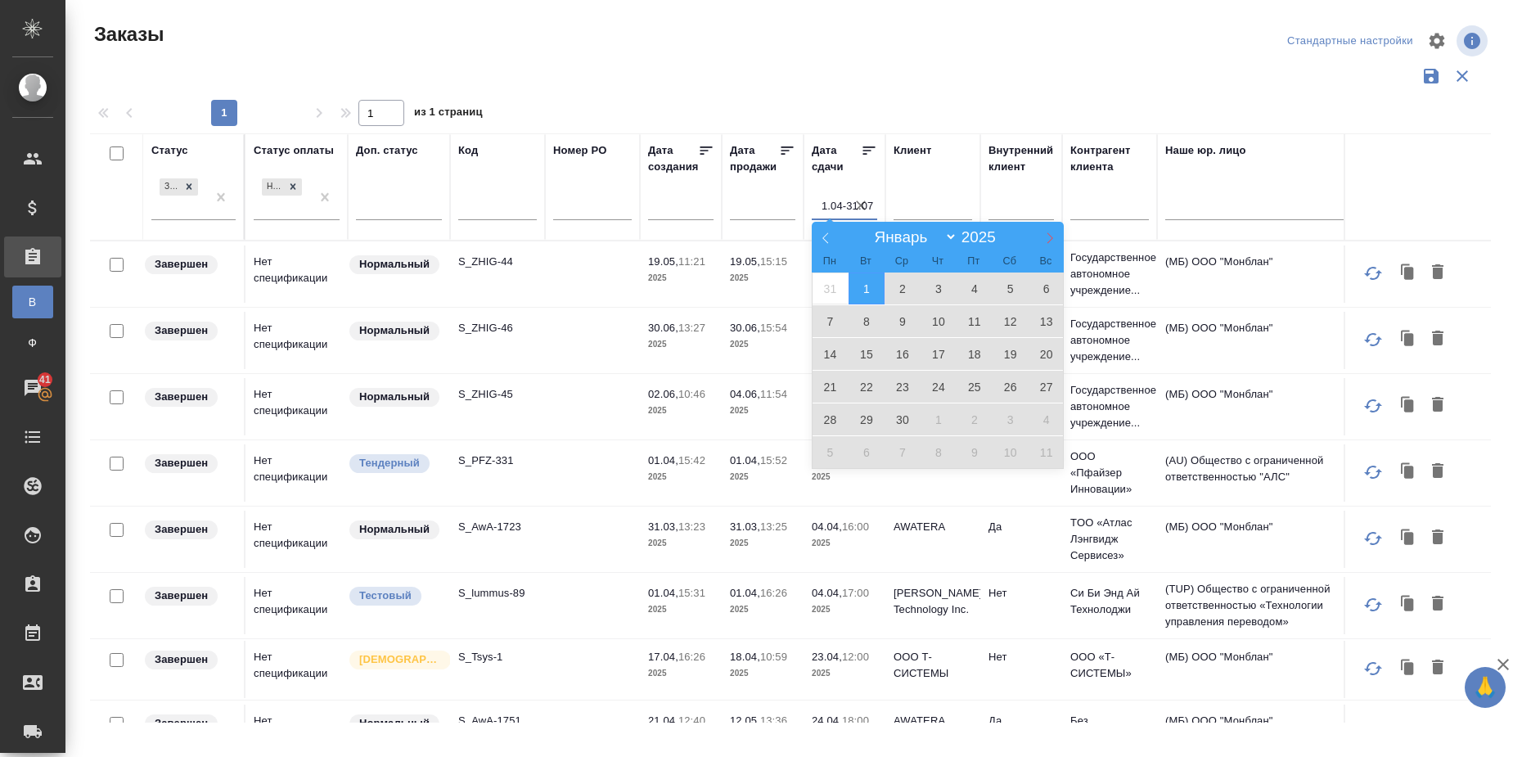
click at [1051, 239] on icon at bounding box center [1050, 238] width 6 height 11
select select "6"
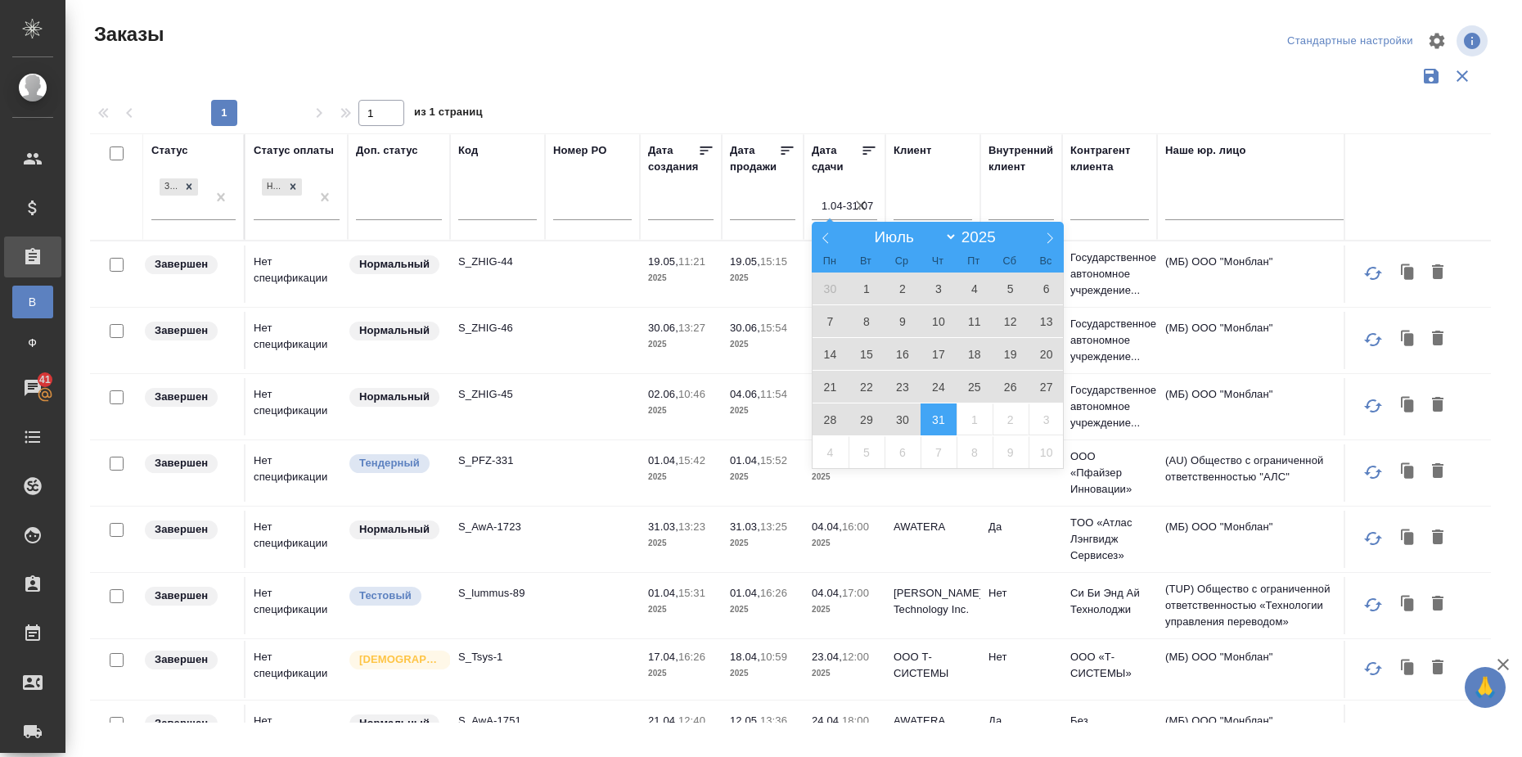
click at [933, 417] on span "31" at bounding box center [939, 419] width 36 height 32
type div "[DATE]T21:00:00.000Z"
click at [823, 232] on icon at bounding box center [825, 237] width 11 height 11
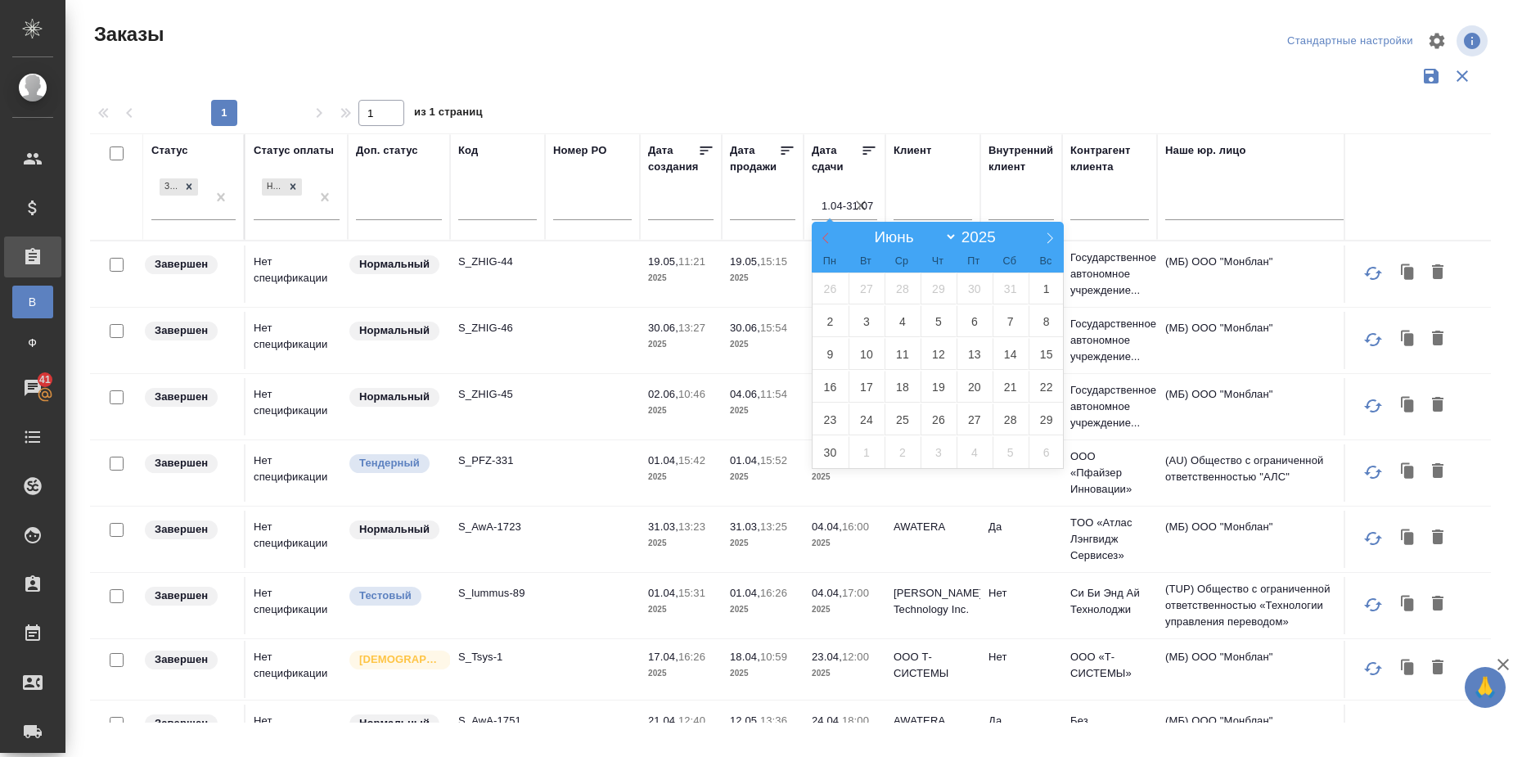
click at [823, 232] on icon at bounding box center [825, 237] width 11 height 11
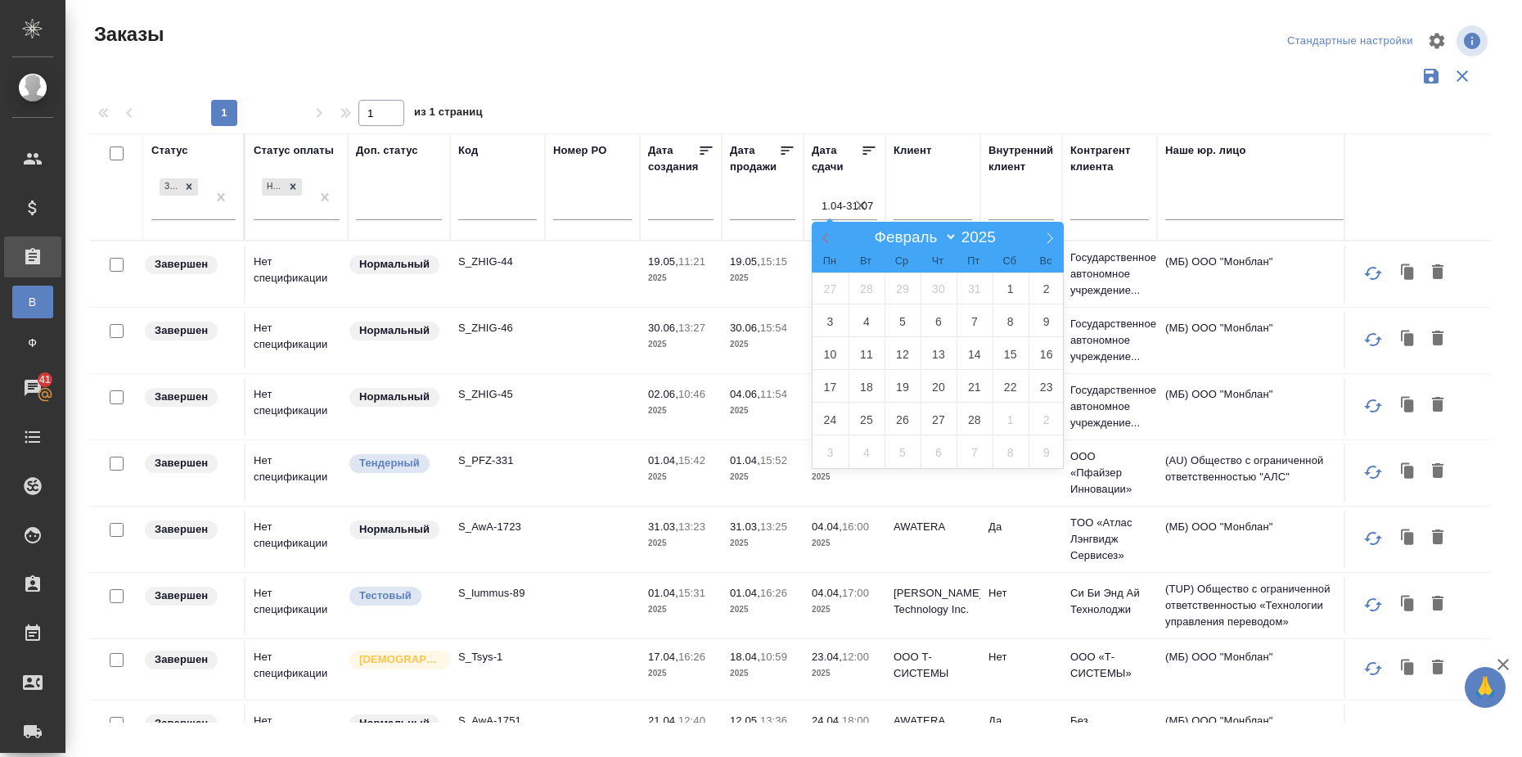
select select "0"
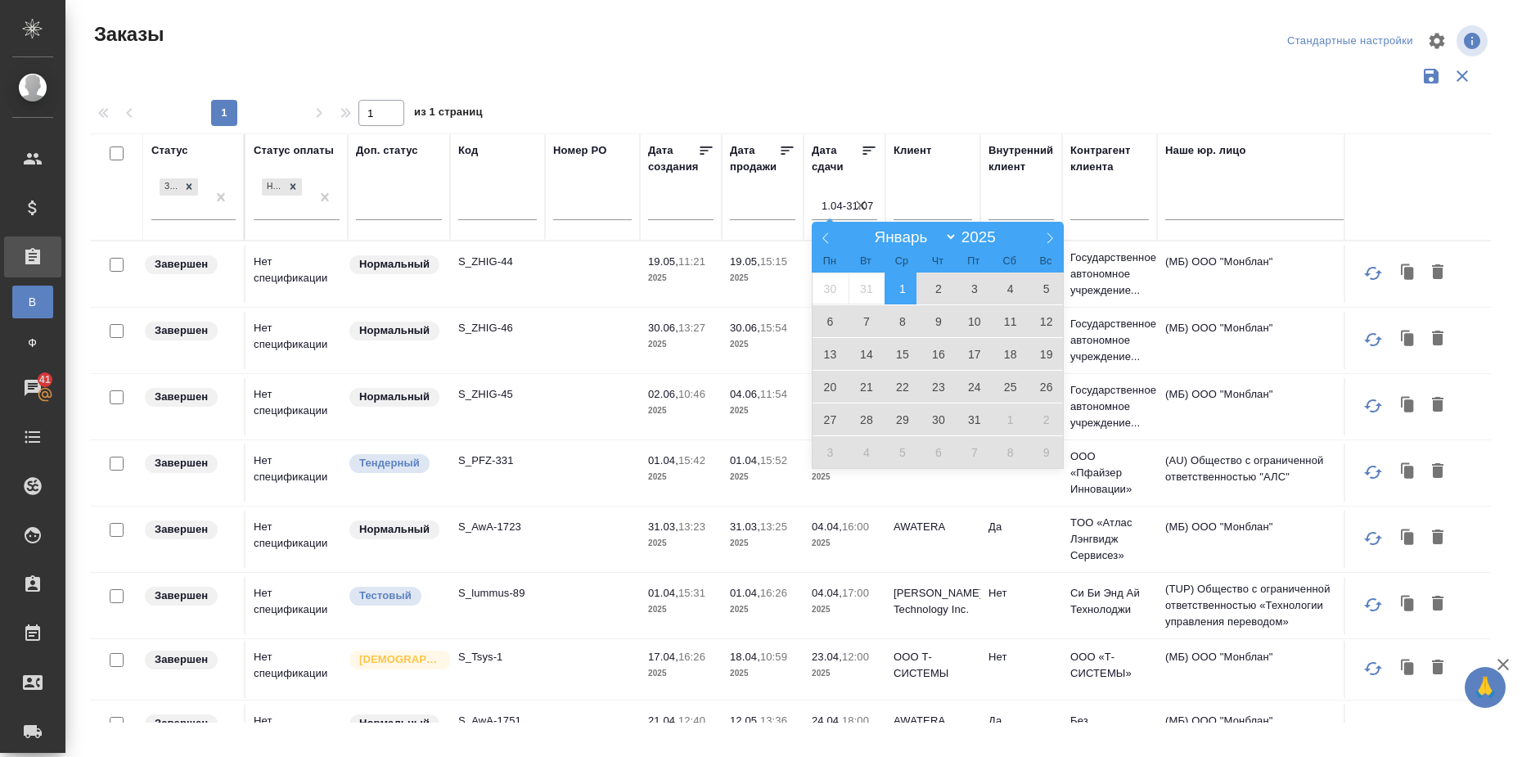
click at [903, 289] on span "1" at bounding box center [903, 288] width 36 height 32
type div "[DATE]T21:00:00.000Z — [DATE]T21:00:00.000Z"
type input "1.01-31.07"
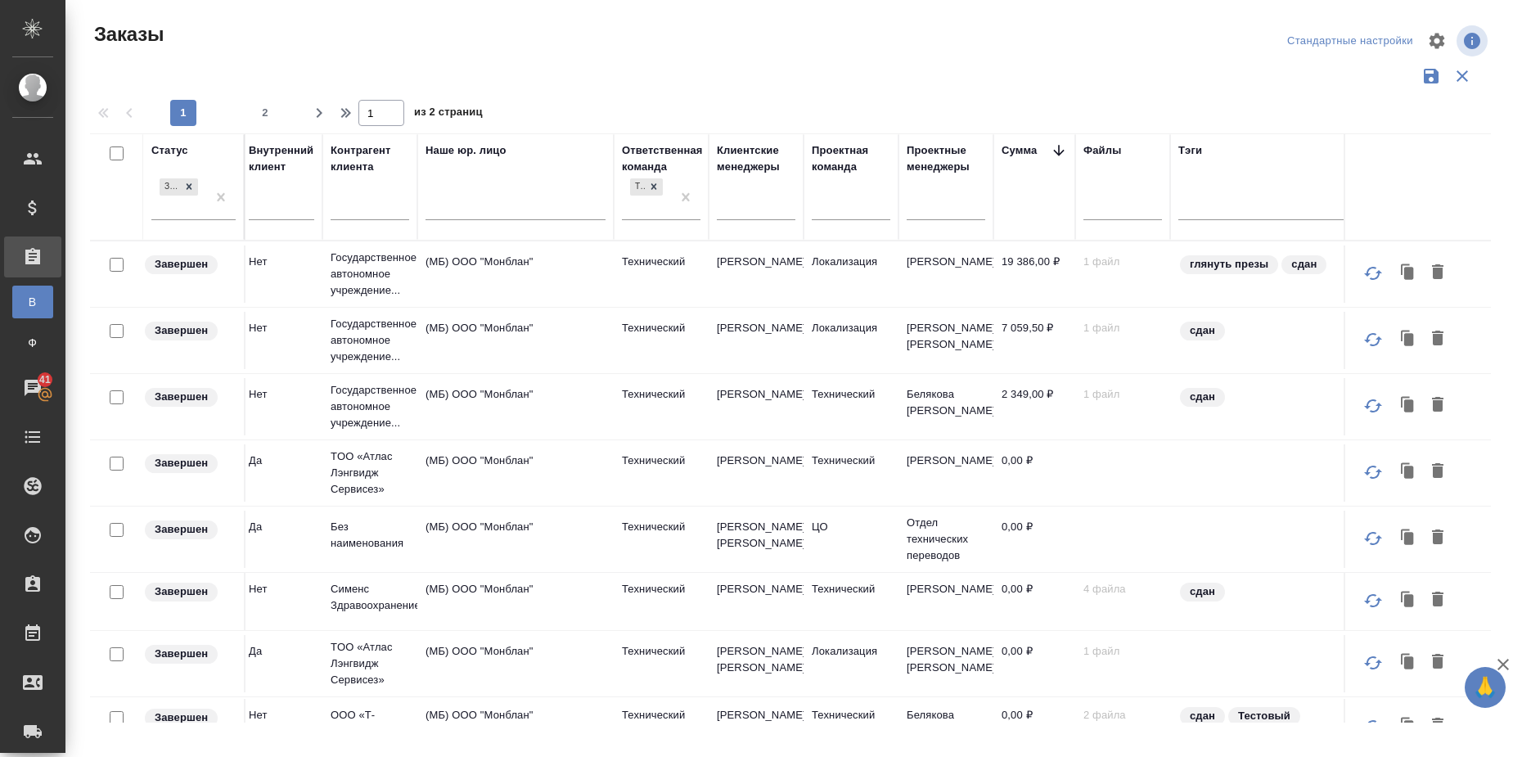
scroll to position [0, 737]
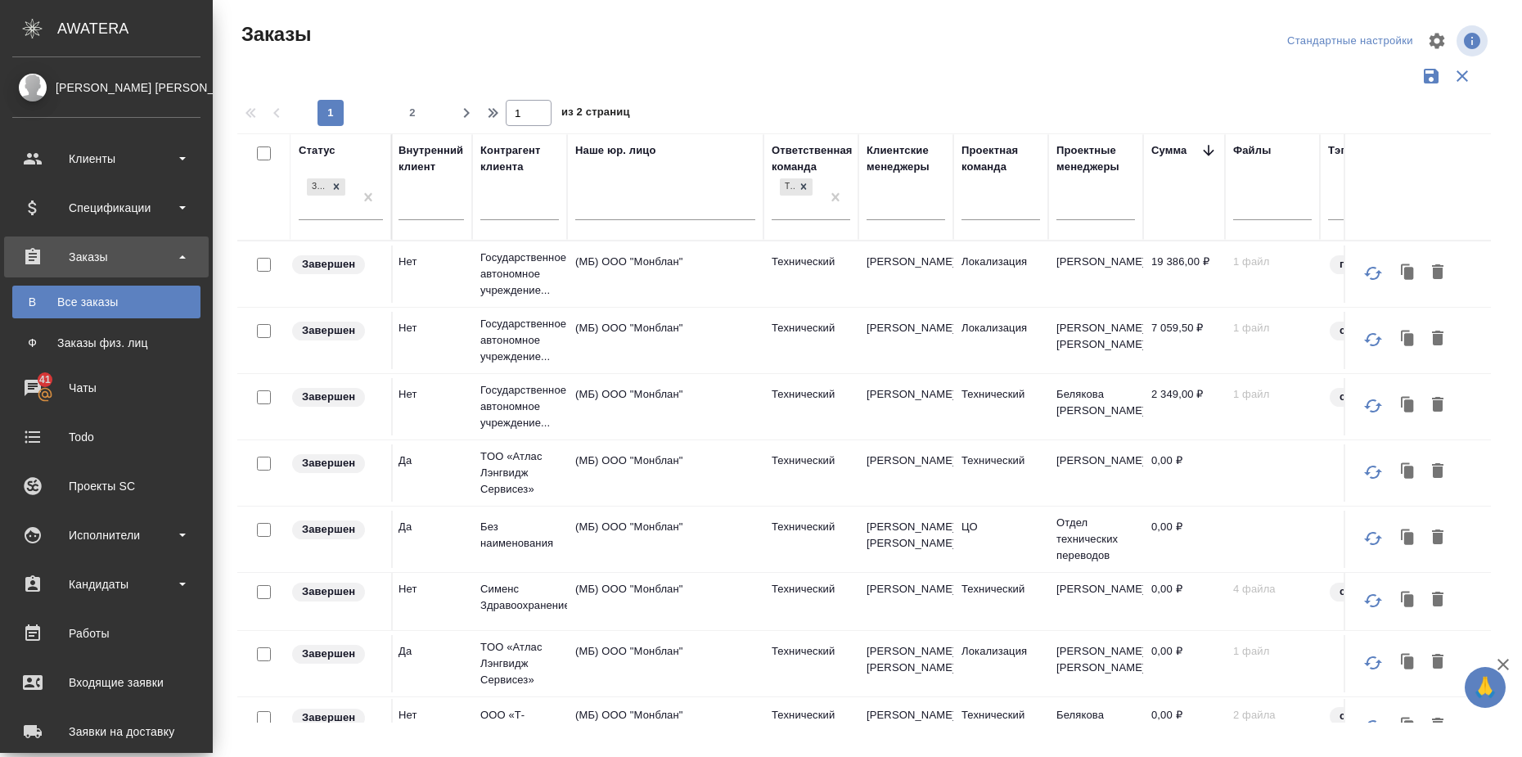
drag, startPoint x: 1030, startPoint y: 166, endPoint x: 378, endPoint y: 1, distance: 672.8
click at [1030, 166] on div "Проектная команда" at bounding box center [1000, 158] width 79 height 33
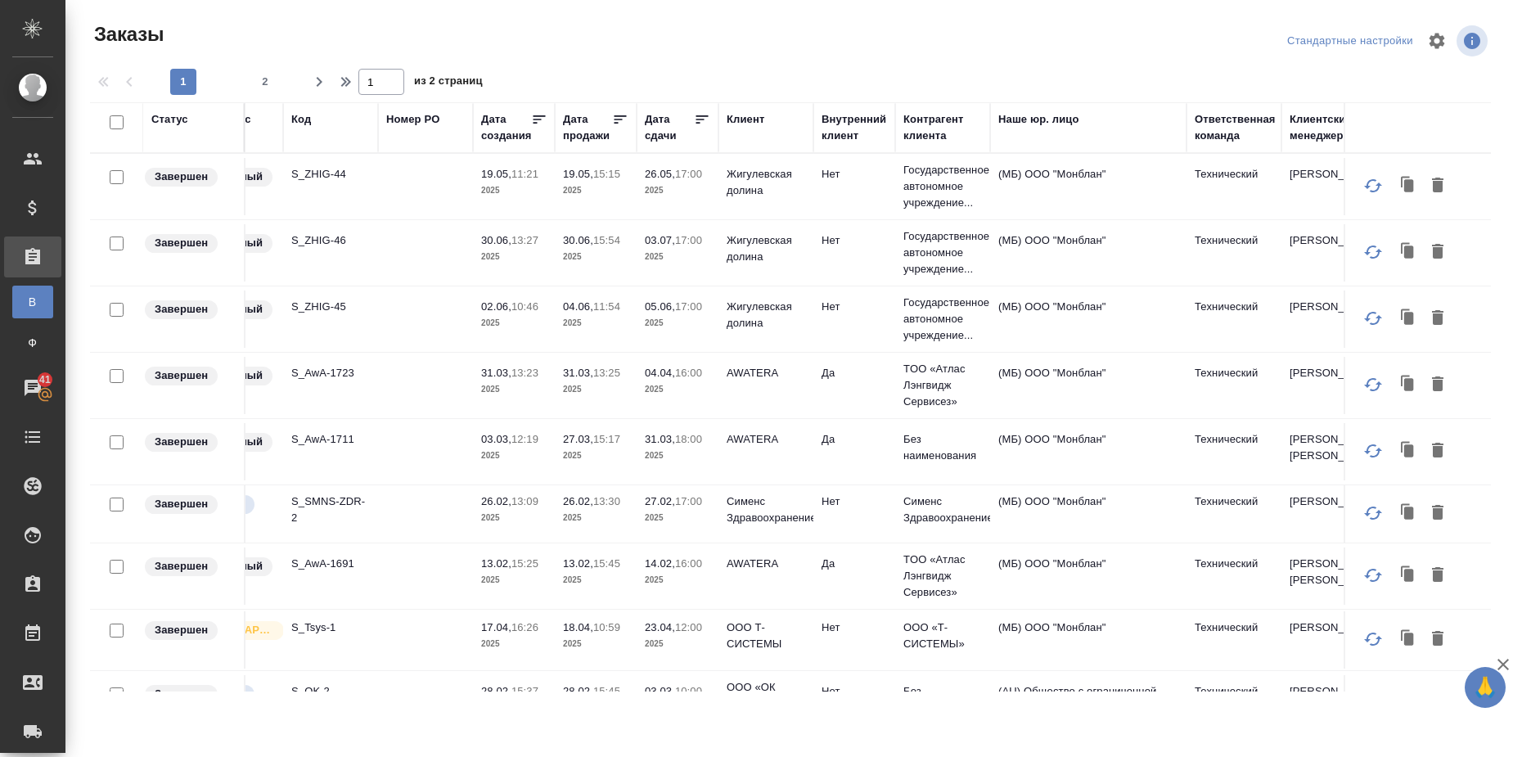
scroll to position [0, 0]
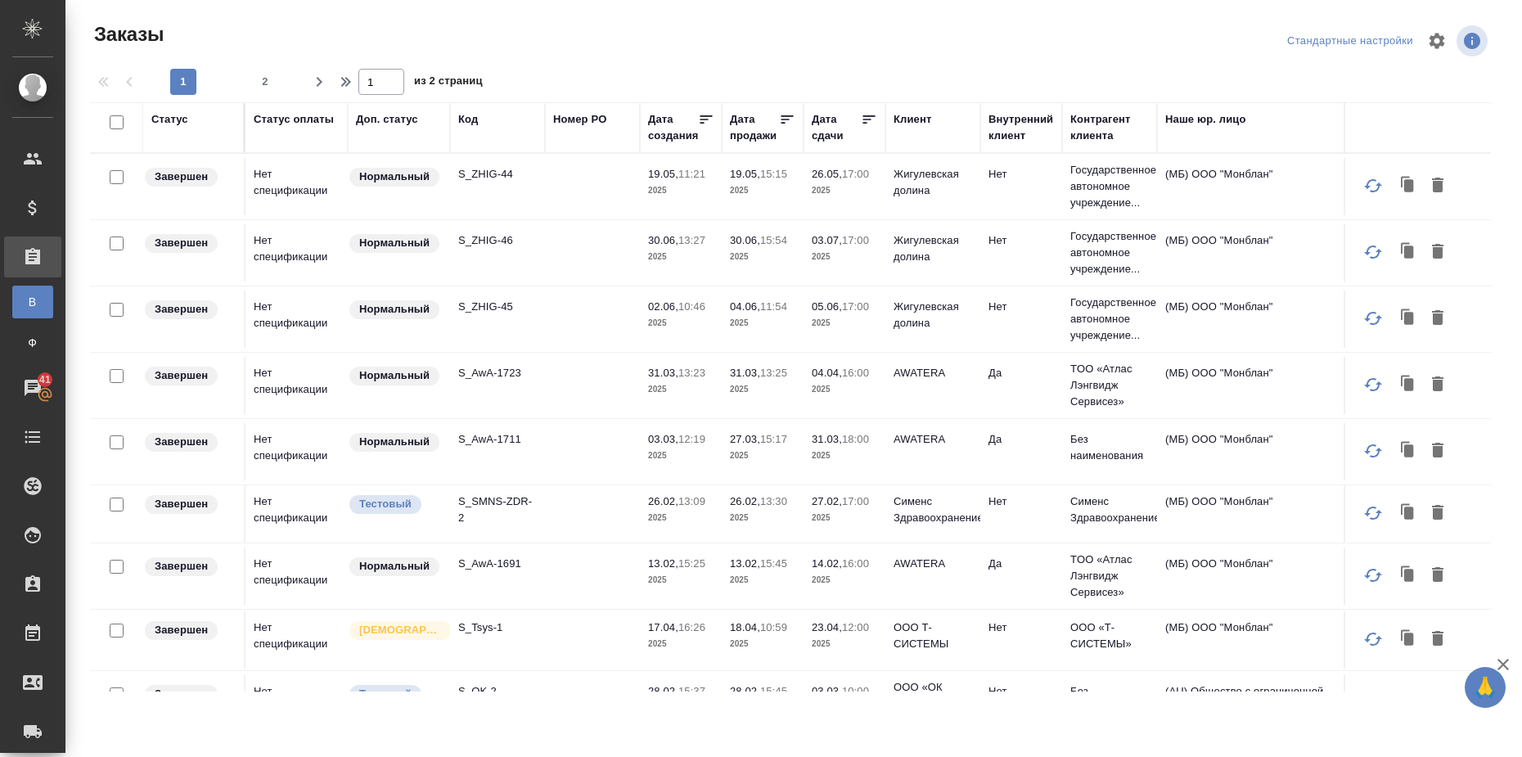
click at [178, 115] on div "Статус" at bounding box center [169, 119] width 37 height 16
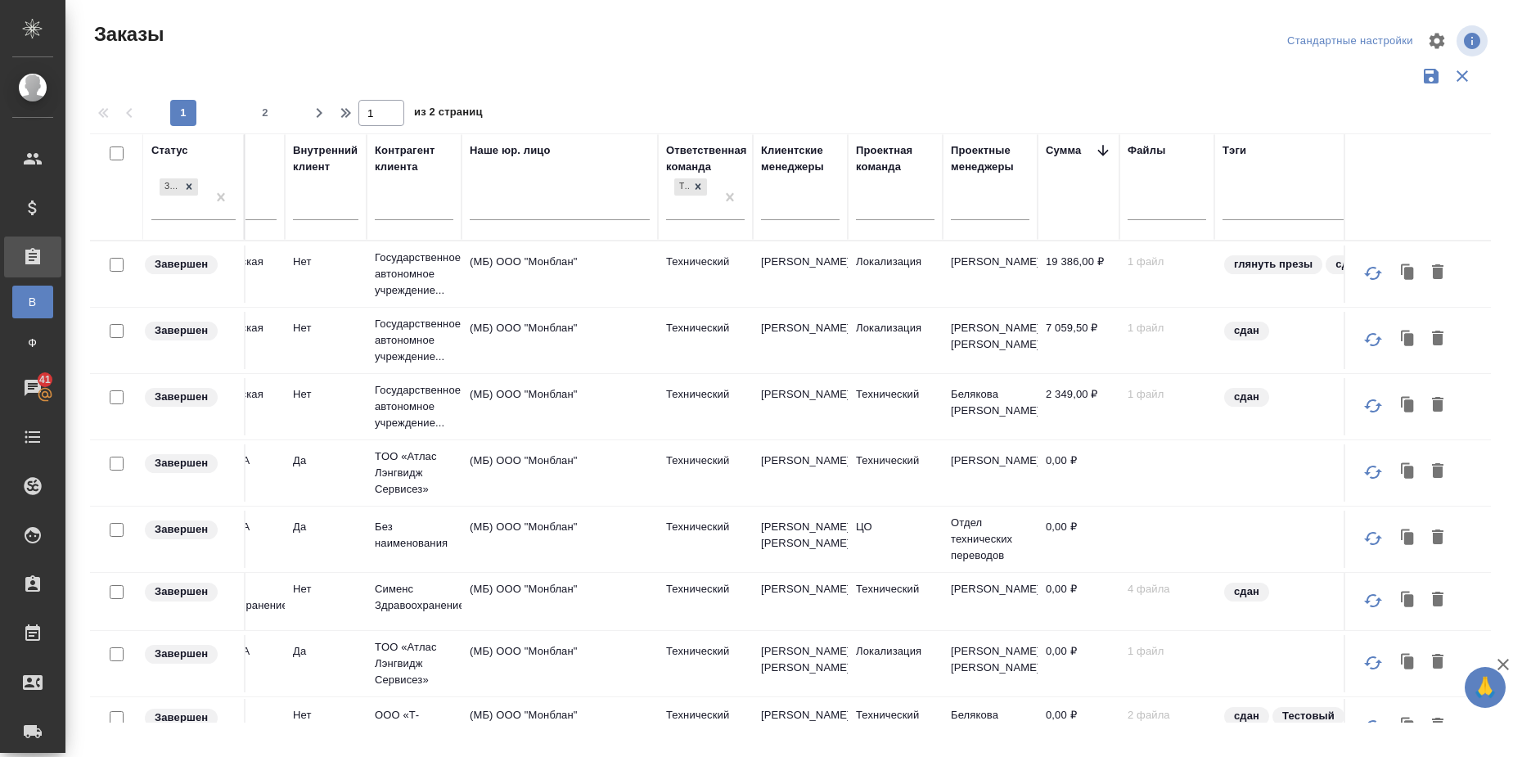
scroll to position [0, 778]
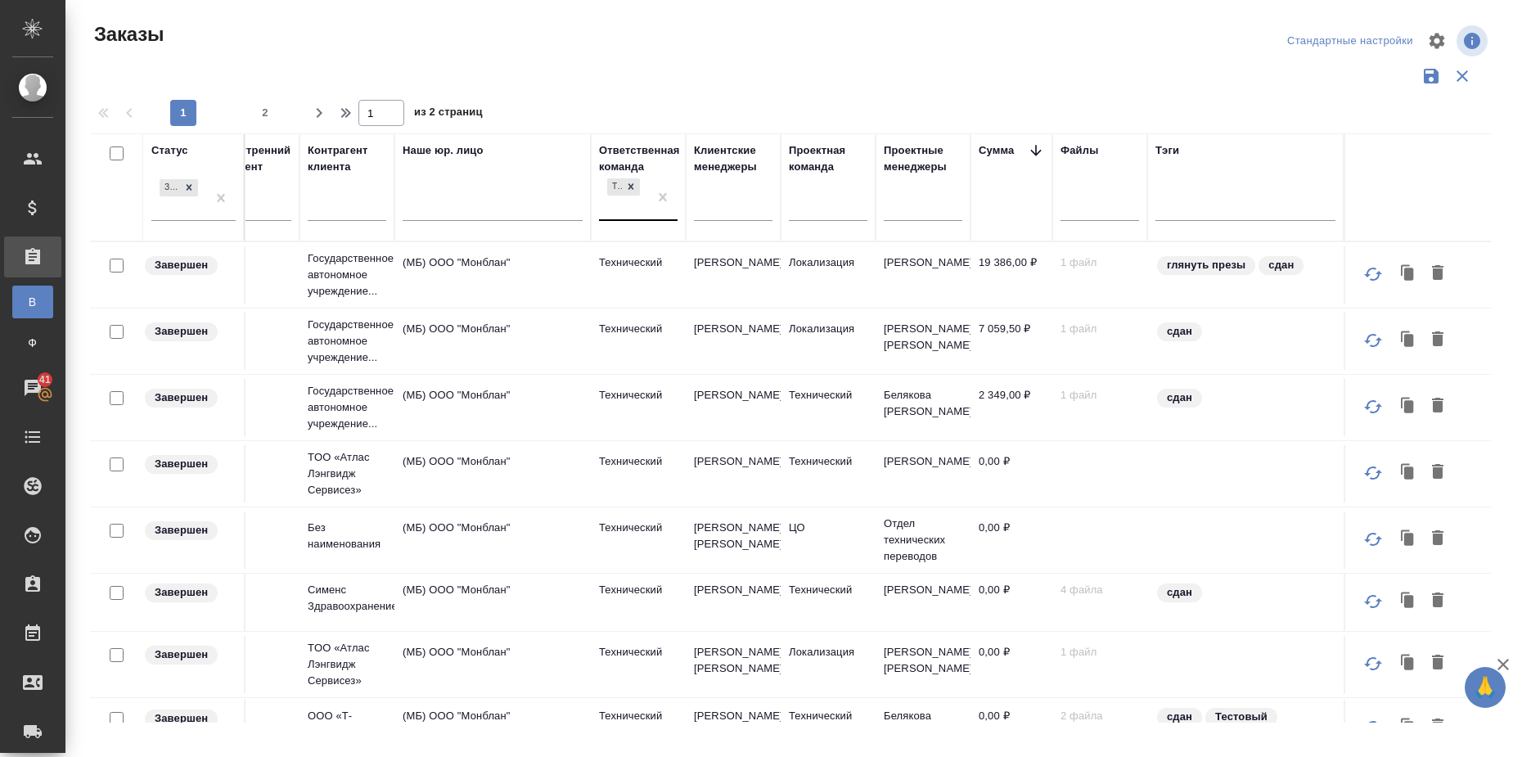
drag, startPoint x: 619, startPoint y: 186, endPoint x: 628, endPoint y: 202, distance: 19.1
click at [625, 187] on icon at bounding box center [630, 186] width 11 height 11
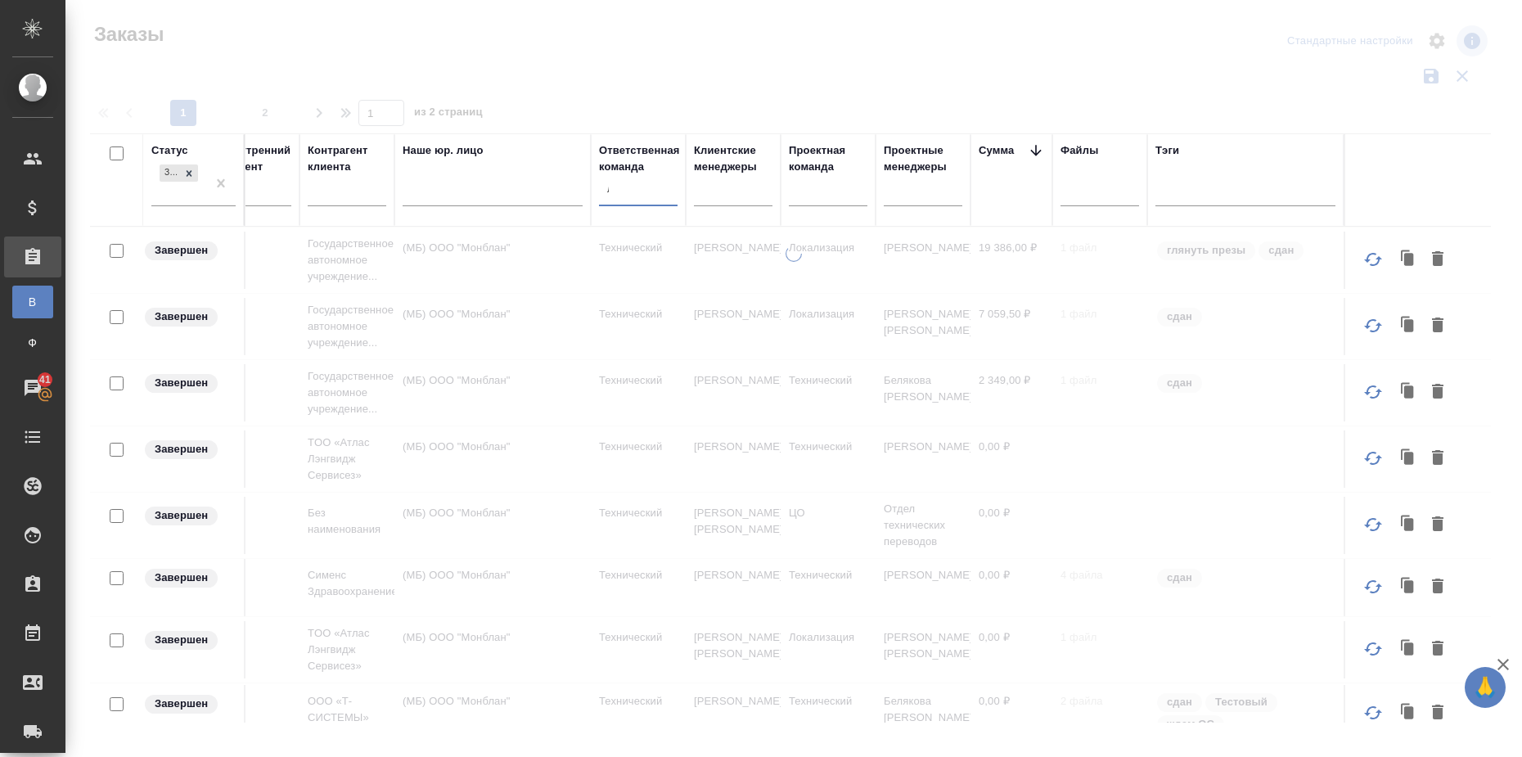
type input "лока"
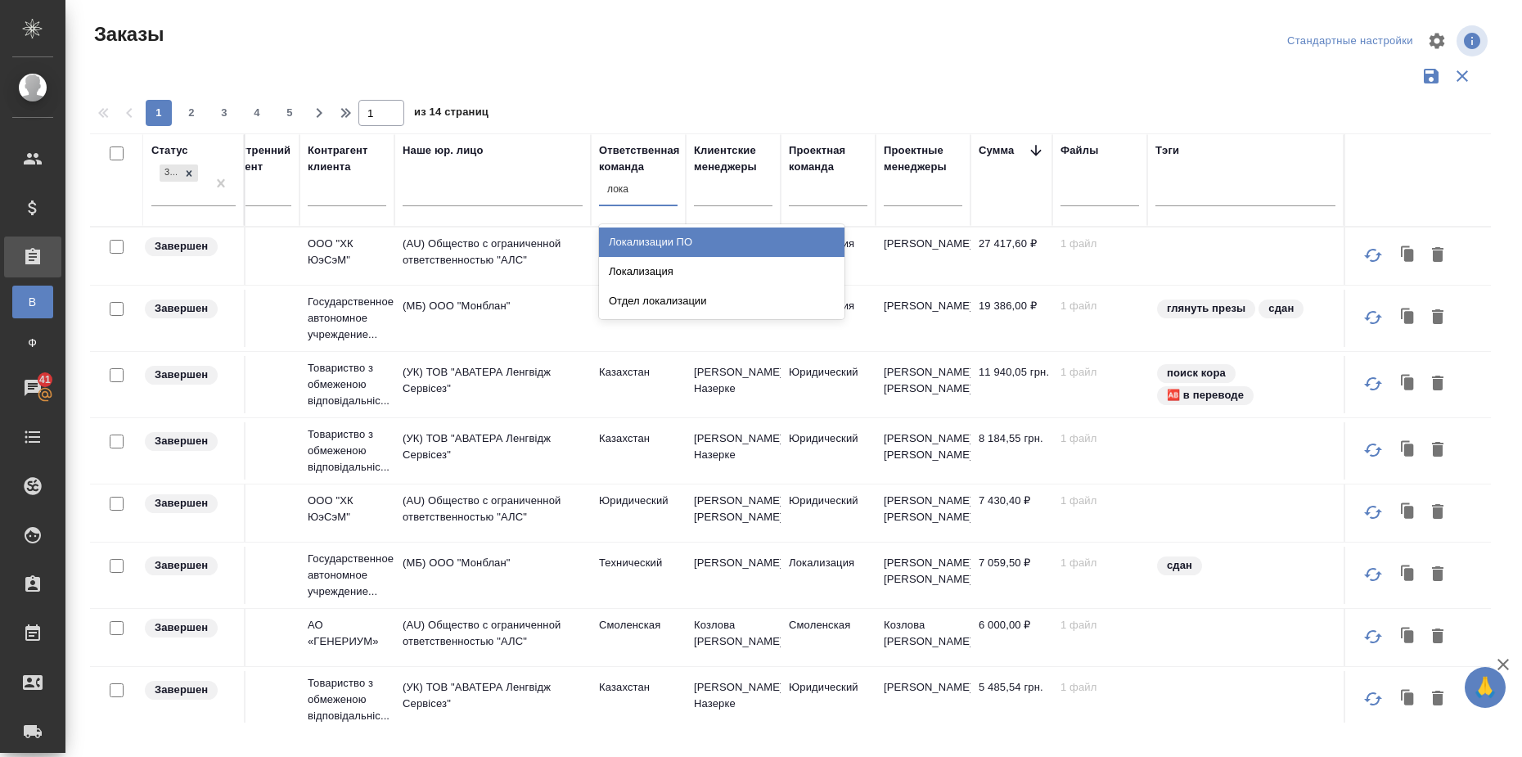
click at [653, 265] on div "Локализация" at bounding box center [721, 271] width 245 height 29
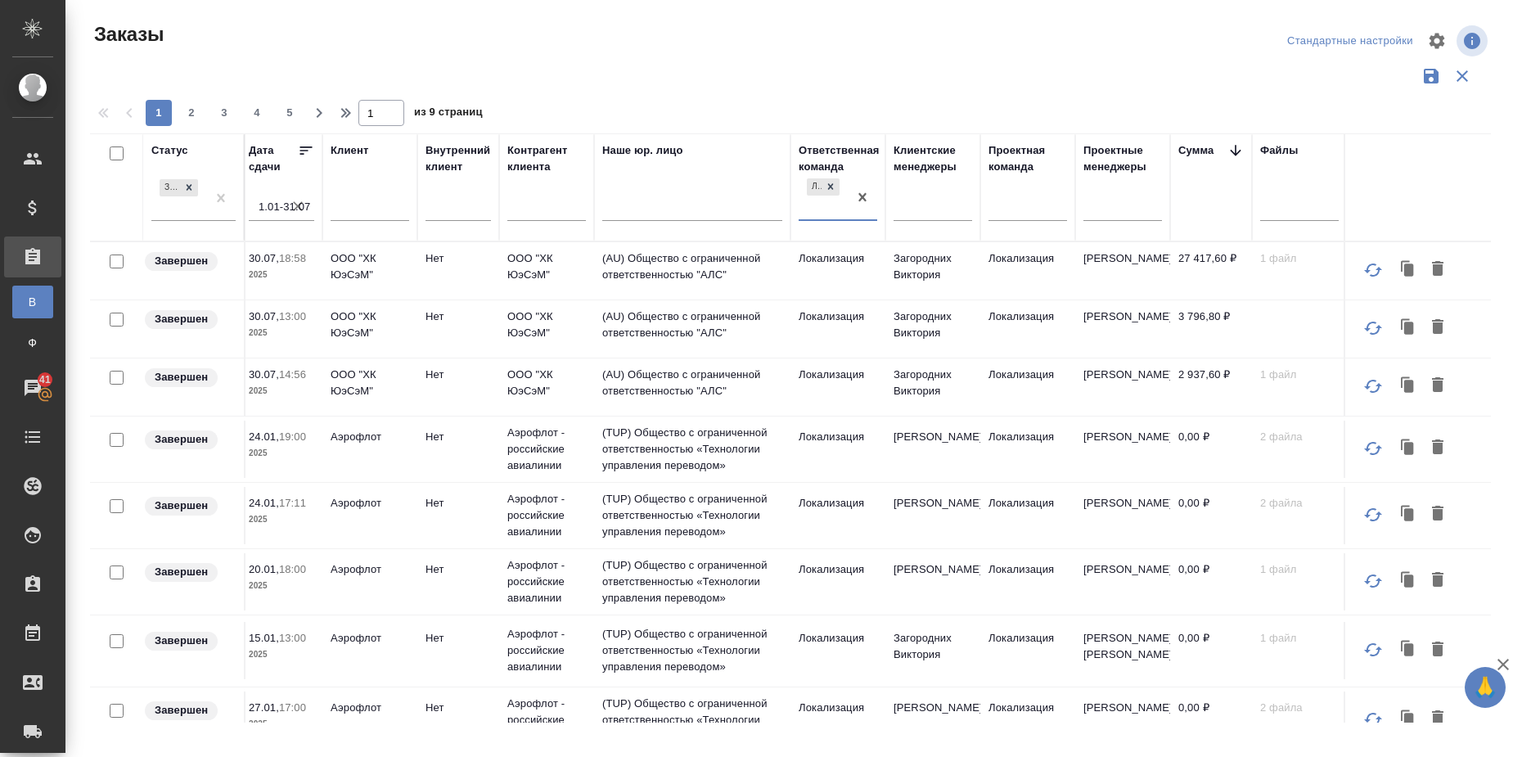
scroll to position [0, 561]
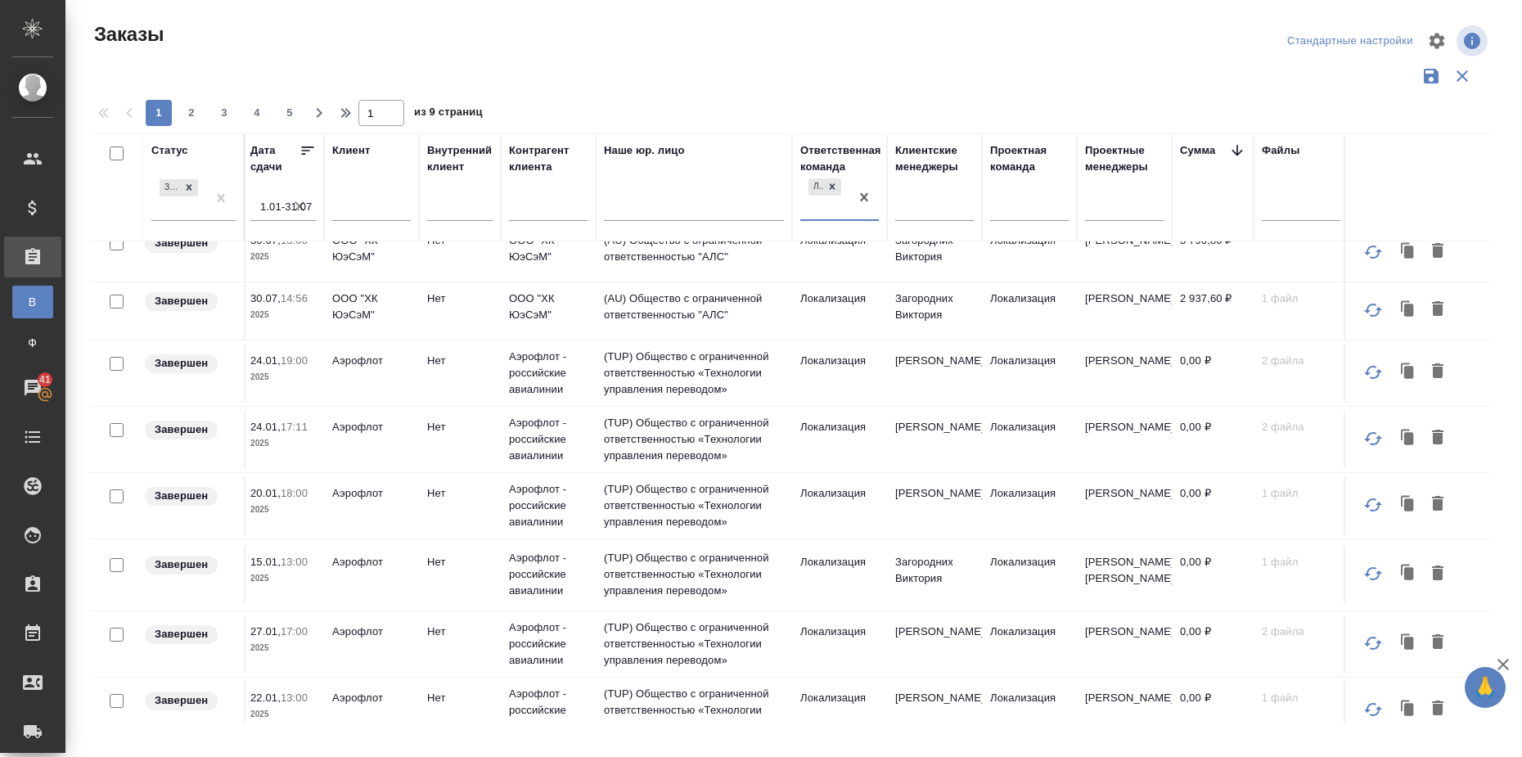
scroll to position [0, 561]
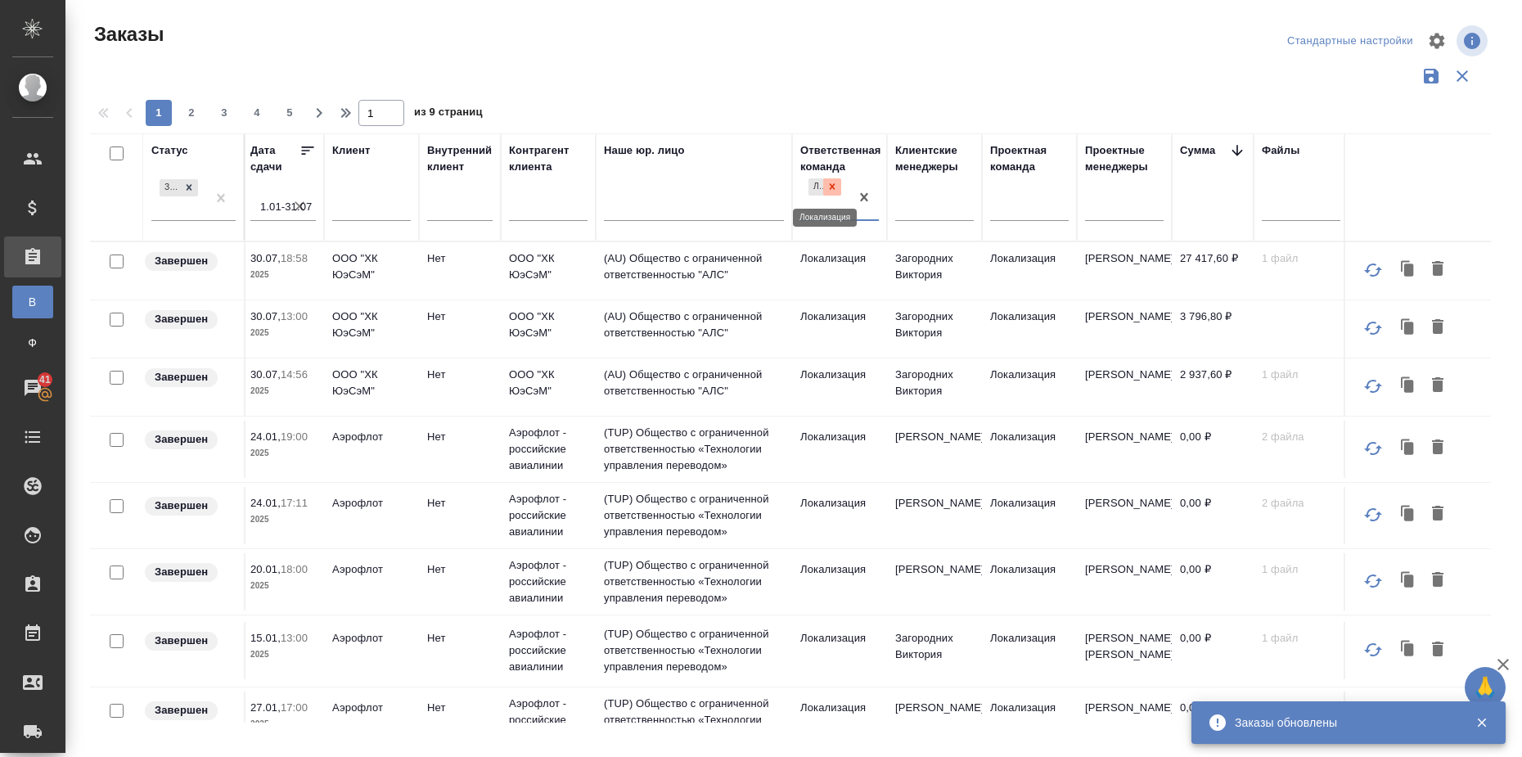
click at [838, 183] on div at bounding box center [832, 186] width 18 height 17
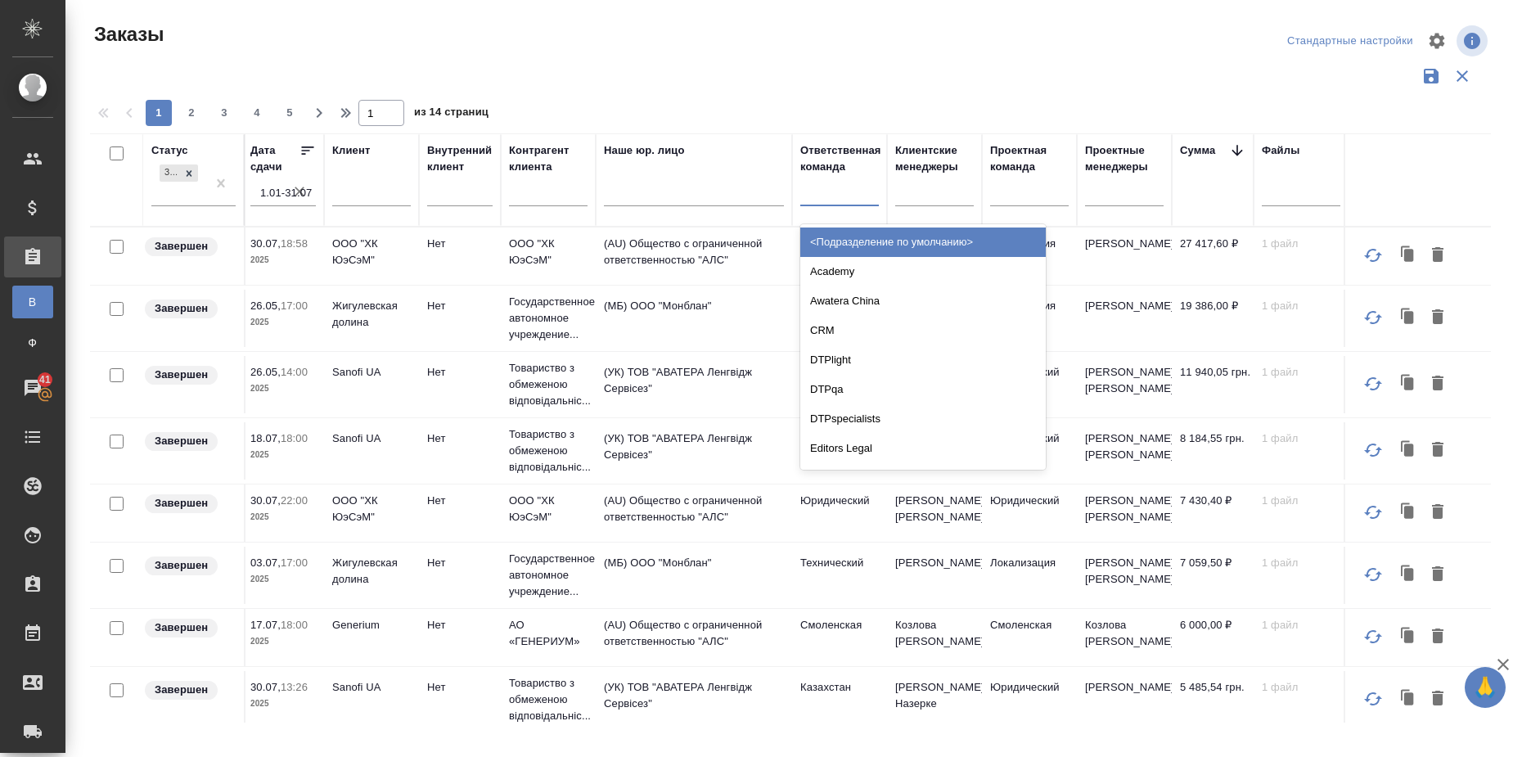
click at [844, 190] on div at bounding box center [839, 190] width 79 height 24
type input "vip"
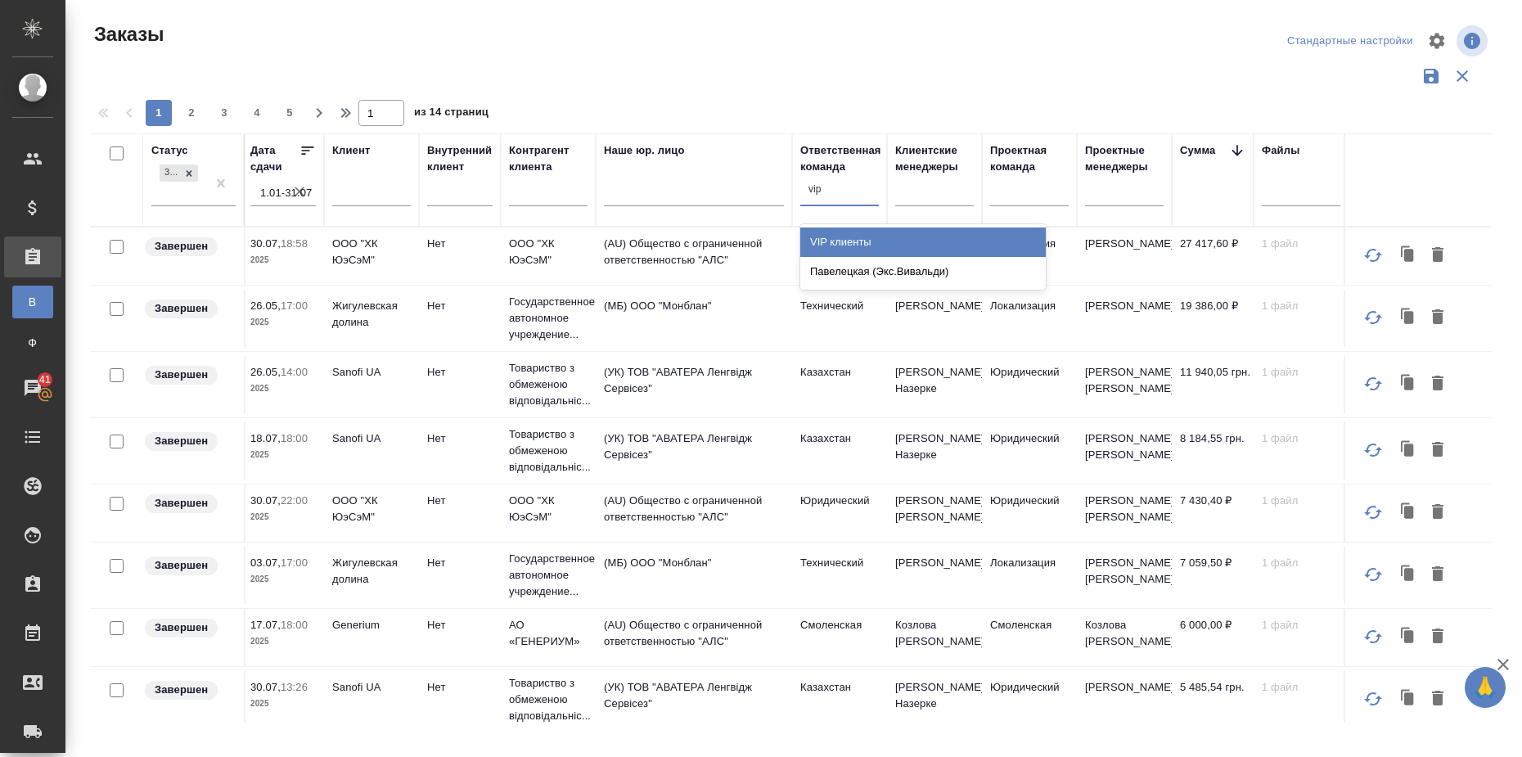
click at [853, 238] on div "VIP клиенты" at bounding box center [922, 241] width 245 height 29
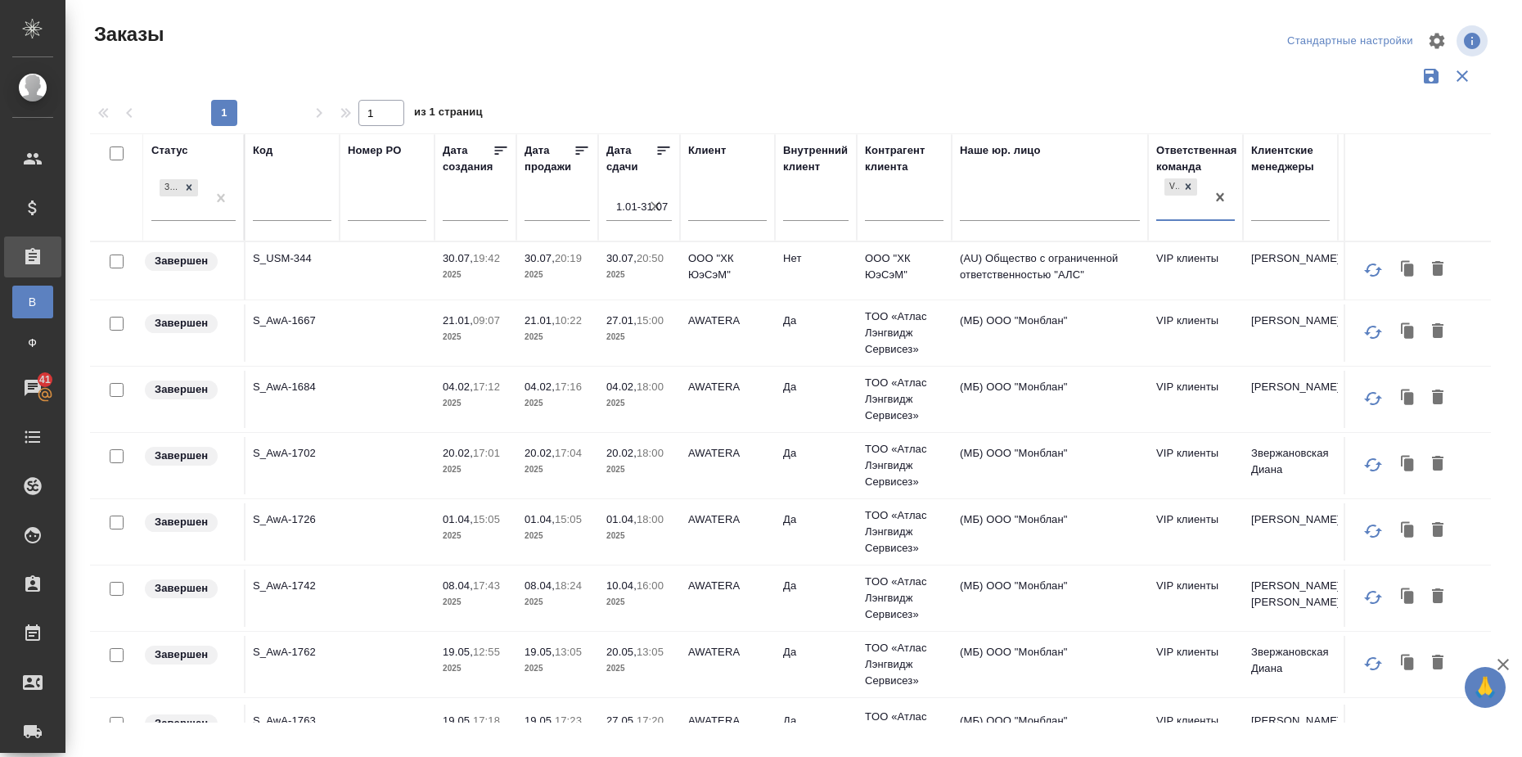
scroll to position [0, 206]
click at [1188, 187] on icon at bounding box center [1188, 187] width 6 height 6
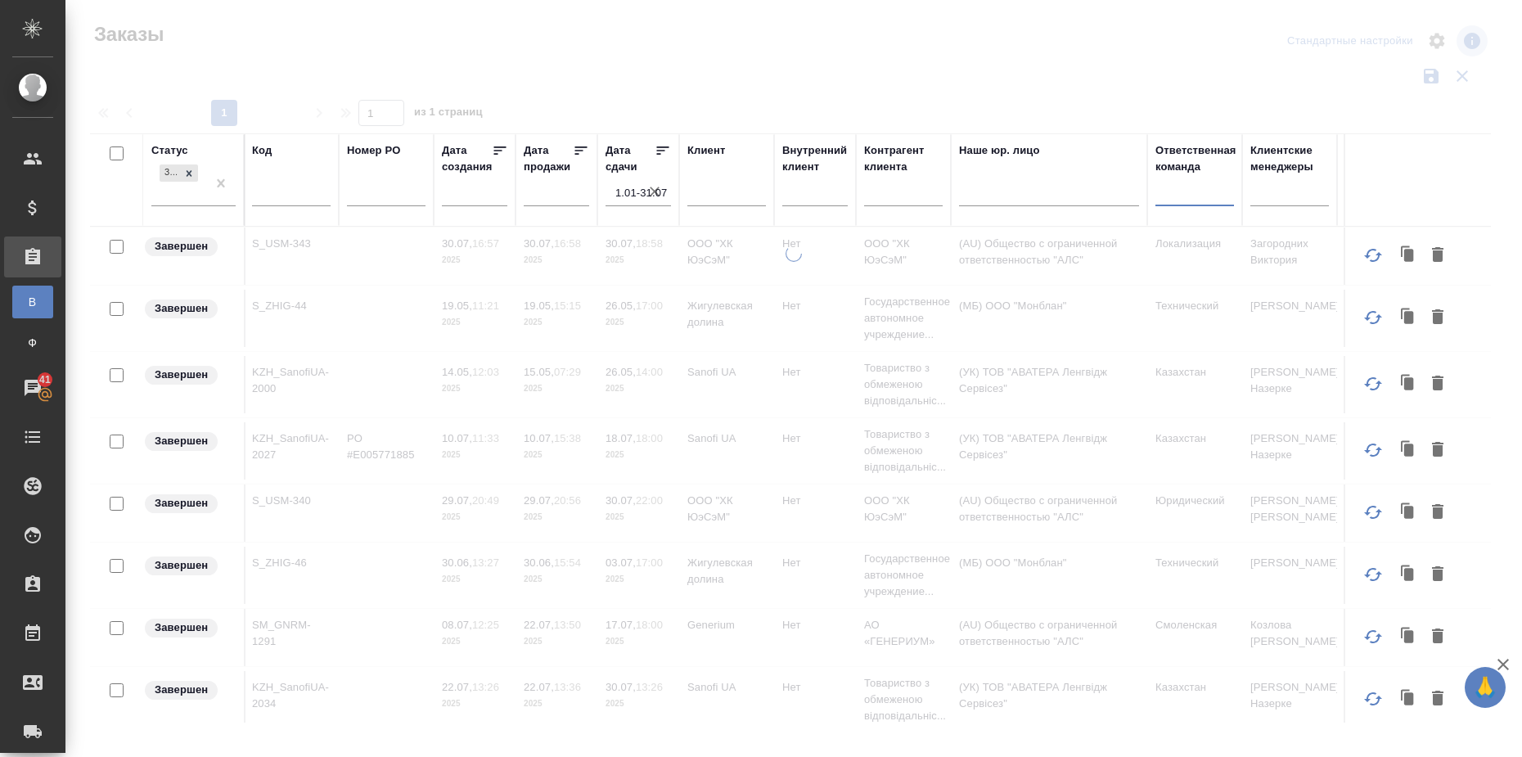
click at [723, 195] on input "text" at bounding box center [726, 196] width 79 height 20
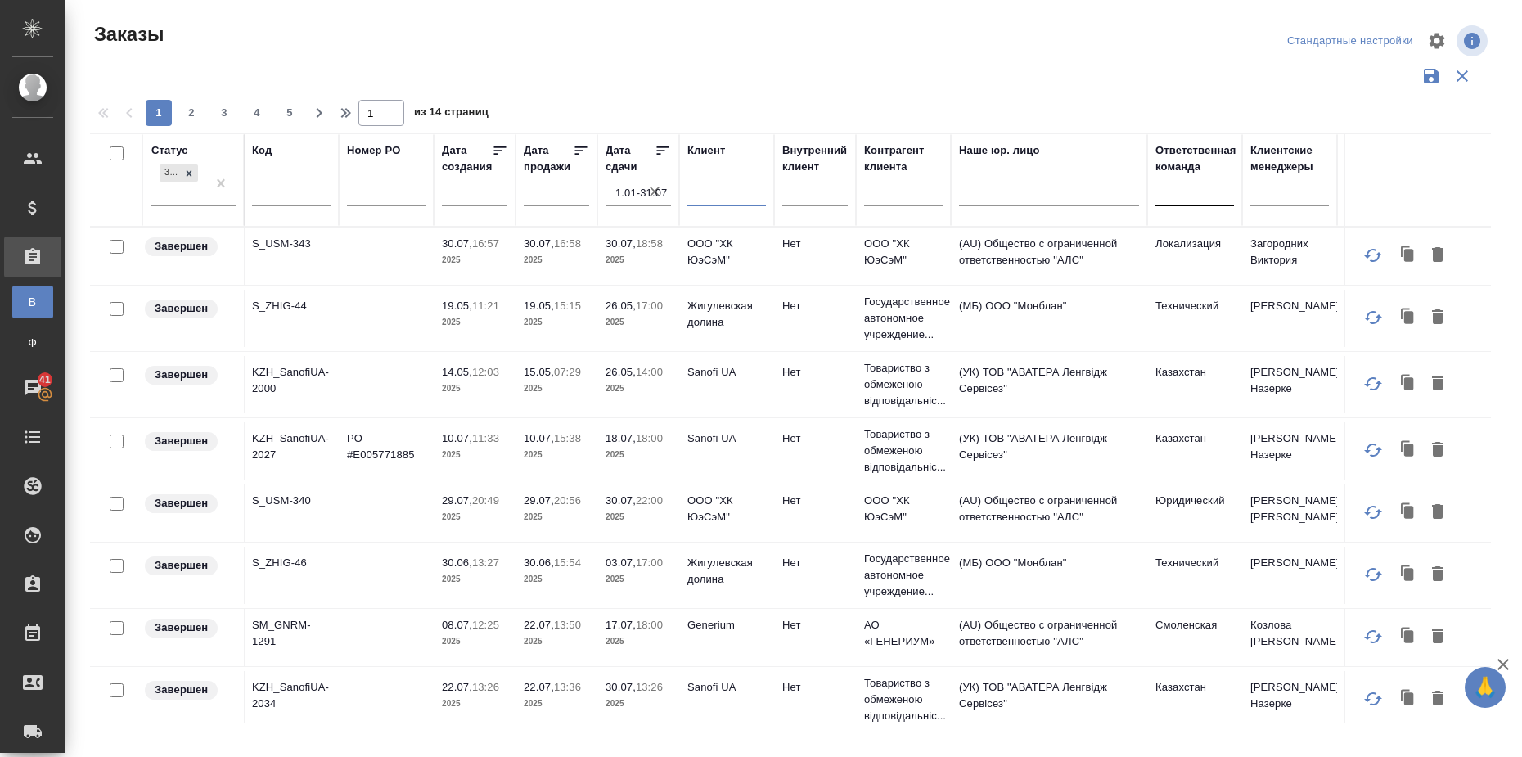
type input "."
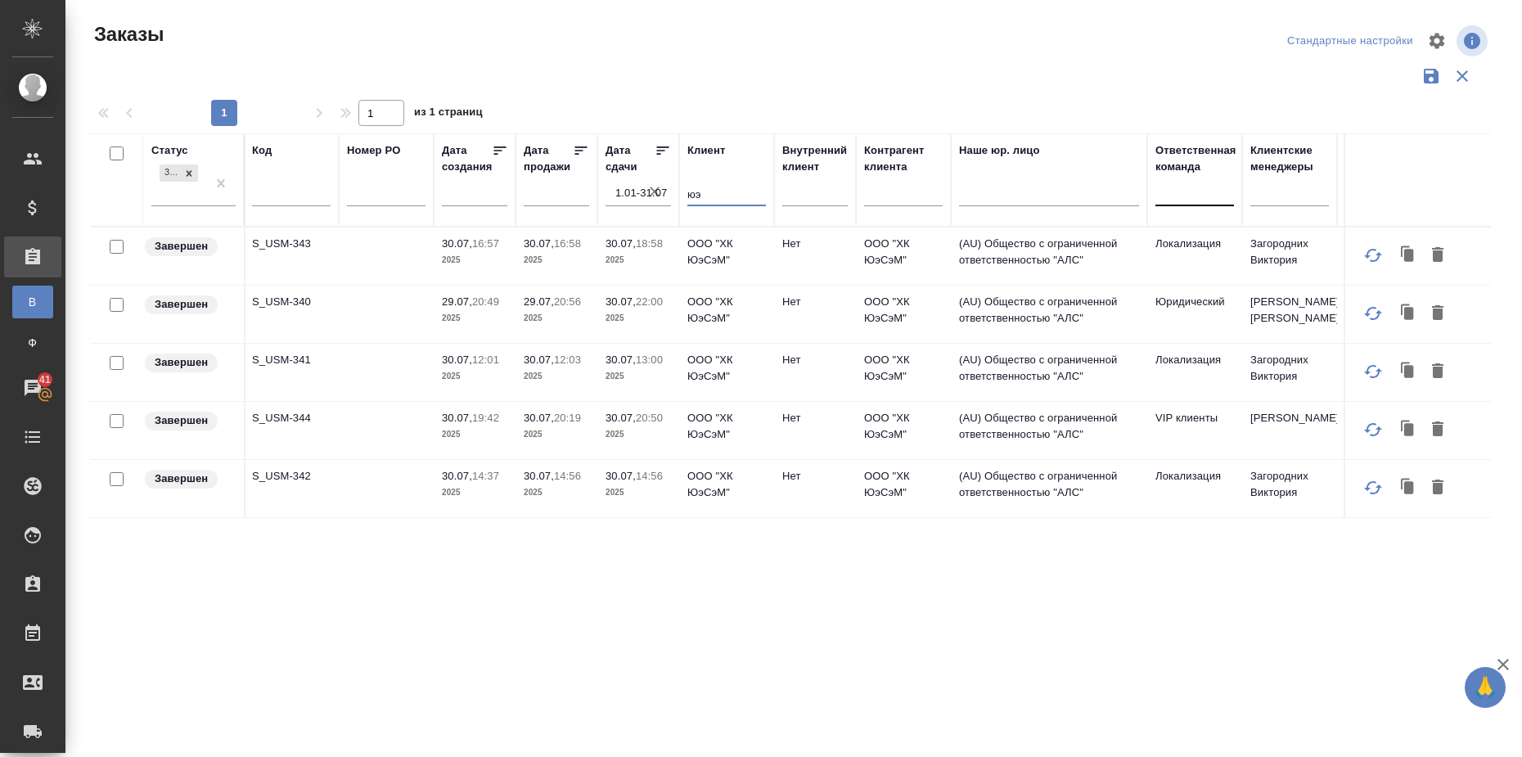
type input "юэ"
click at [389, 537] on div "Статус Завершен Статус оплаты Нет спецификации Доп. статус Код Номер PO Дата со…" at bounding box center [790, 427] width 1401 height 589
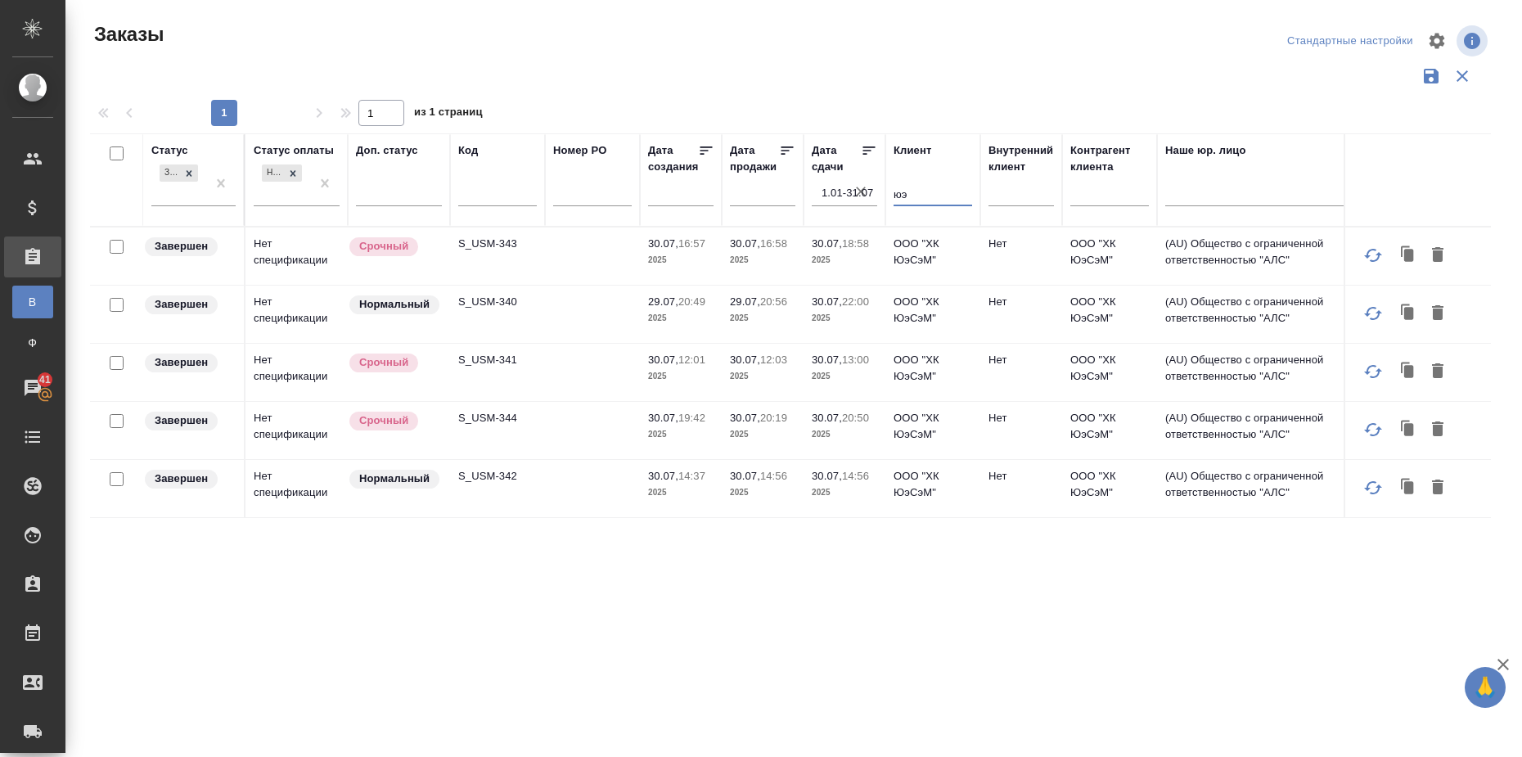
drag, startPoint x: 912, startPoint y: 197, endPoint x: 880, endPoint y: 201, distance: 31.4
click at [880, 201] on tr "Статус Завершен Статус оплаты Нет спецификации Доп. статус Код Номер PO Дата со…" at bounding box center [1172, 179] width 2164 height 93
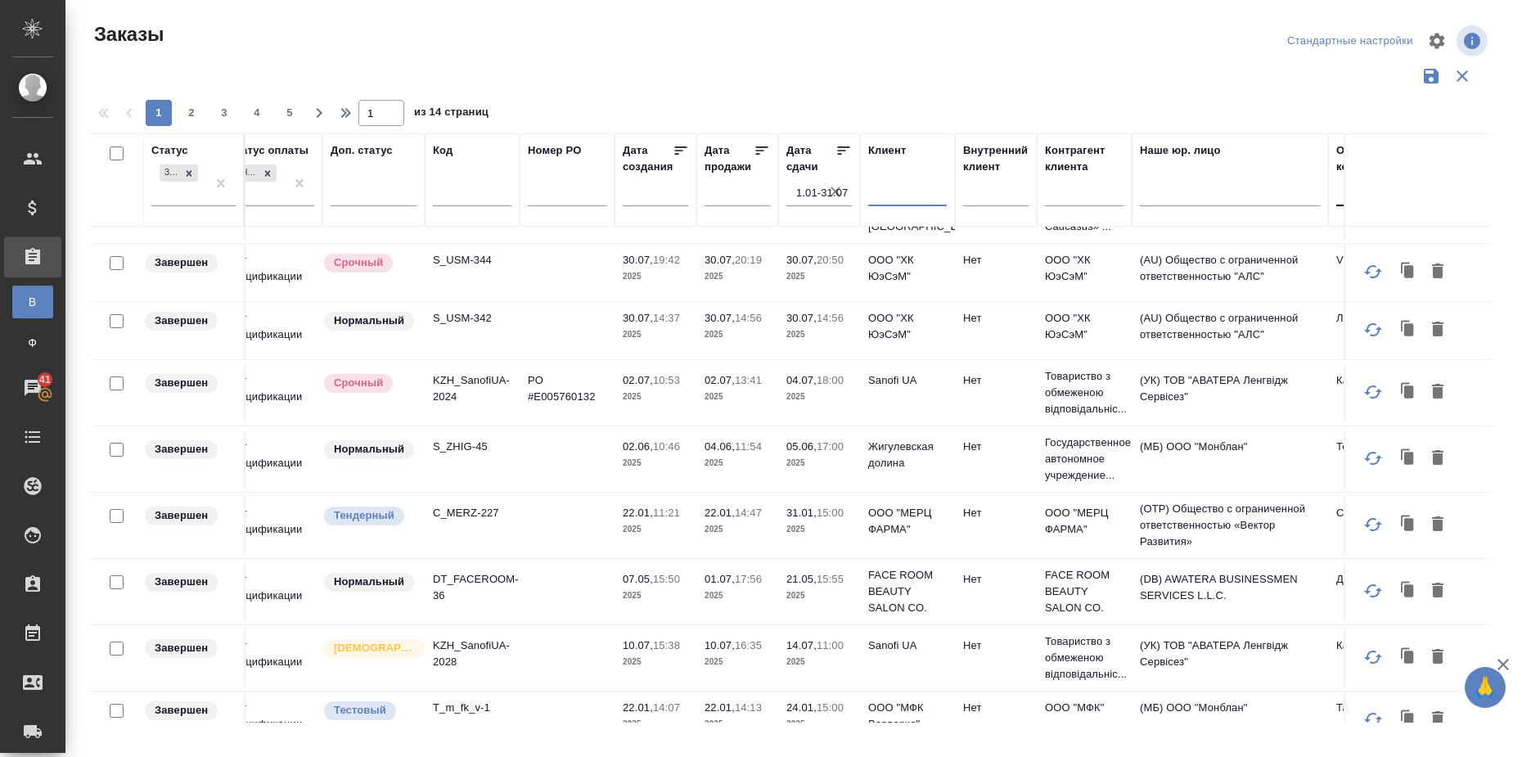
scroll to position [614, 0]
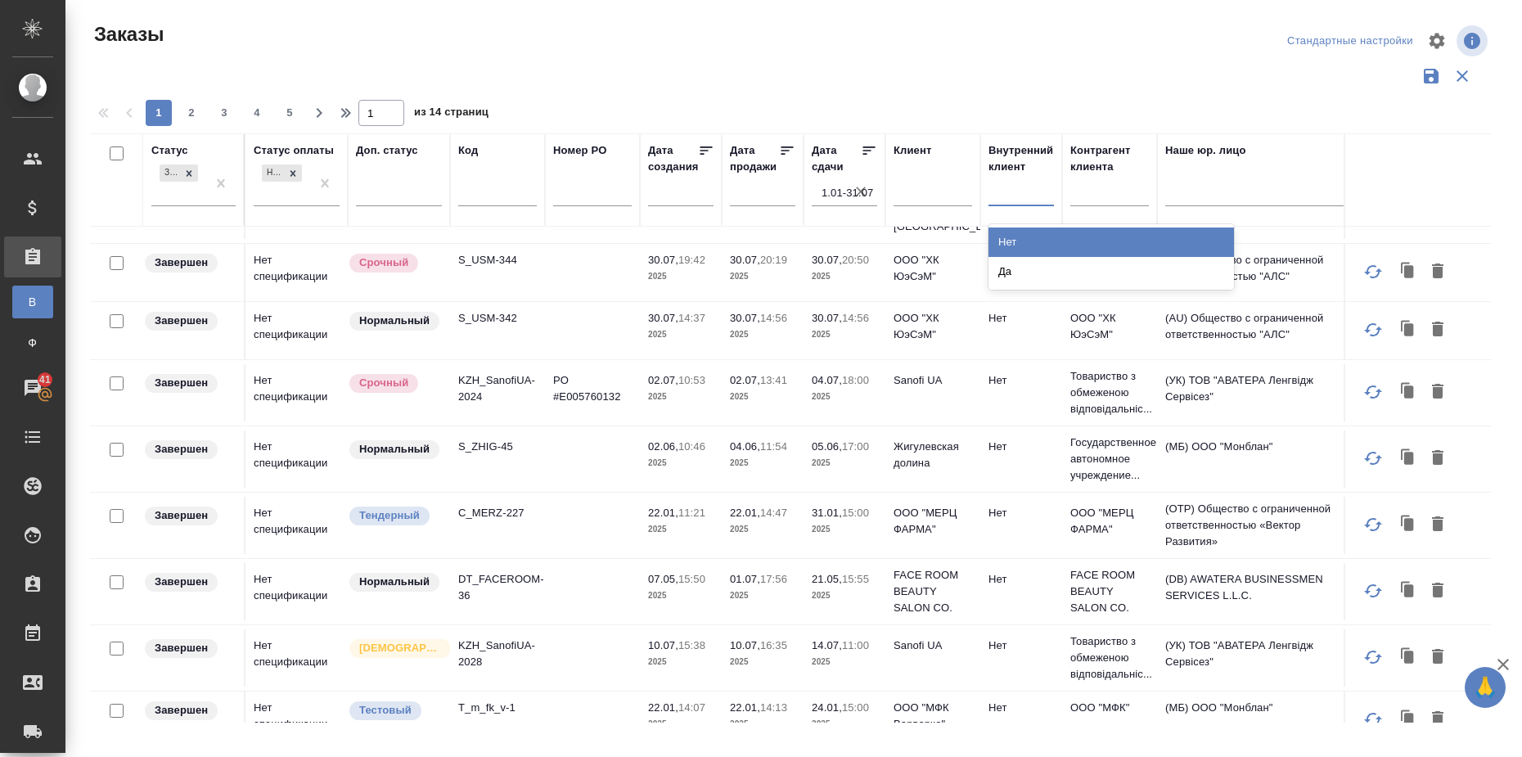
click at [1018, 201] on div at bounding box center [1020, 190] width 65 height 24
click at [1018, 241] on div "Нет" at bounding box center [1110, 241] width 245 height 29
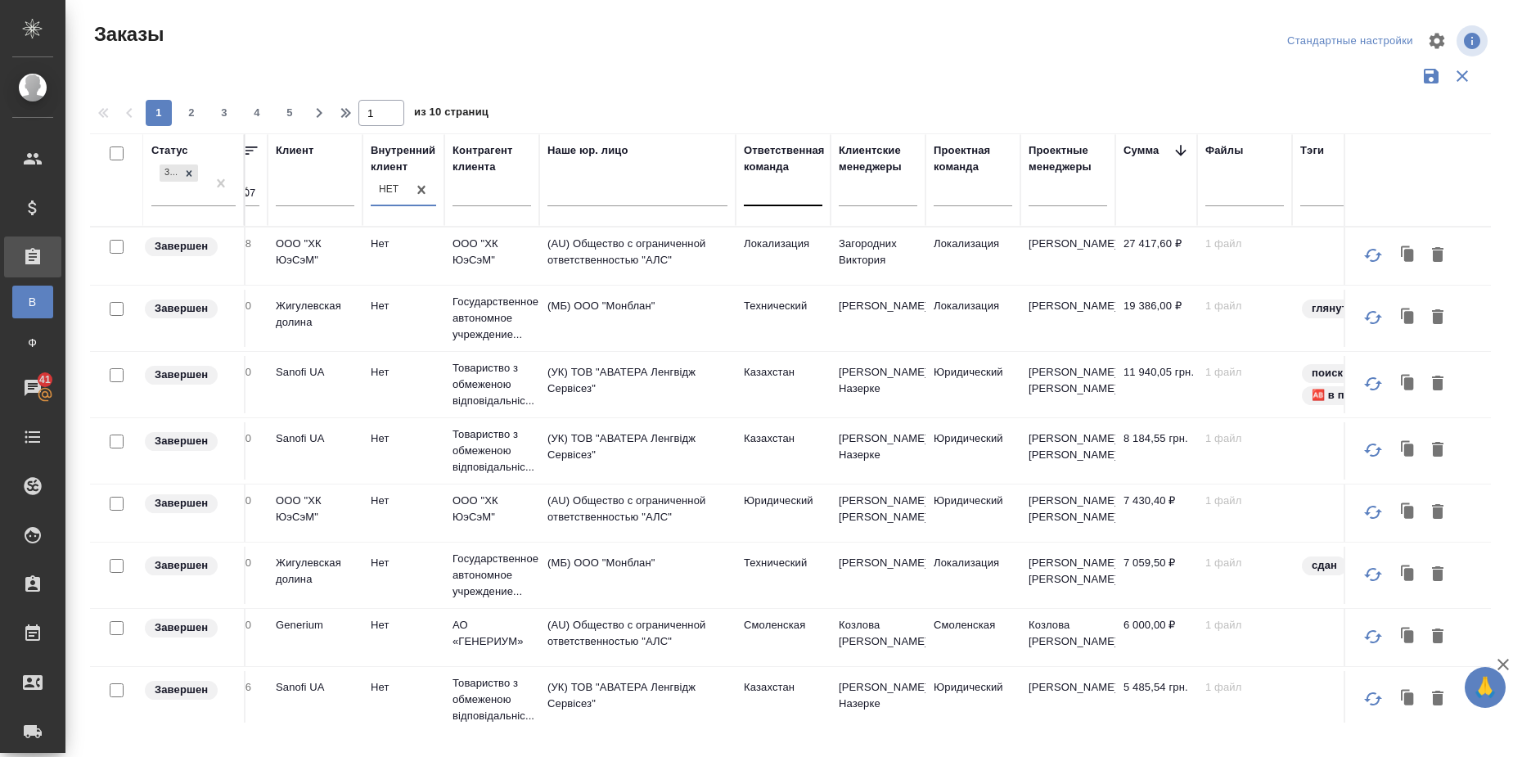
scroll to position [0, 619]
